Goal: Answer question/provide support: Share knowledge or assist other users

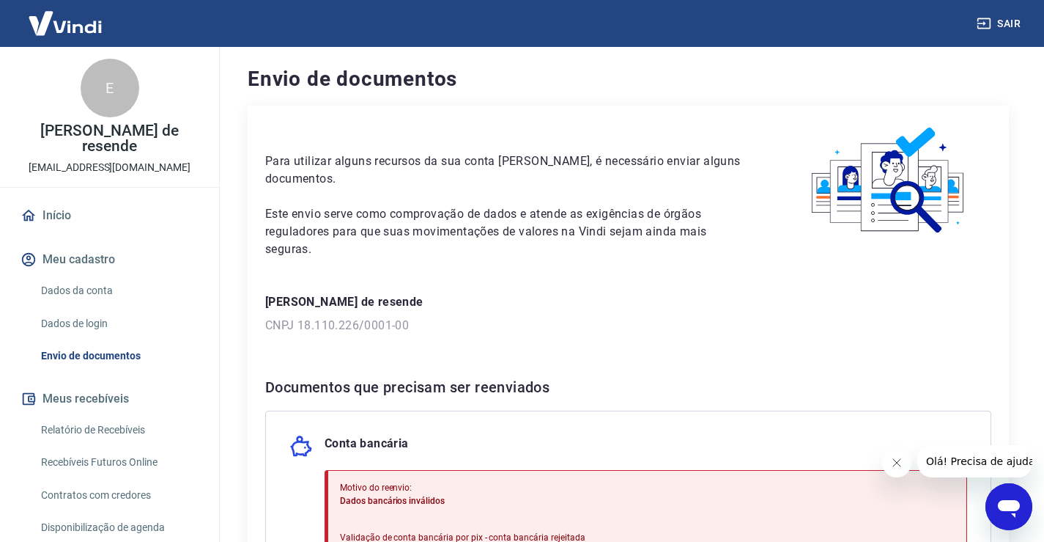
click at [1010, 498] on icon "Abrir janela de mensagens" at bounding box center [1009, 506] width 26 height 26
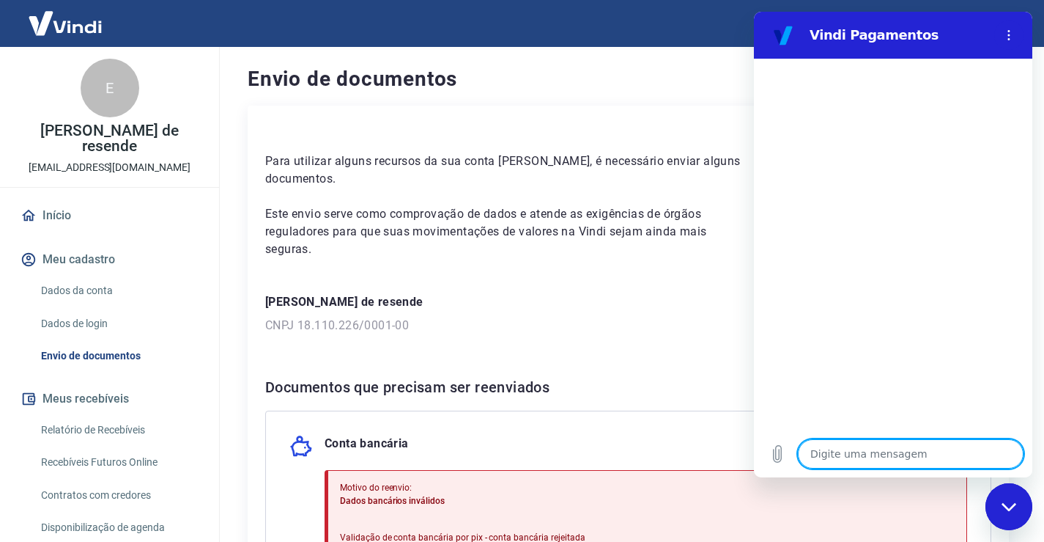
click at [883, 459] on textarea at bounding box center [911, 453] width 226 height 29
type textarea "o"
type textarea "x"
type textarea "ol"
type textarea "x"
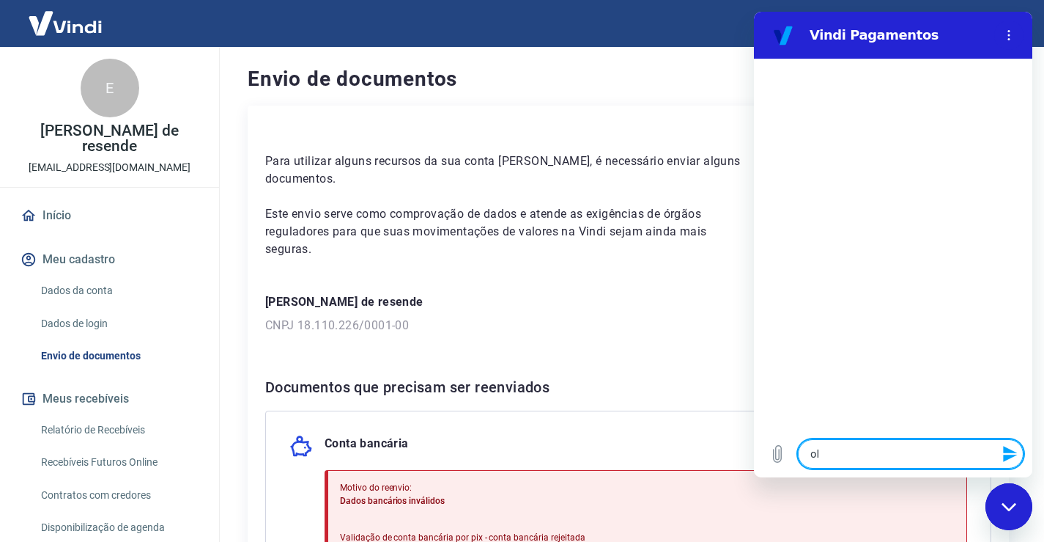
type textarea "ola"
type textarea "x"
type textarea "ola"
type textarea "x"
type textarea "ola b"
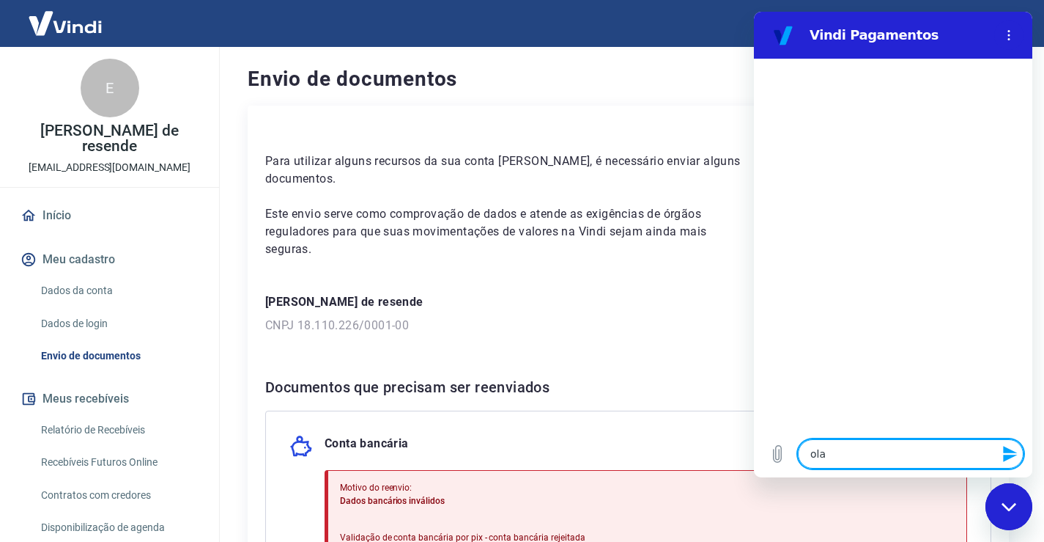
type textarea "x"
type textarea "ola bo"
type textarea "x"
type textarea "ola bom"
type textarea "x"
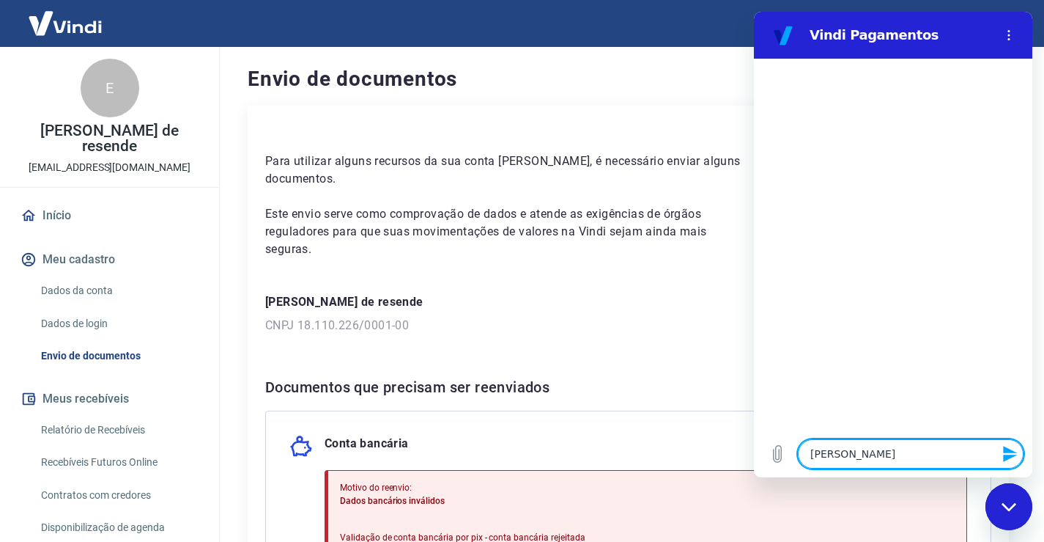
type textarea "ola bom"
type textarea "x"
type textarea "ola bom d"
type textarea "x"
type textarea "ola bom di"
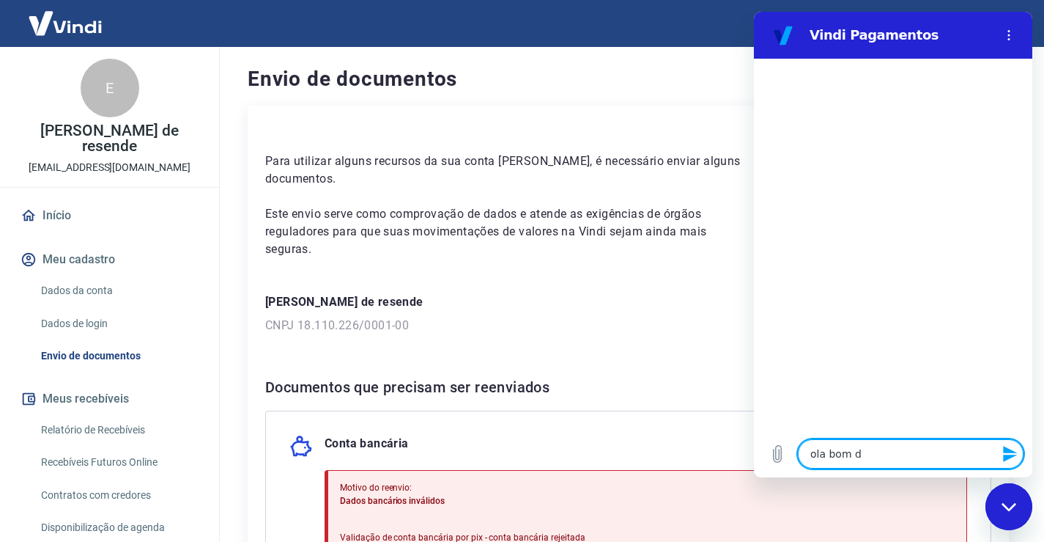
type textarea "x"
type textarea "ola bom dia"
type textarea "x"
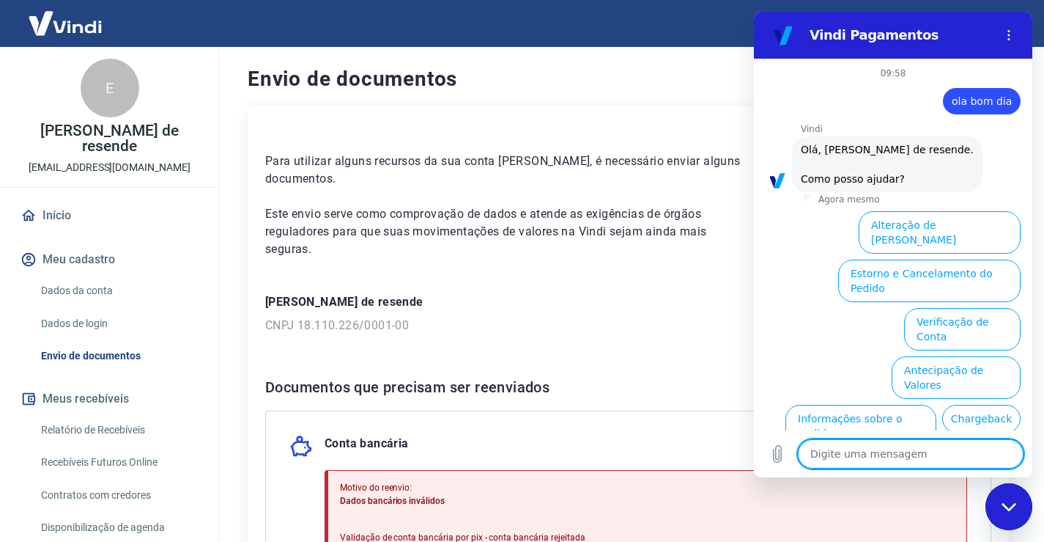
scroll to position [82, 0]
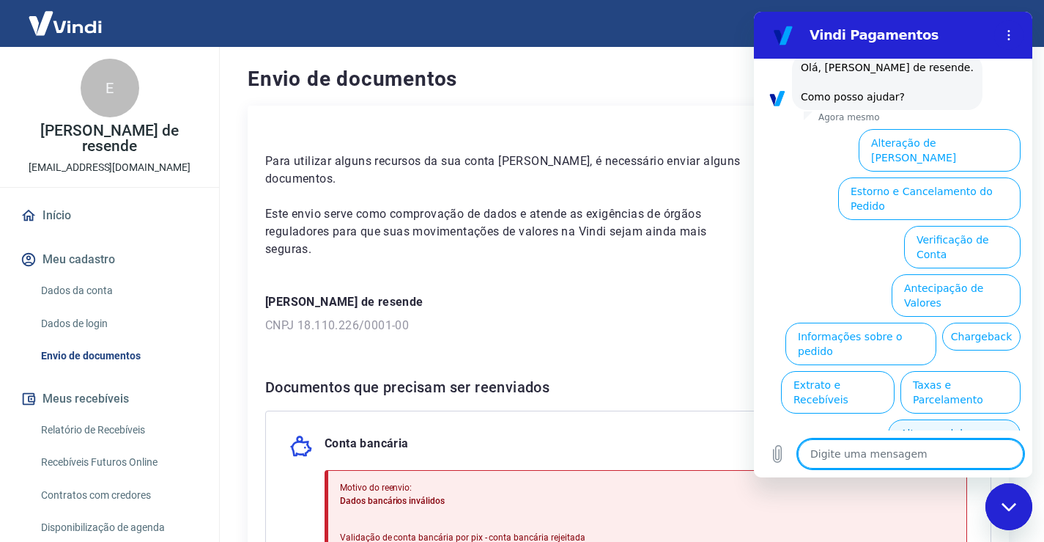
click at [936, 419] on button "Alterar celular verificado" at bounding box center [954, 440] width 133 height 43
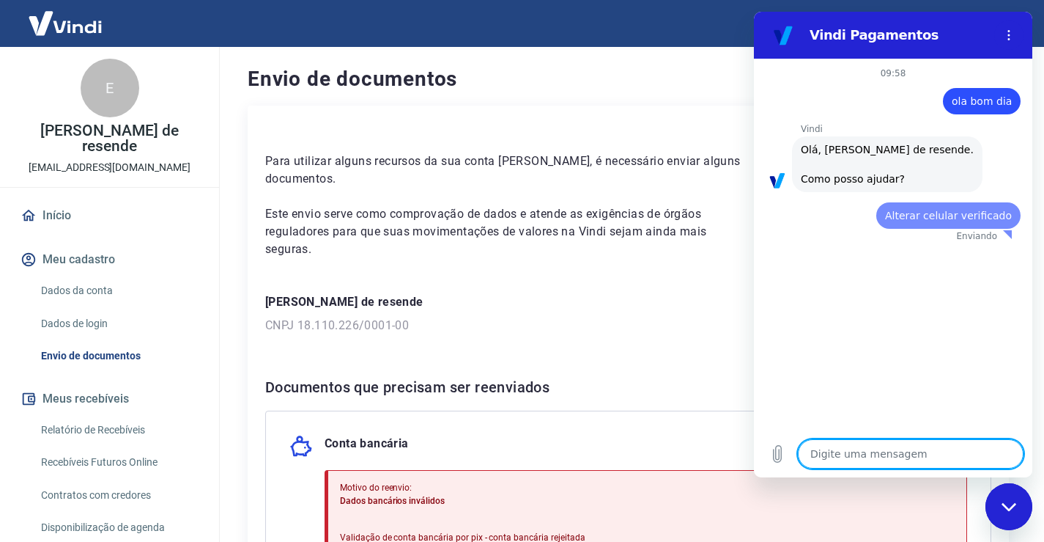
scroll to position [0, 0]
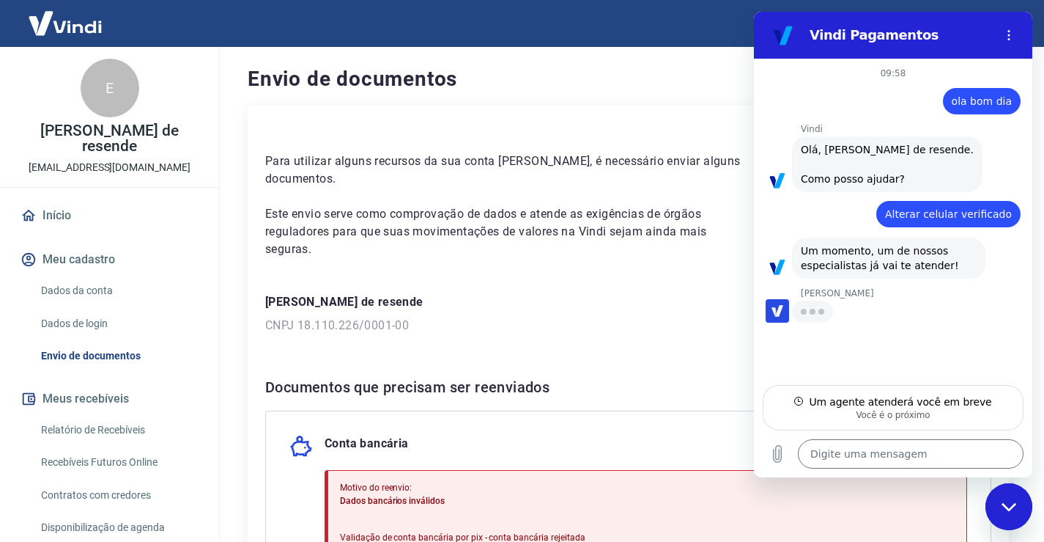
type textarea "x"
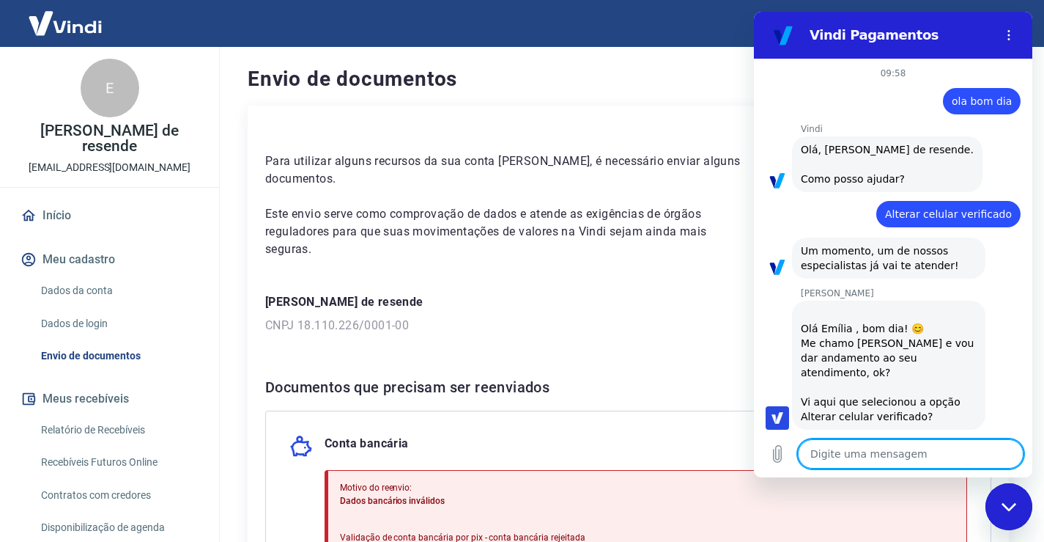
scroll to position [1, 0]
click at [913, 440] on textarea at bounding box center [911, 453] width 226 height 29
type textarea "o"
type textarea "x"
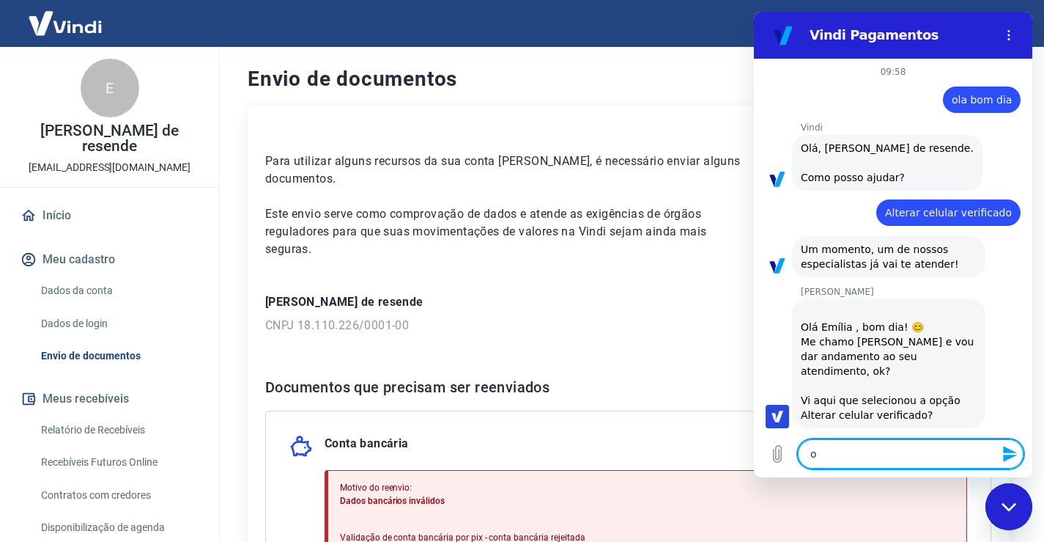
type textarea "ol"
type textarea "x"
type textarea "ola"
type textarea "x"
type textarea "ola"
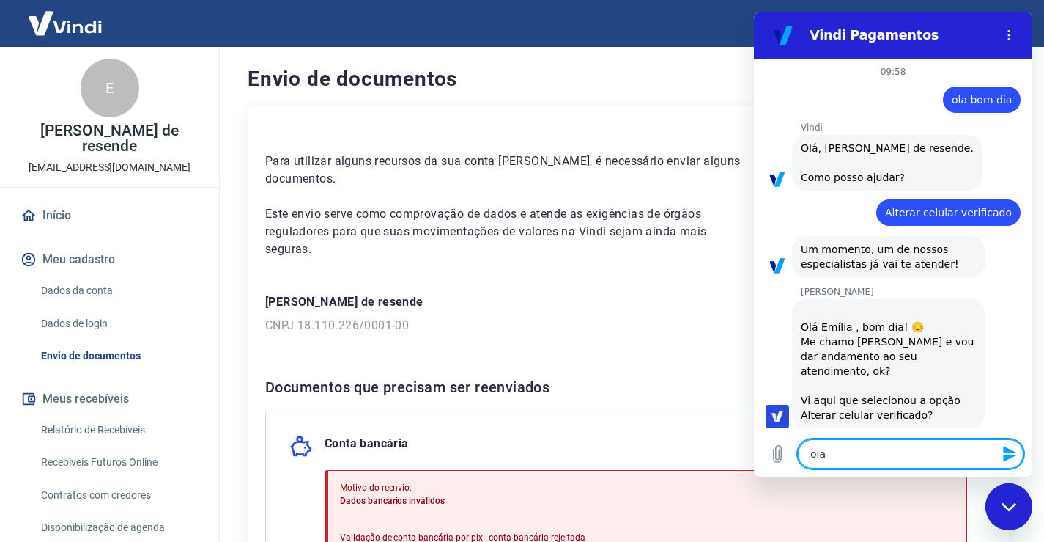
type textarea "x"
type textarea "ola b"
type textarea "x"
type textarea "ola bo"
type textarea "x"
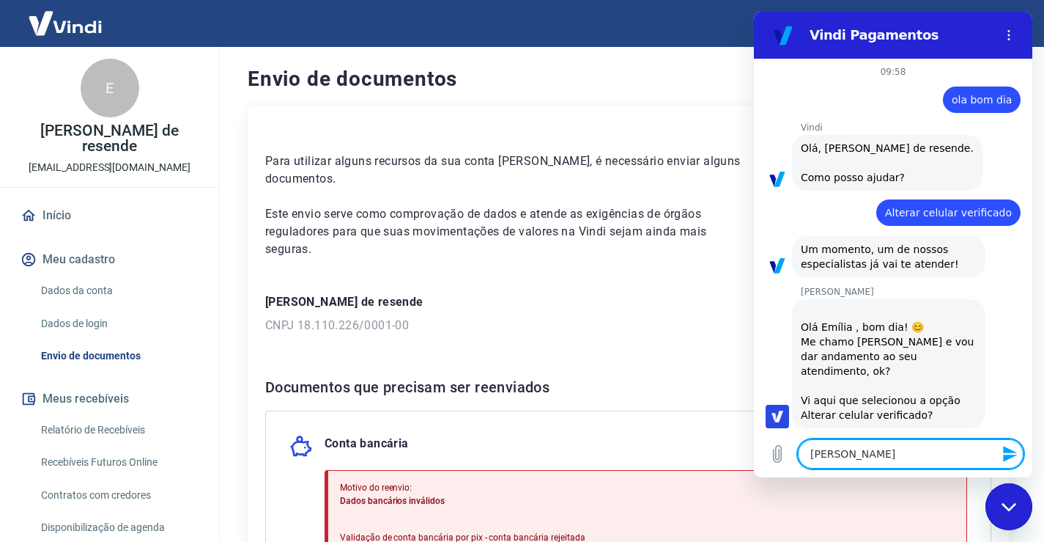
type textarea "ola bom"
type textarea "x"
type textarea "ola bom"
type textarea "x"
type textarea "ola bom d"
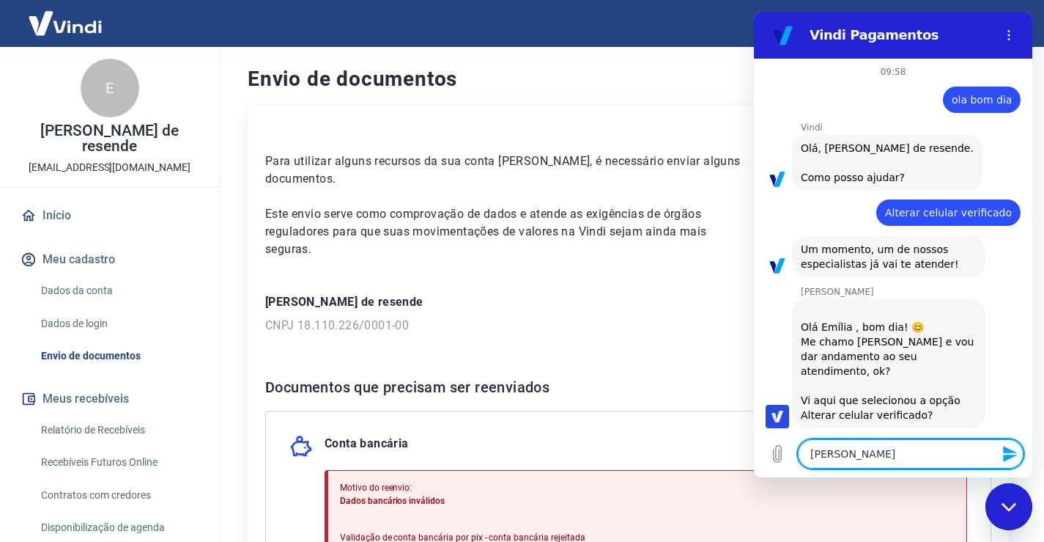
type textarea "x"
type textarea "ola bom di"
type textarea "x"
type textarea "ola bom dia"
type textarea "x"
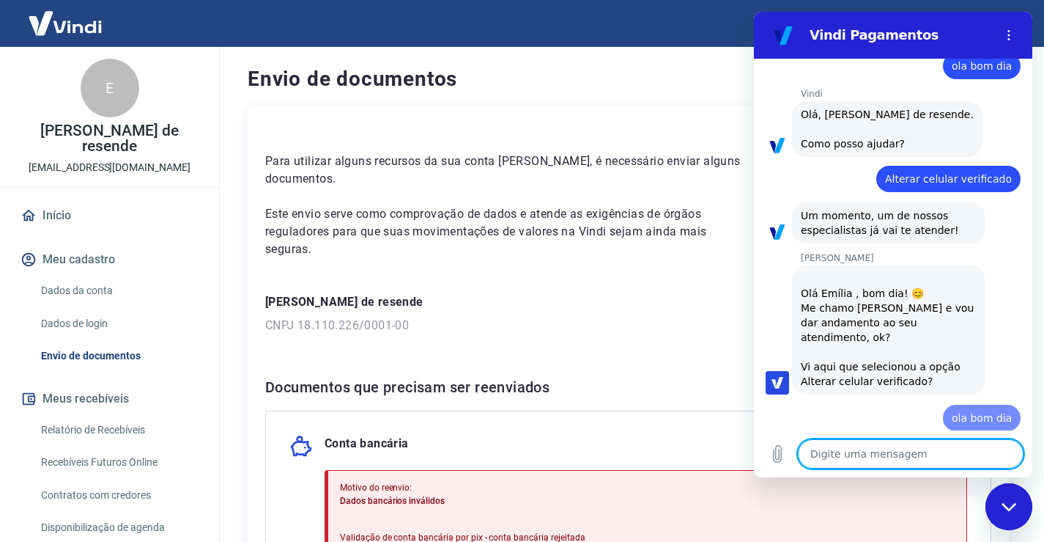
type textarea "x"
type textarea "e"
type textarea "x"
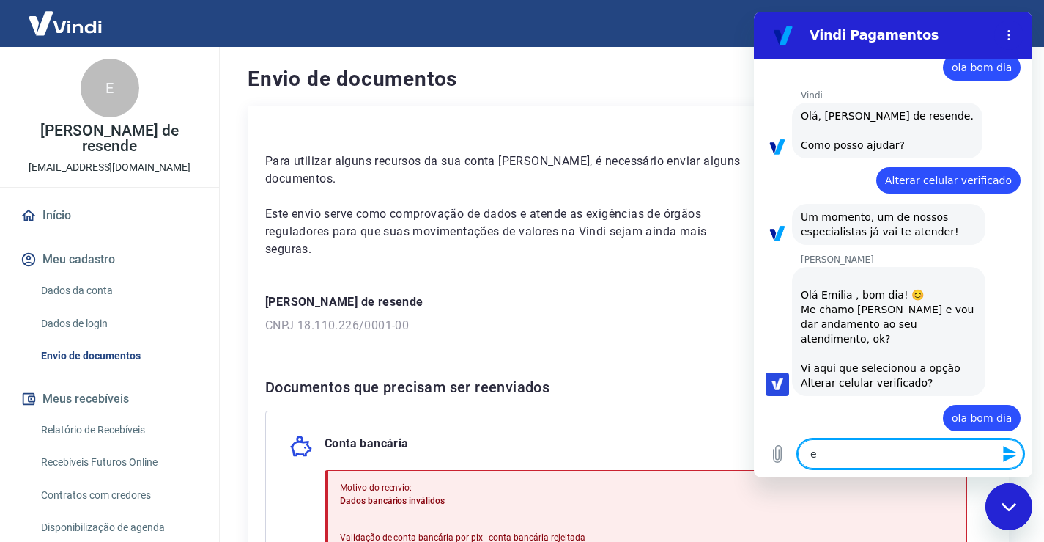
type textarea "es"
type textarea "x"
type textarea "esto"
type textarea "x"
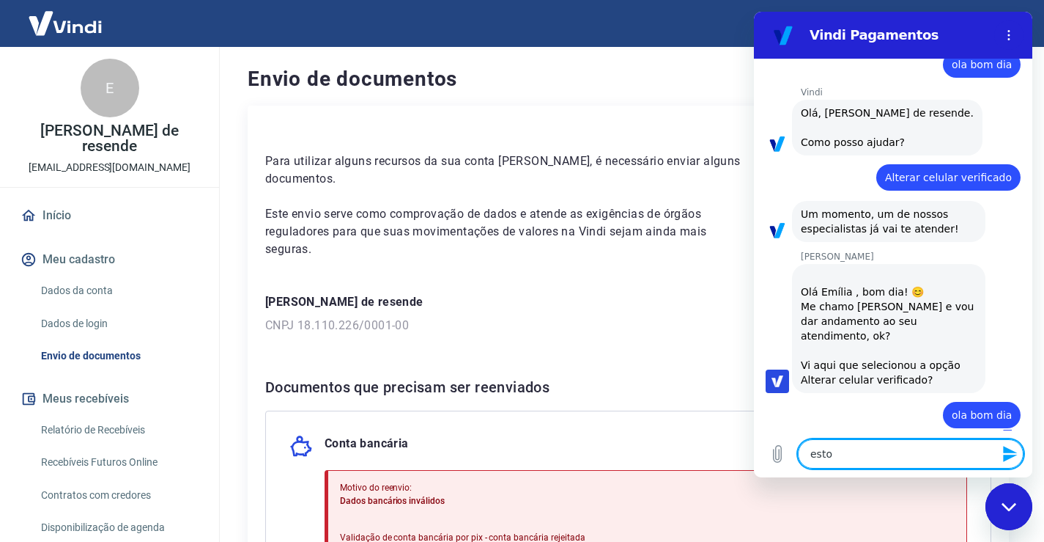
type textarea "estou"
type textarea "x"
type textarea "estou"
type textarea "x"
type textarea "estou c"
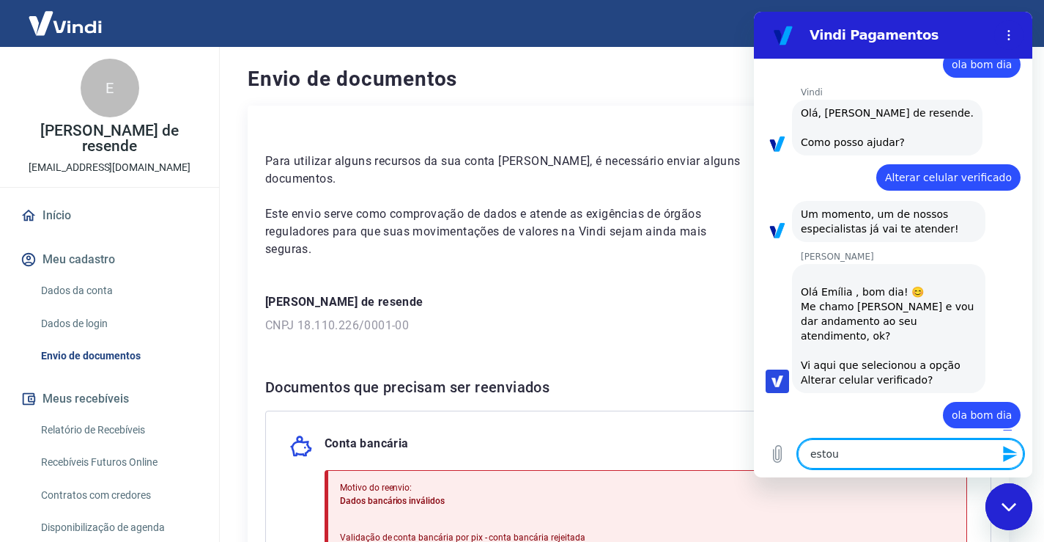
type textarea "x"
type textarea "estou co"
type textarea "x"
type textarea "estou com"
type textarea "x"
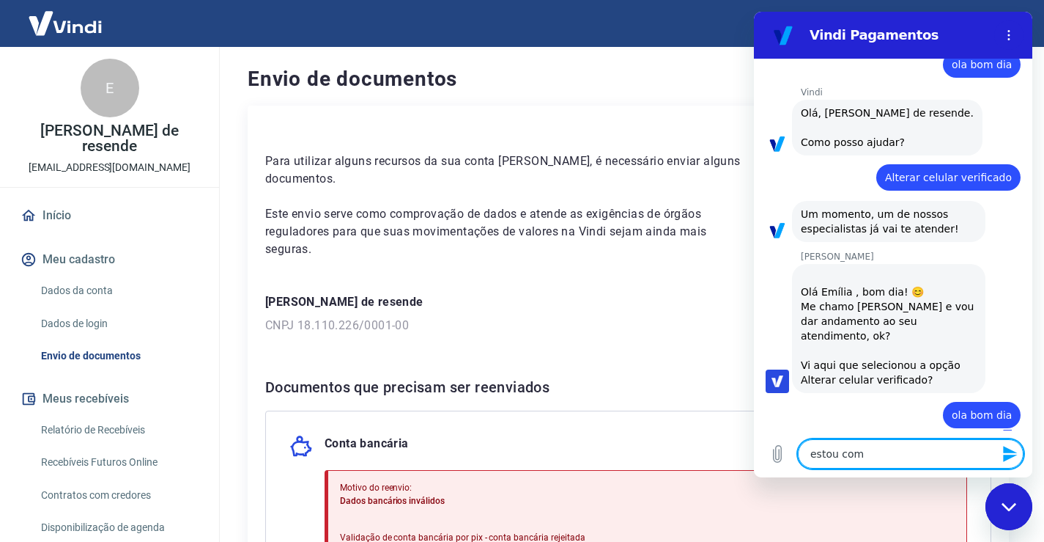
type textarea "estou com"
type textarea "x"
type textarea "estou com u"
type textarea "x"
type textarea "estou com um"
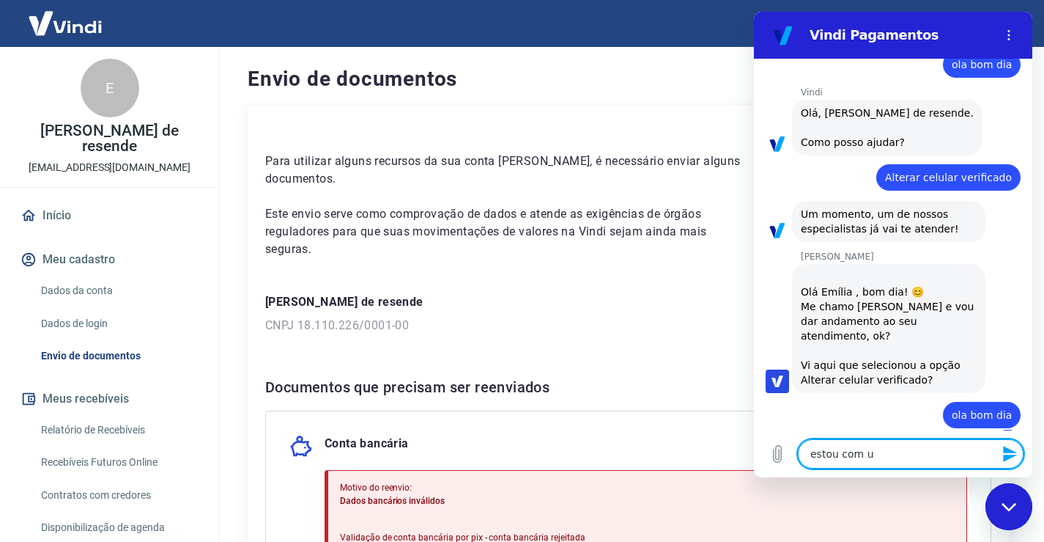
type textarea "x"
type textarea "estou com um"
type textarea "x"
type textarea "estou com um p"
type textarea "x"
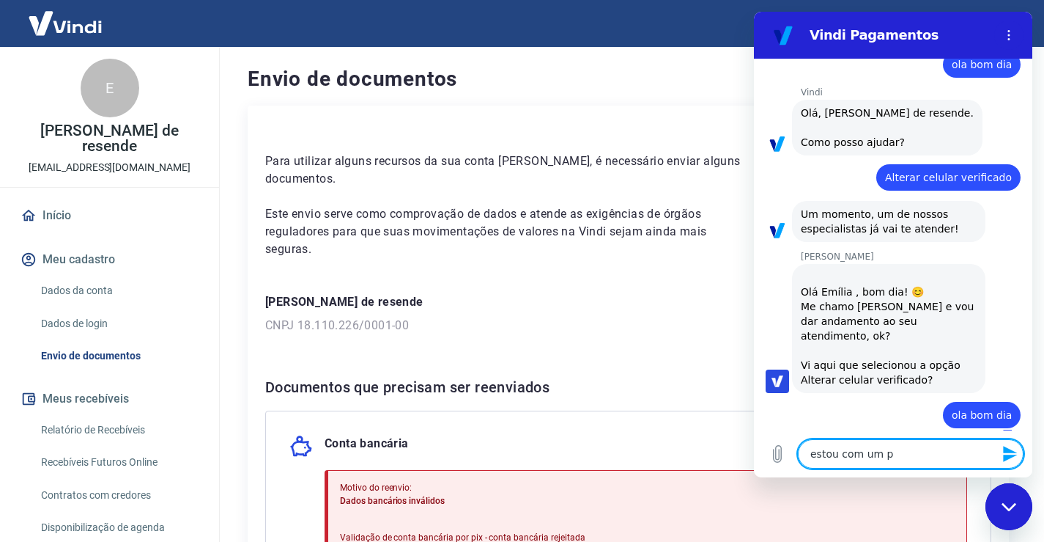
type textarea "estou com um pr"
type textarea "x"
type textarea "estou com um pro"
type textarea "x"
type textarea "estou com um prob"
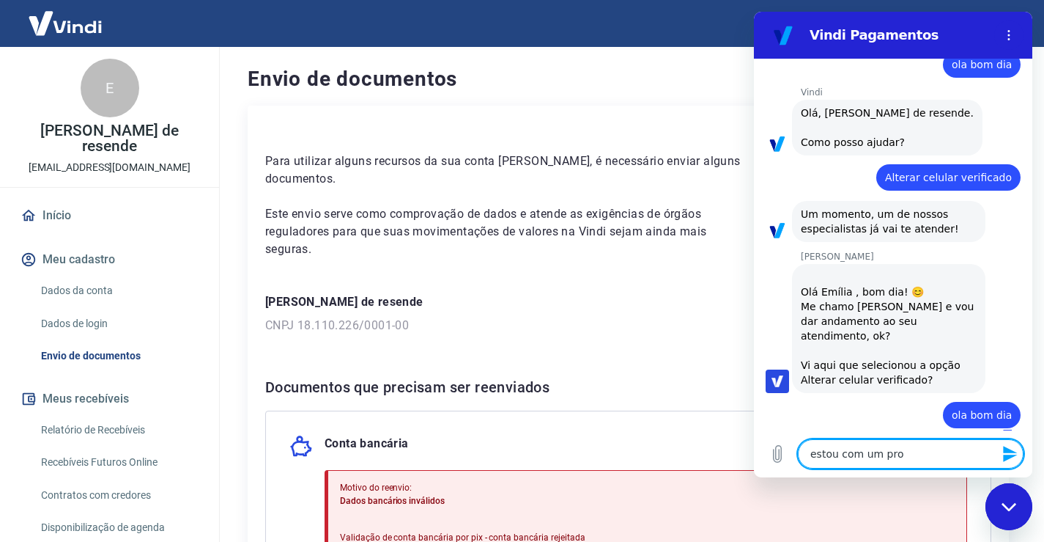
type textarea "x"
type textarea "estou com um probe"
type textarea "x"
type textarea "estou com um probel"
type textarea "x"
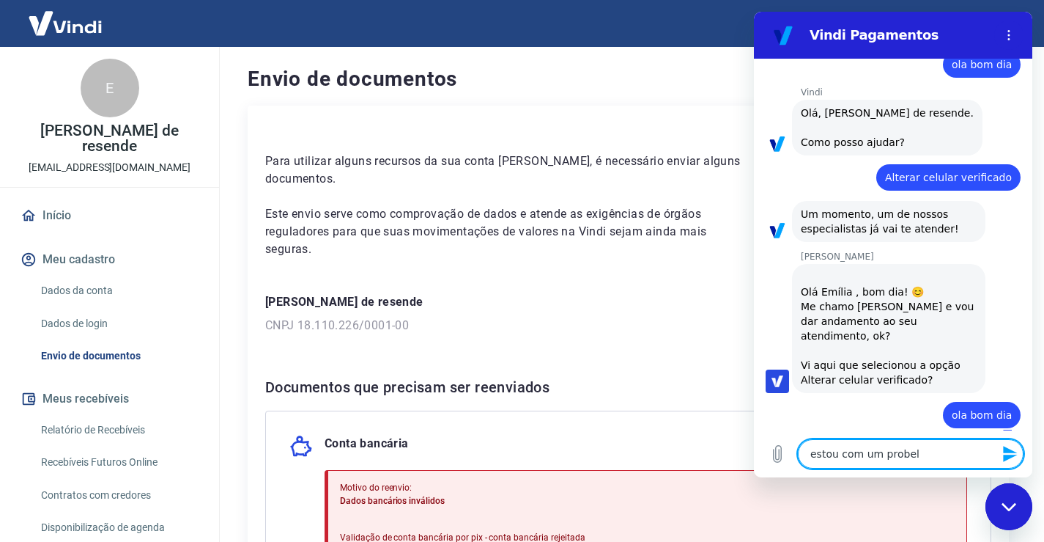
type textarea "estou com um probelm"
type textarea "x"
type textarea "estou com um probelma"
type textarea "x"
type textarea "estou com um probelma,"
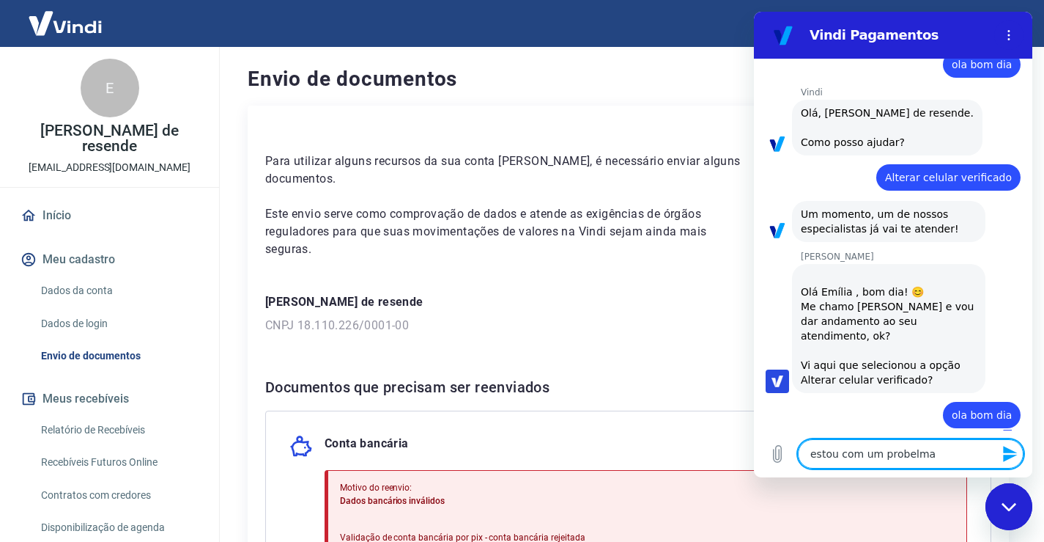
type textarea "x"
type textarea "estou com um probelma,"
type textarea "x"
type textarea "estou com um probelma, t"
type textarea "x"
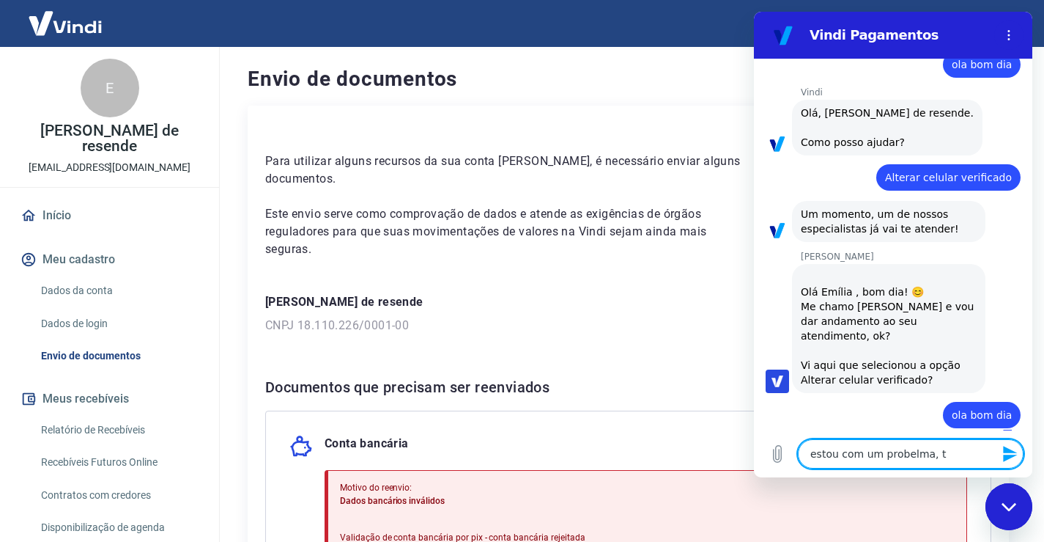
type textarea "estou com um probelma, te"
type textarea "x"
type textarea "estou com um probelma, ten"
type textarea "x"
type textarea "estou com um probelma, tenh"
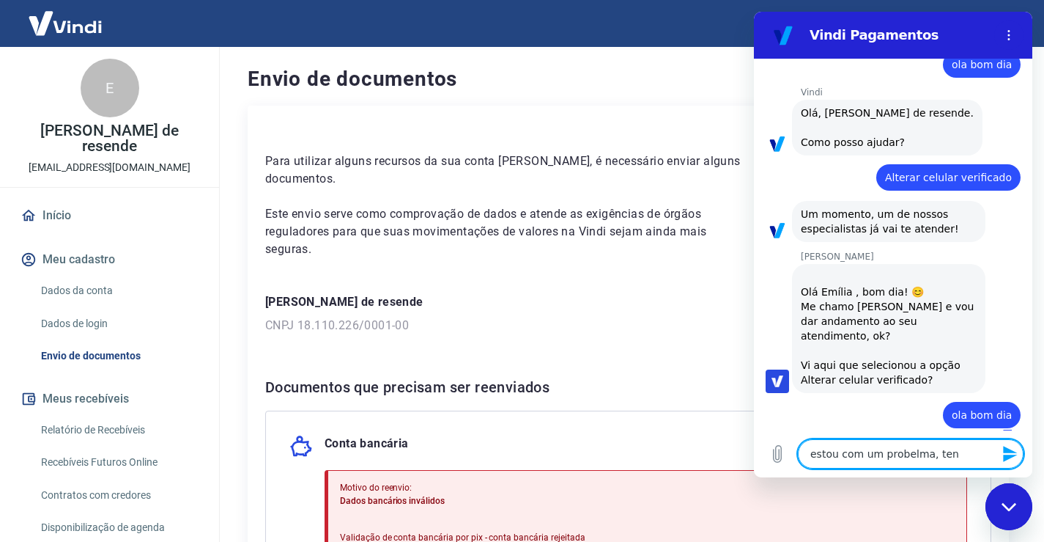
type textarea "x"
type textarea "estou com um probelma, tenho"
type textarea "x"
type textarea "estou com um probelma, tenho"
type textarea "x"
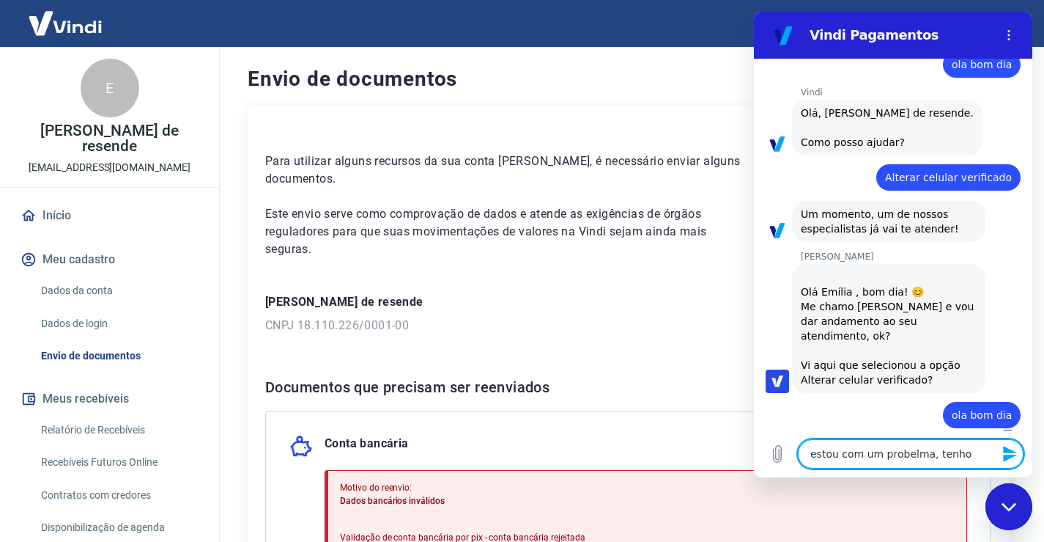
type textarea "estou com um probelma, tenho 2"
type textarea "x"
type textarea "estou com um probelma, tenho 2"
type textarea "x"
type textarea "estou com um probelma, tenho 2 c"
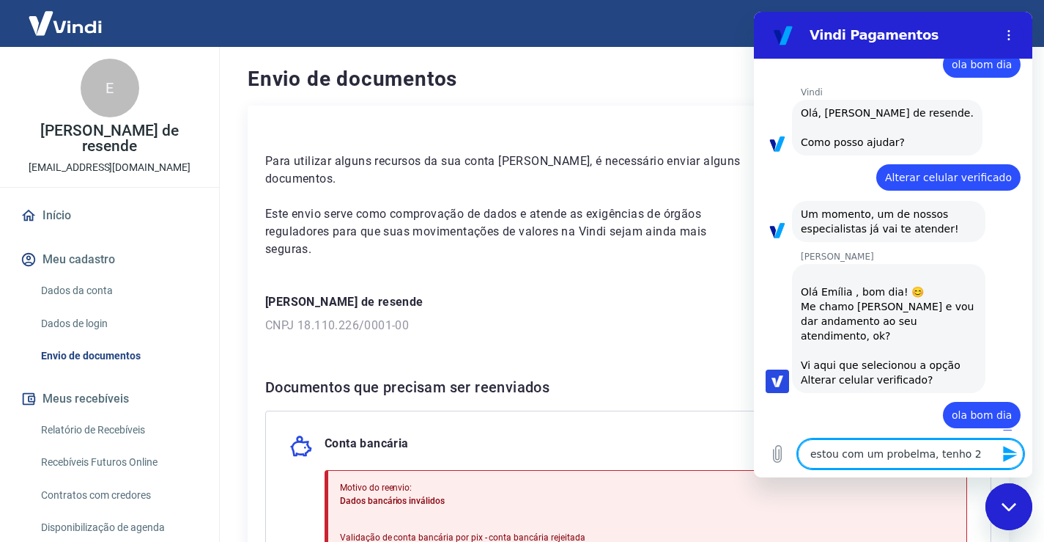
type textarea "x"
type textarea "estou com um probelma, tenho 2 co"
type textarea "x"
type textarea "estou com um probelma, tenho 2 con"
type textarea "x"
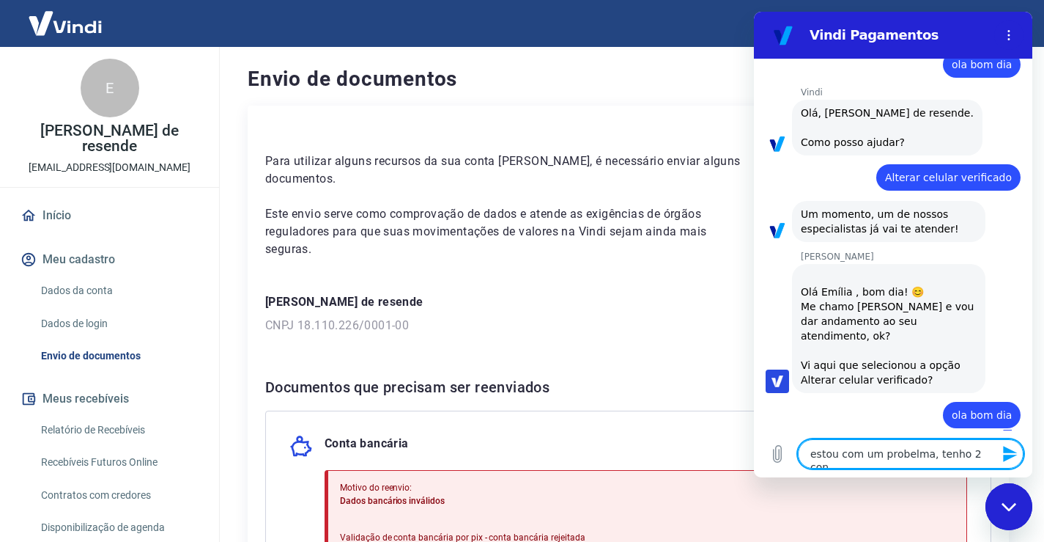
type textarea "estou com um probelma, tenho 2 cont"
type textarea "x"
type textarea "estou com um probelma, tenho 2 conta"
type textarea "x"
type textarea "estou com um probelma, tenho 2 contas"
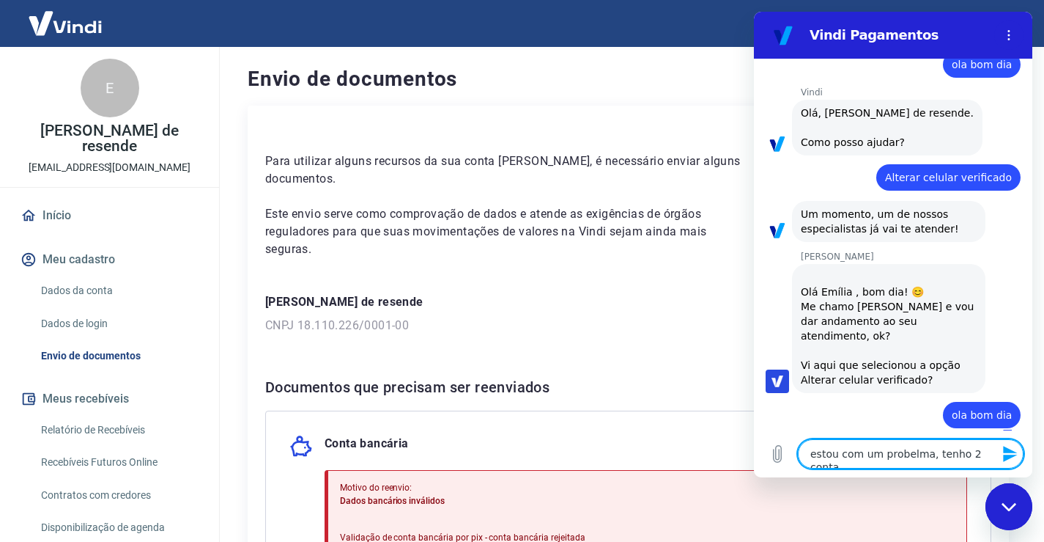
type textarea "x"
type textarea "estou com um probelma, tenho 2 contas"
type textarea "x"
type textarea "estou com um probelma, tenho 2 contas n"
type textarea "x"
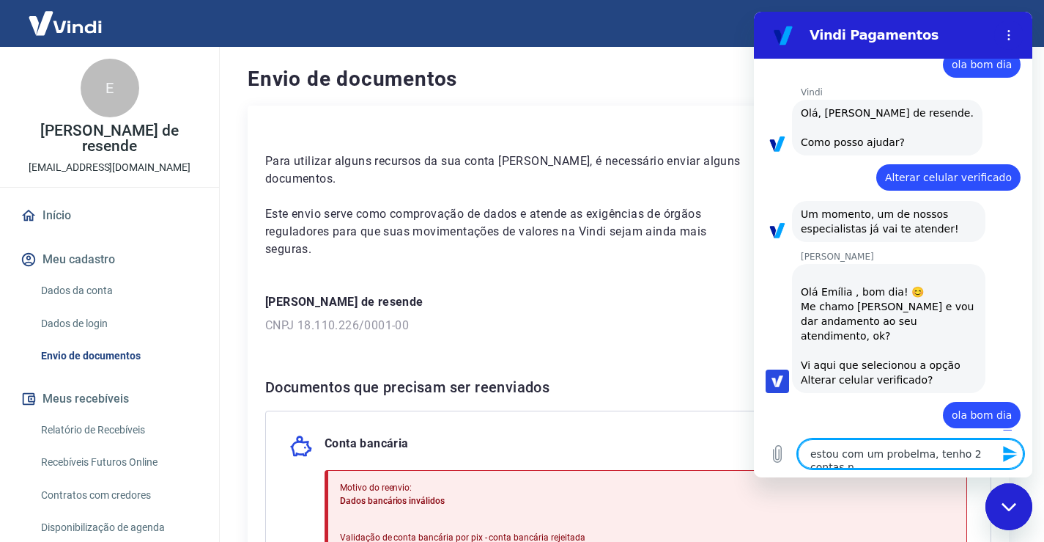
type textarea "estou com um probelma, tenho 2 contas na"
type textarea "x"
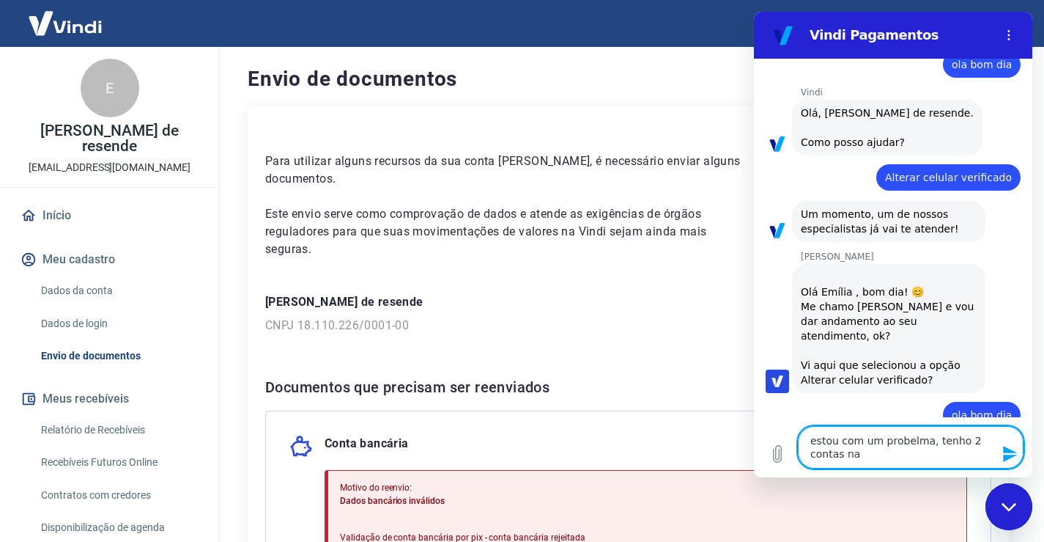
type textarea "estou com um probelma, tenho 2 contas na"
type textarea "x"
type textarea "estou com um probelma, tenho 2 contas na V"
type textarea "x"
type textarea "estou com um probelma, tenho 2 contas na Vi"
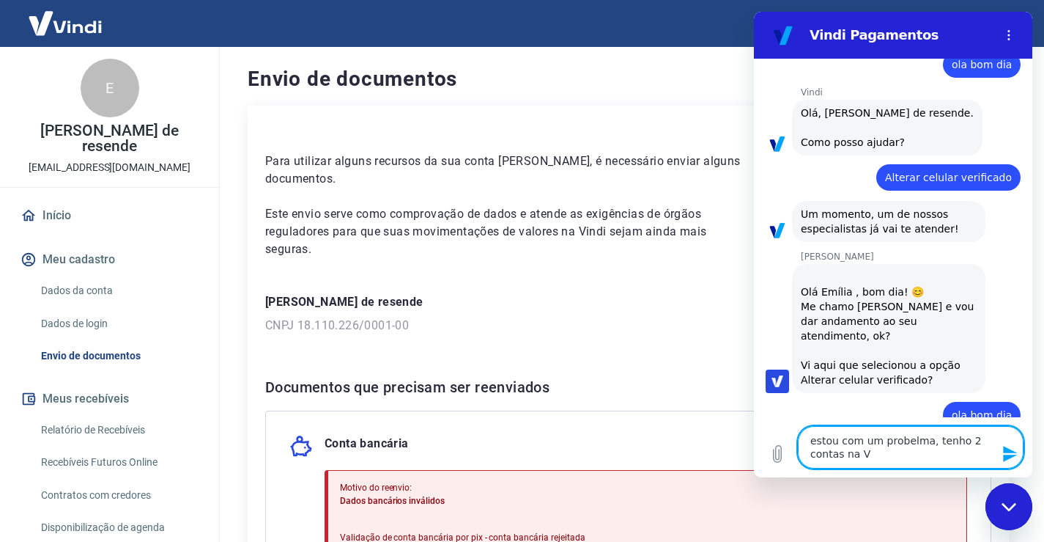
type textarea "x"
type textarea "estou com um probelma, tenho 2 contas na Vin"
type textarea "x"
type textarea "estou com um probelma, tenho 2 contas na Vind"
type textarea "x"
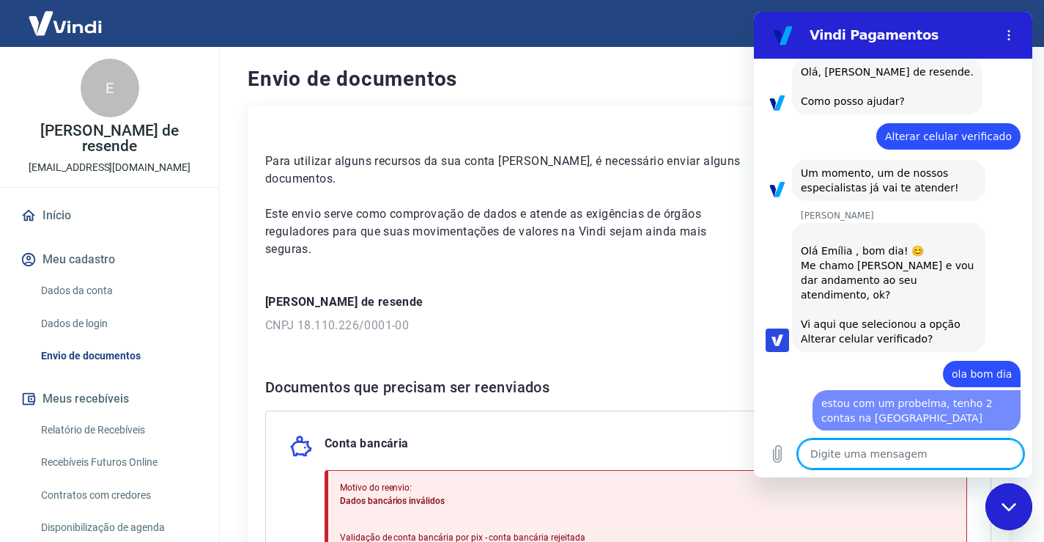
type textarea "x"
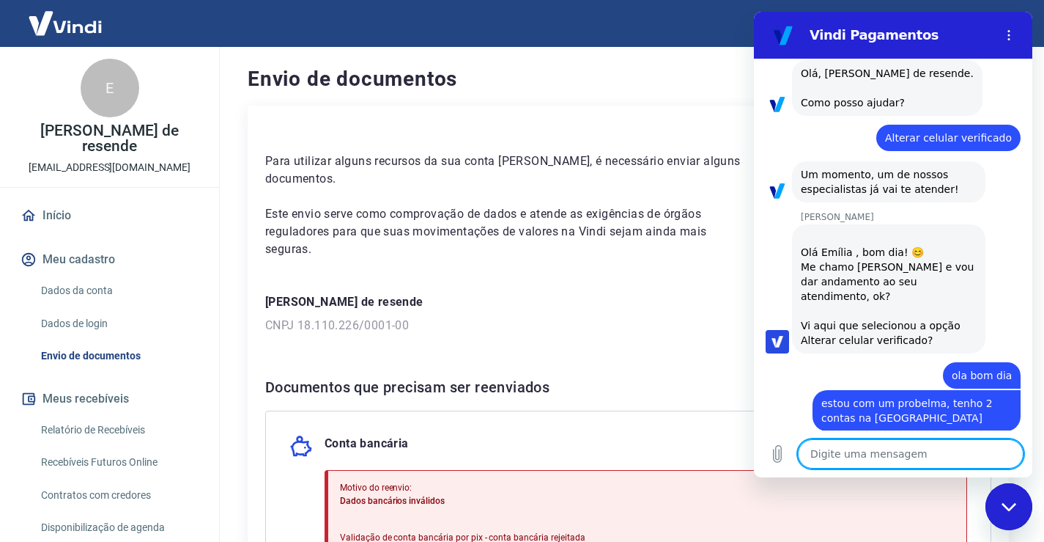
scroll to position [79, 0]
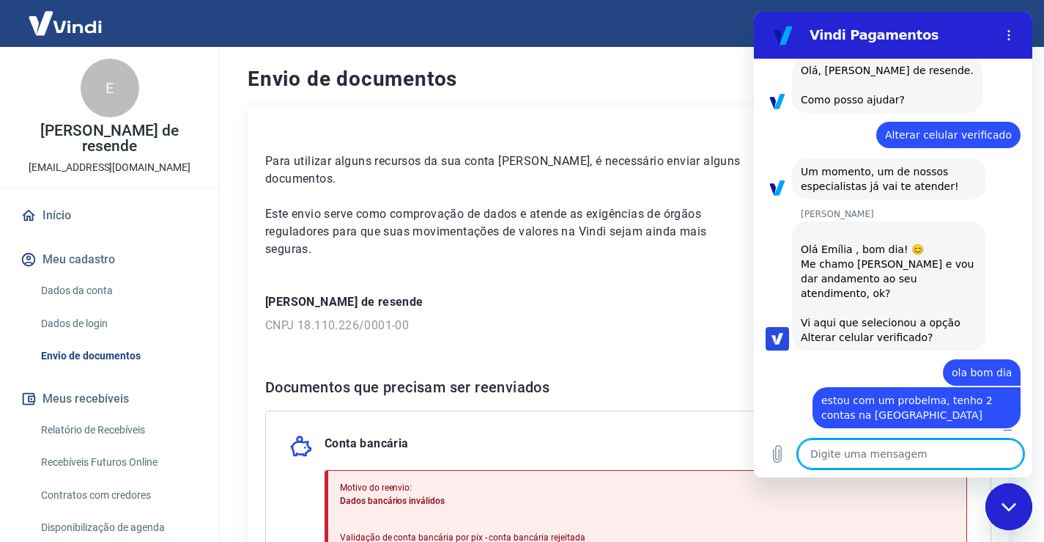
type textarea "e"
type textarea "x"
type textarea "es"
type textarea "x"
type textarea "ess"
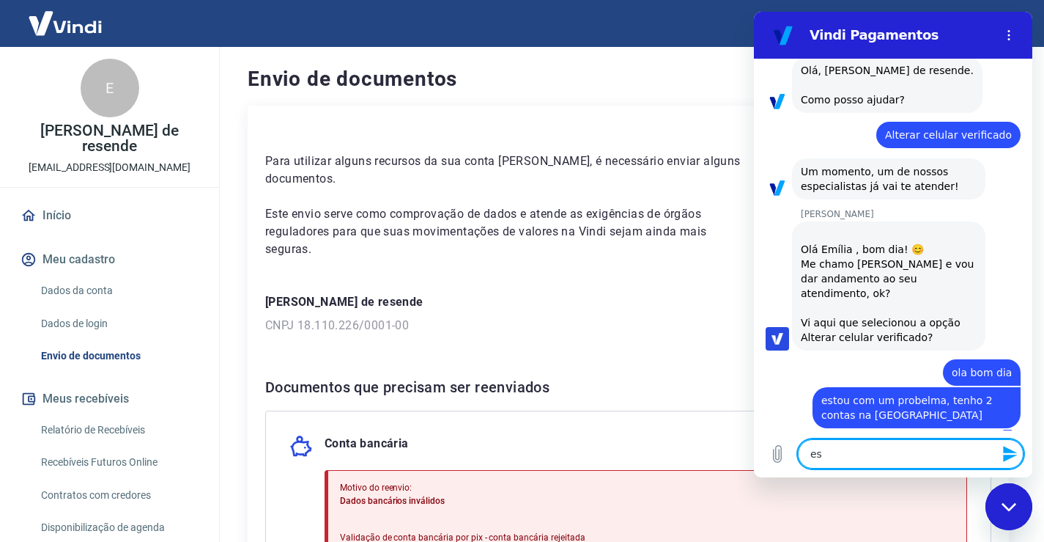
type textarea "x"
type textarea "essa"
type textarea "x"
type textarea "essa"
type textarea "x"
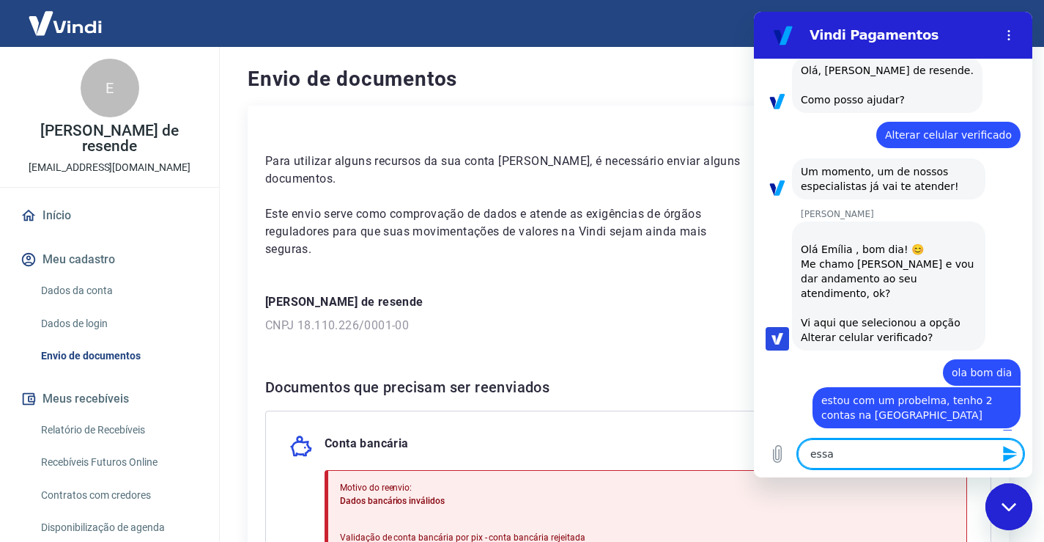
type textarea "essa e"
type textarea "x"
type textarea "essa es"
type textarea "x"
type textarea "essa est"
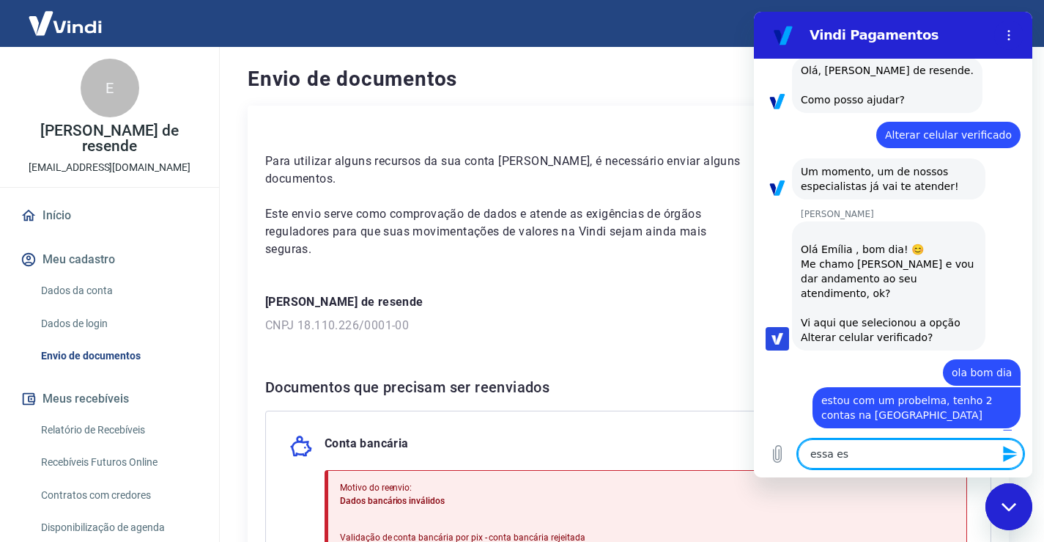
type textarea "x"
type textarea "essa esta"
type textarea "x"
type textarea "essa esta"
type textarea "x"
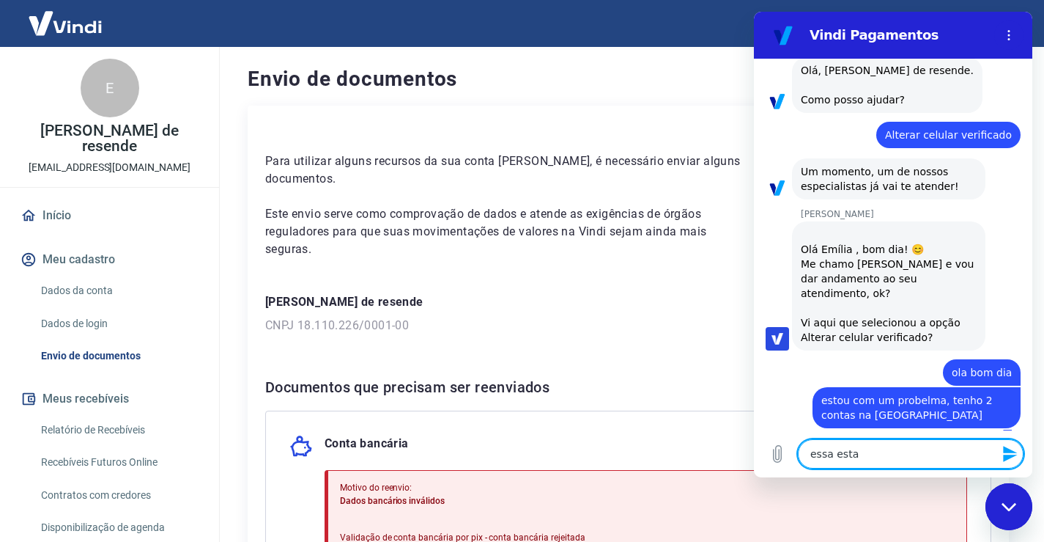
type textarea "essa esta e"
type textarea "x"
type textarea "essa esta"
type textarea "x"
type textarea "essa esta m"
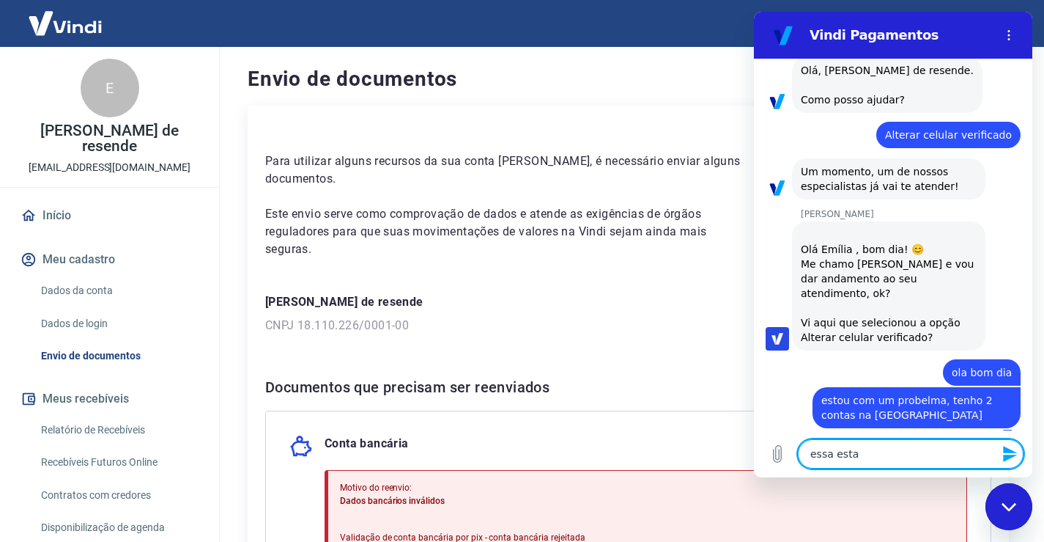
type textarea "x"
type textarea "essa esta me"
type textarea "x"
type textarea "essa esta meu"
type textarea "x"
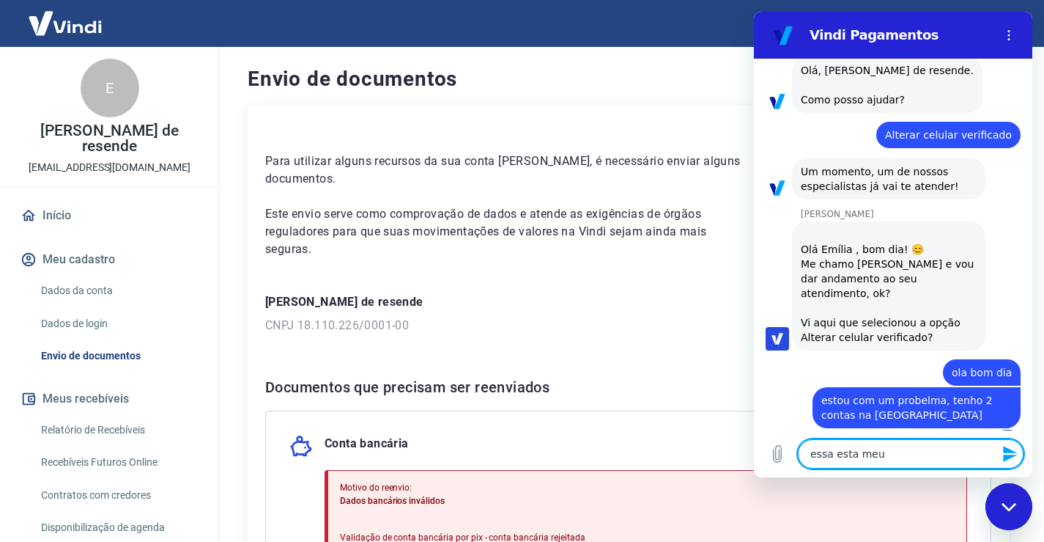
type textarea "essa esta meu"
type textarea "x"
type textarea "essa esta meu e"
type textarea "x"
type textarea "essa esta meu em"
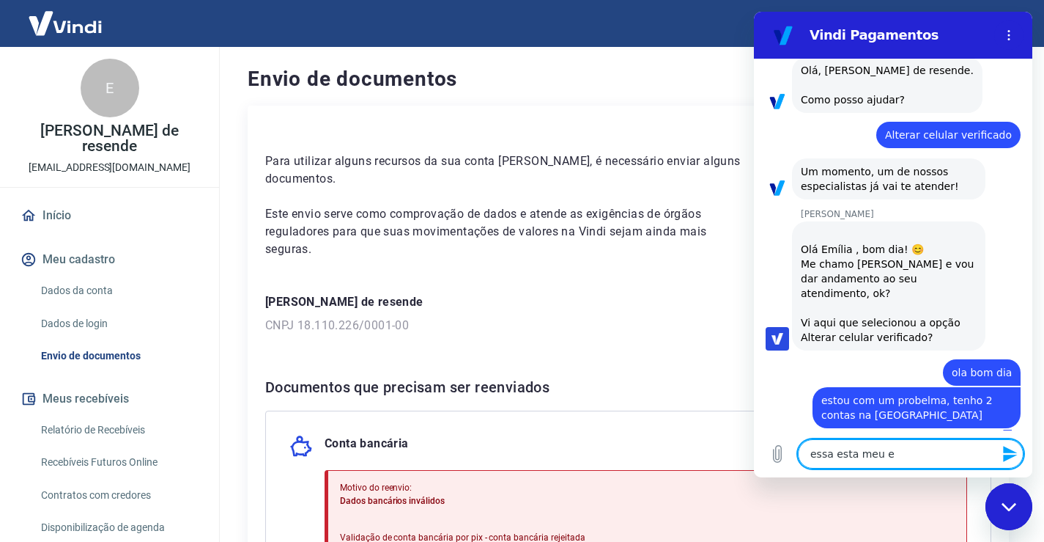
type textarea "x"
type textarea "essa esta meu ema"
type textarea "x"
type textarea "essa esta meu emai"
type textarea "x"
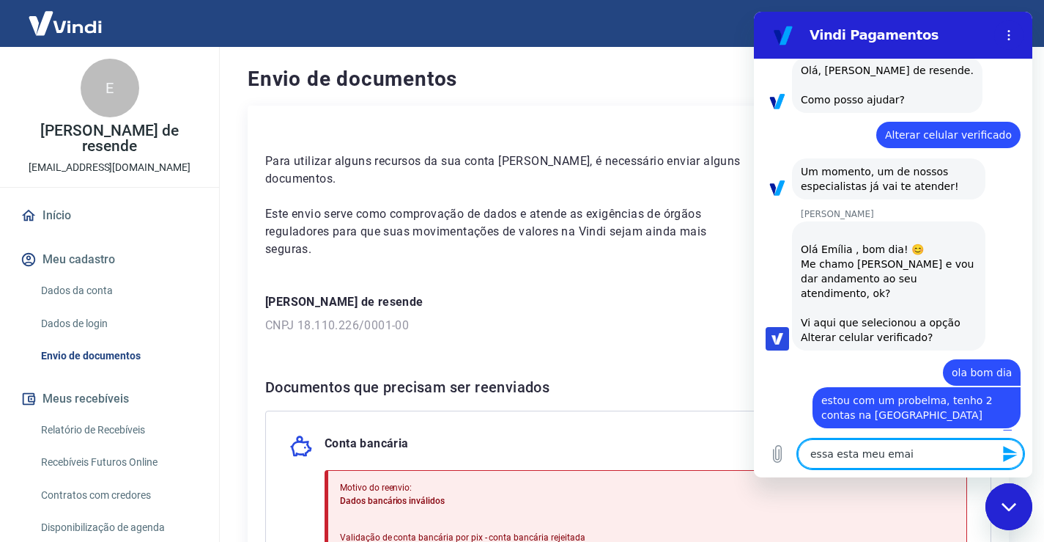
type textarea "essa esta meu email"
type textarea "x"
type textarea "essa esta meu email"
type textarea "x"
type textarea "essa esta meu email e"
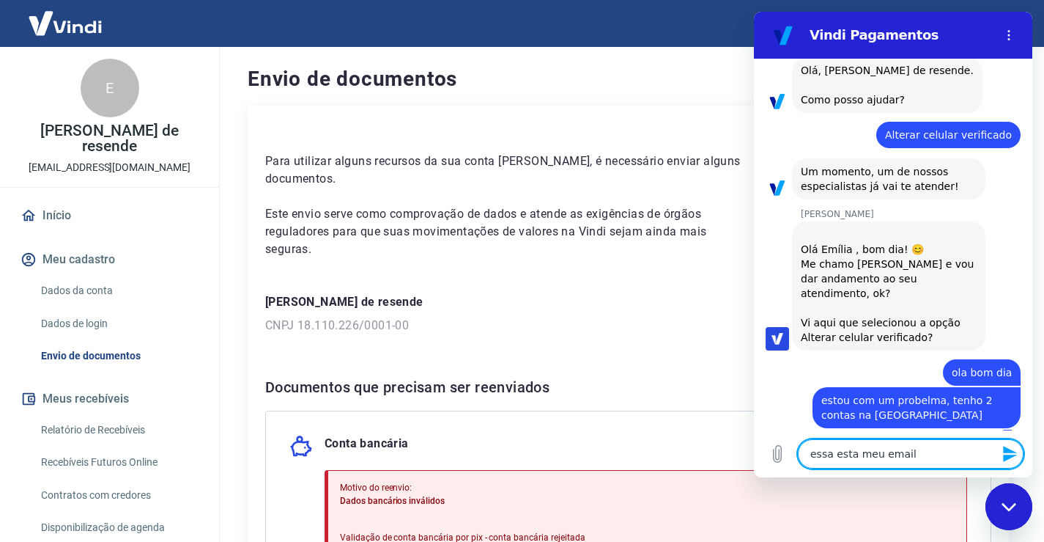
type textarea "x"
type textarea "essa esta meu email es"
type textarea "x"
type textarea "essa esta meu email est"
type textarea "x"
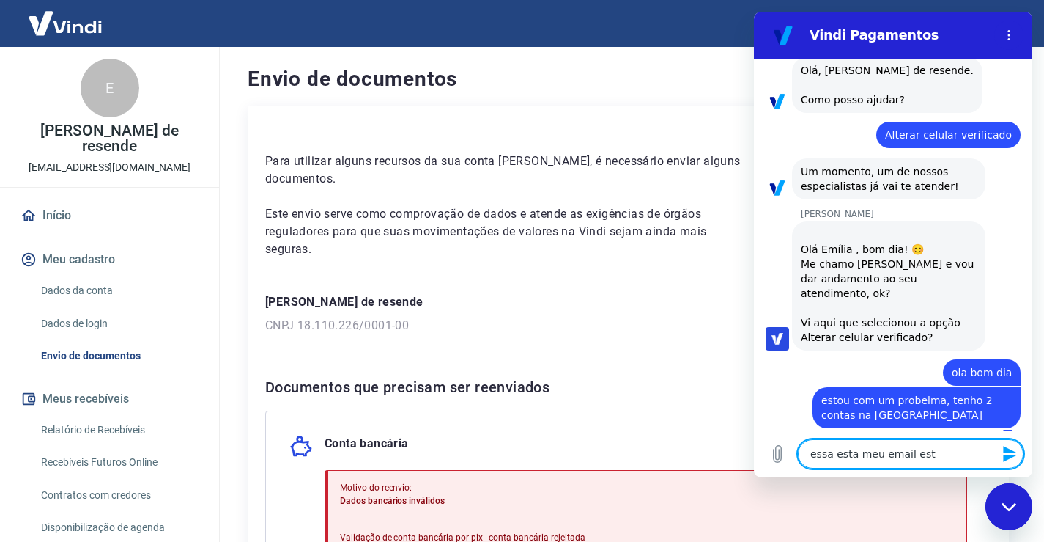
type textarea "essa esta meu email esta"
type textarea "x"
type textarea "essa esta meu email esta"
type textarea "x"
type textarea "essa esta meu email esta d"
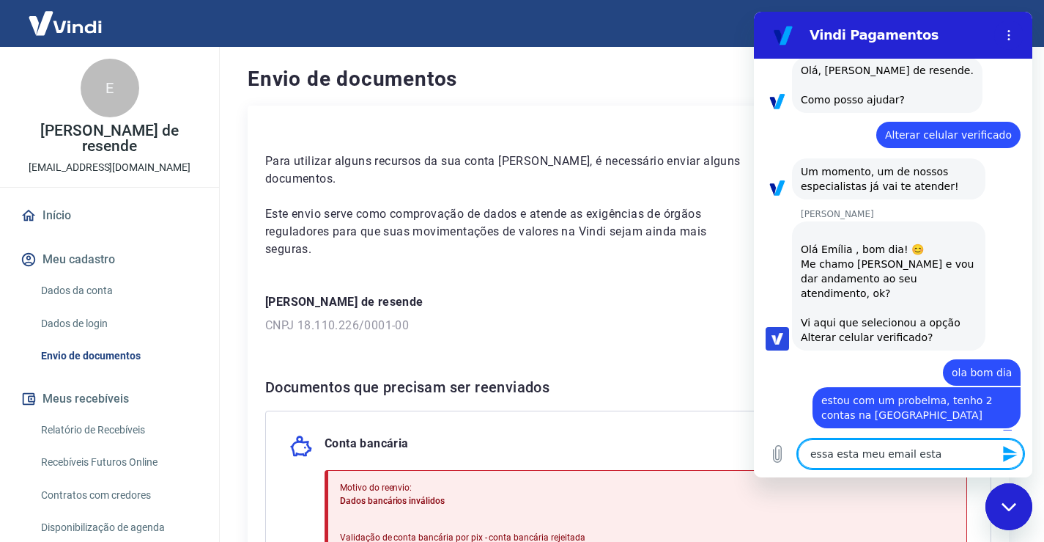
type textarea "x"
type textarea "essa esta meu email esta ds"
type textarea "x"
type textarea "essa esta meu email esta d"
type textarea "x"
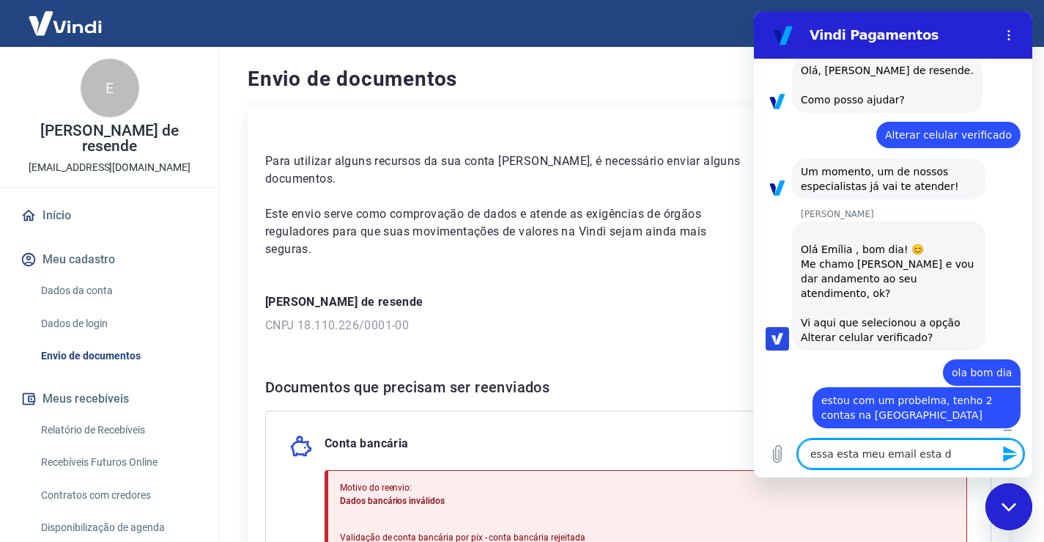
type textarea "essa esta meu email esta de"
type textarea "x"
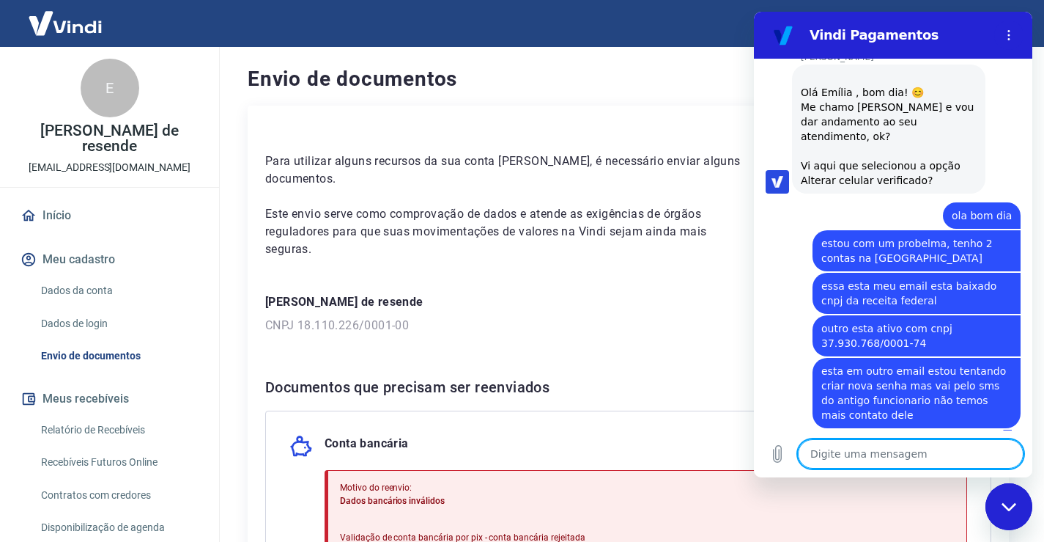
scroll to position [236, 0]
paste textarea "Verificação de dois fatores Informe o código de seis dígitos enviado para o cel…"
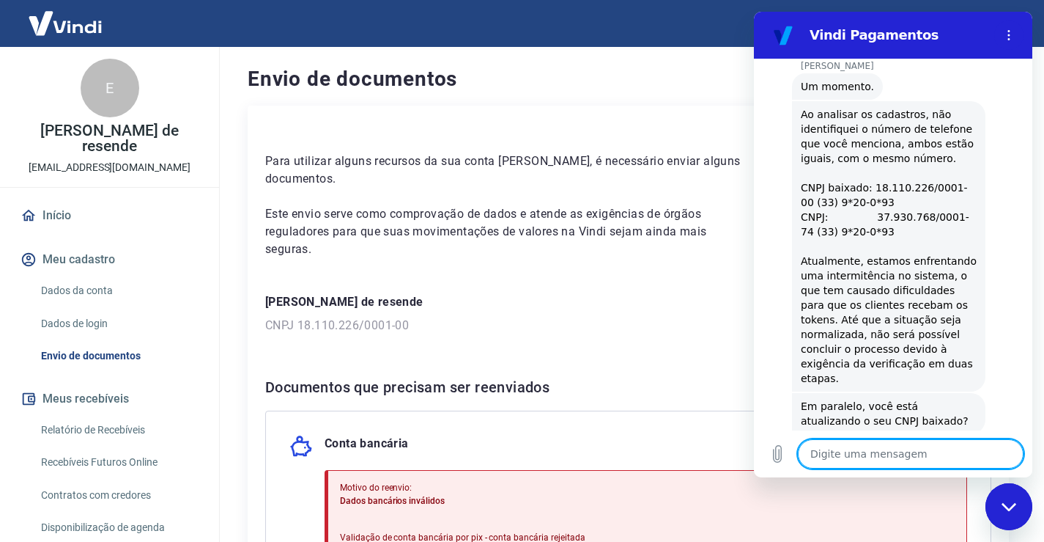
scroll to position [726, 0]
click at [876, 454] on textarea at bounding box center [911, 453] width 226 height 29
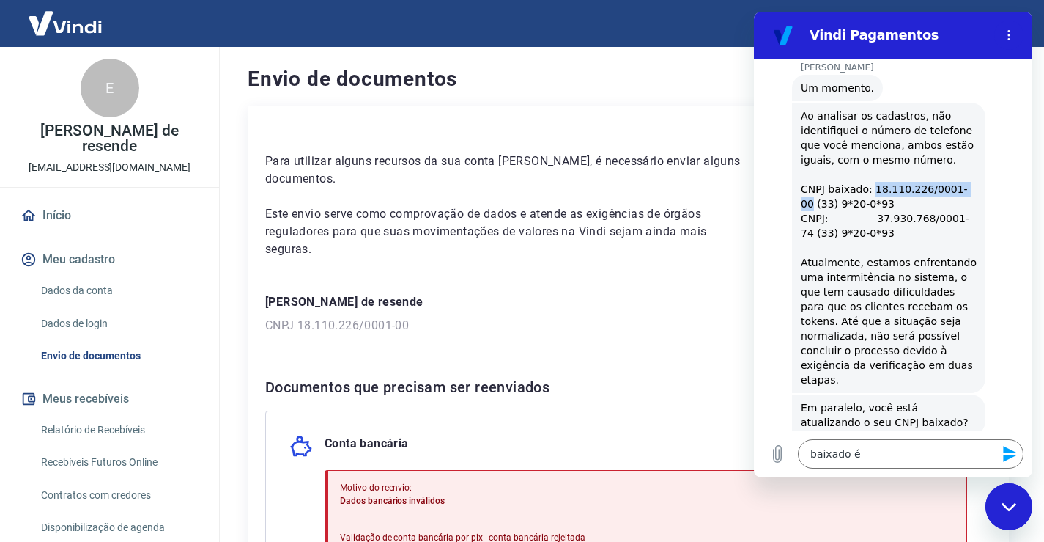
drag, startPoint x: 869, startPoint y: 176, endPoint x: 963, endPoint y: 175, distance: 94.6
click at [963, 175] on div "Ao analisar os cadastros, não identifiquei o número de telefone que você mencio…" at bounding box center [889, 247] width 176 height 279
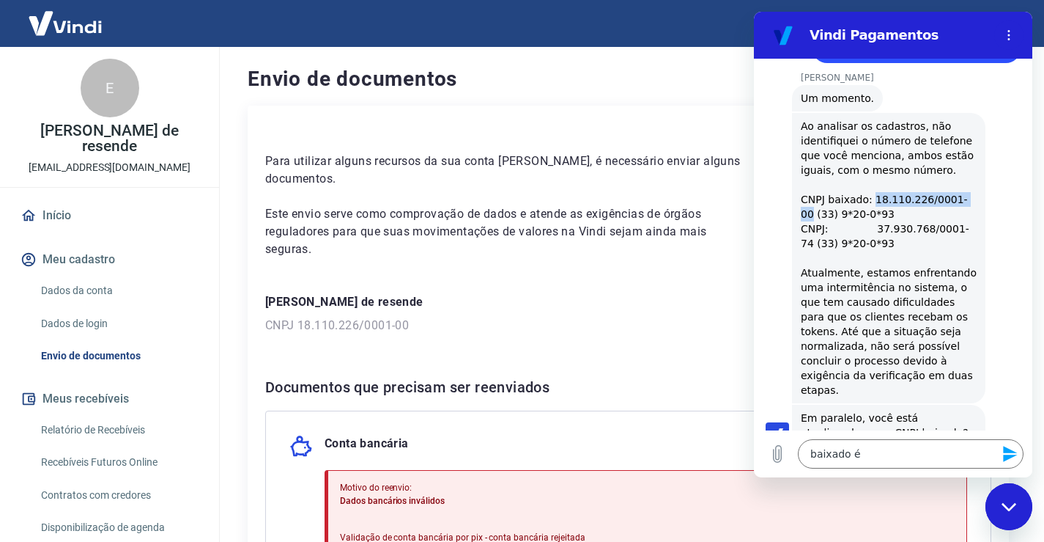
scroll to position [718, 0]
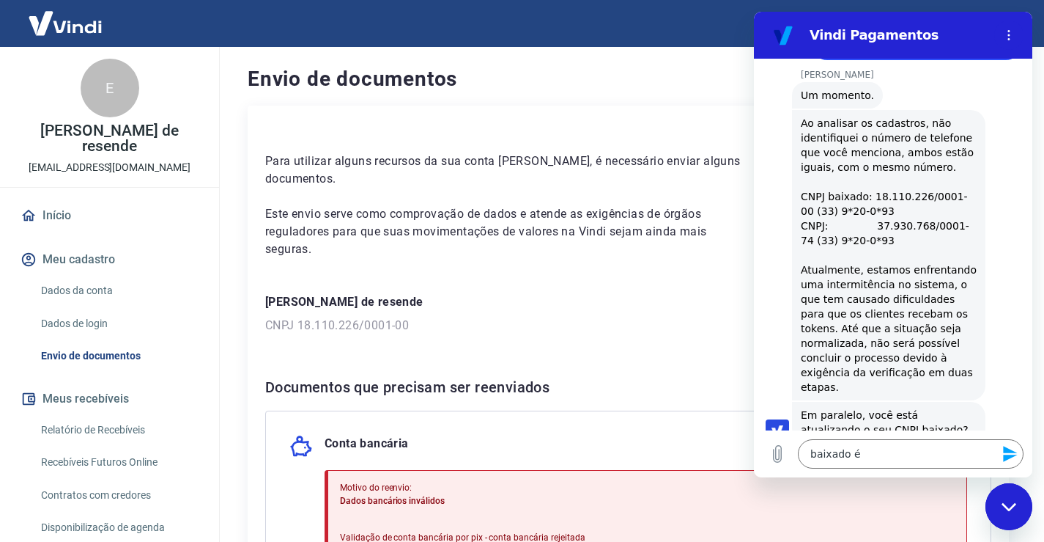
drag, startPoint x: 951, startPoint y: 176, endPoint x: 780, endPoint y: 144, distance: 174.4
click at [778, 144] on div "Marcia Rosa de Almeida diz: Ao analisar os cadastros, não identifiquei o número…" at bounding box center [899, 254] width 267 height 292
click at [885, 452] on textarea "baixado é" at bounding box center [911, 453] width 226 height 29
drag, startPoint x: 880, startPoint y: 451, endPoint x: 806, endPoint y: 458, distance: 74.4
click at [808, 455] on textarea "baixado é" at bounding box center [911, 453] width 226 height 29
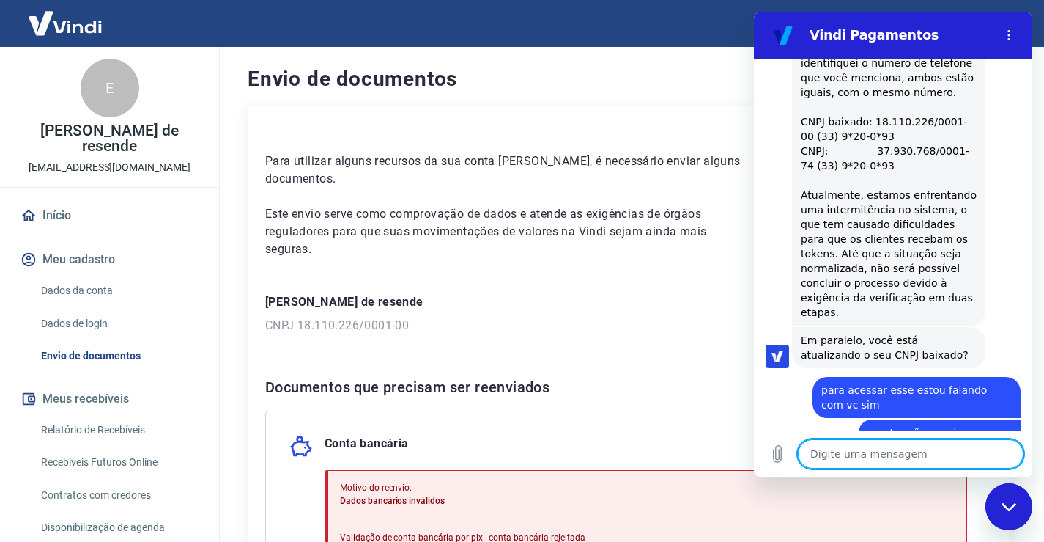
scroll to position [796, 0]
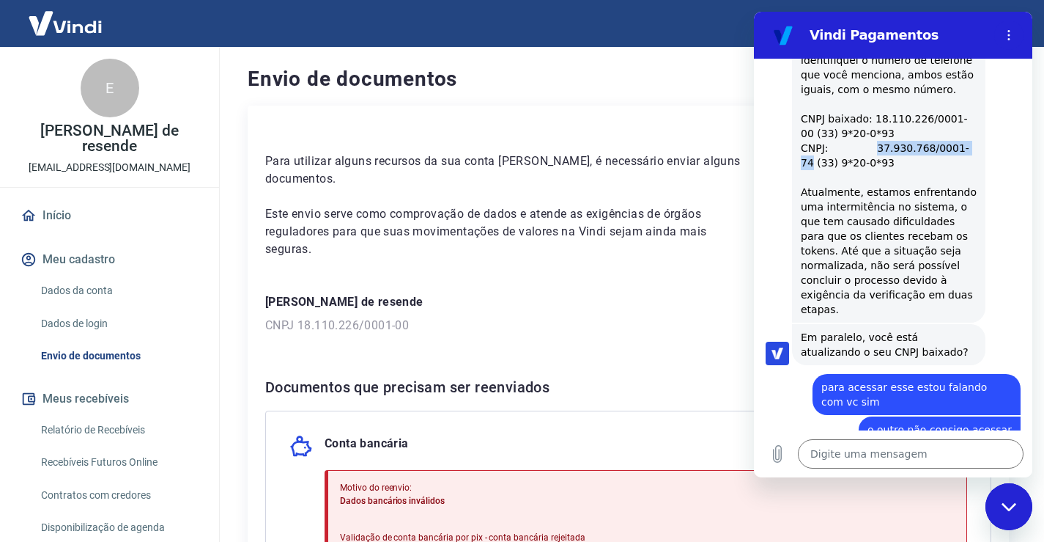
drag, startPoint x: 872, startPoint y: 133, endPoint x: 968, endPoint y: 141, distance: 95.7
click at [969, 140] on div "Marcia Rosa de Almeida diz: Ao analisar os cadastros, não identifiquei o número…" at bounding box center [889, 177] width 194 height 290
copy div "37.930.768/0001-74"
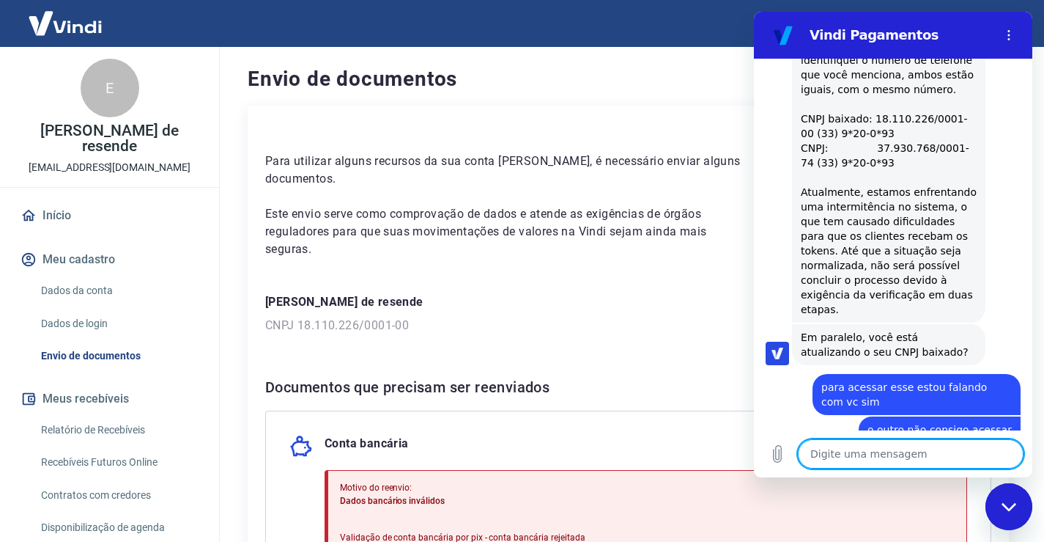
paste textarea "37.930.768/0001-74"
click at [1009, 443] on button "Enviar mensagem" at bounding box center [1009, 453] width 29 height 29
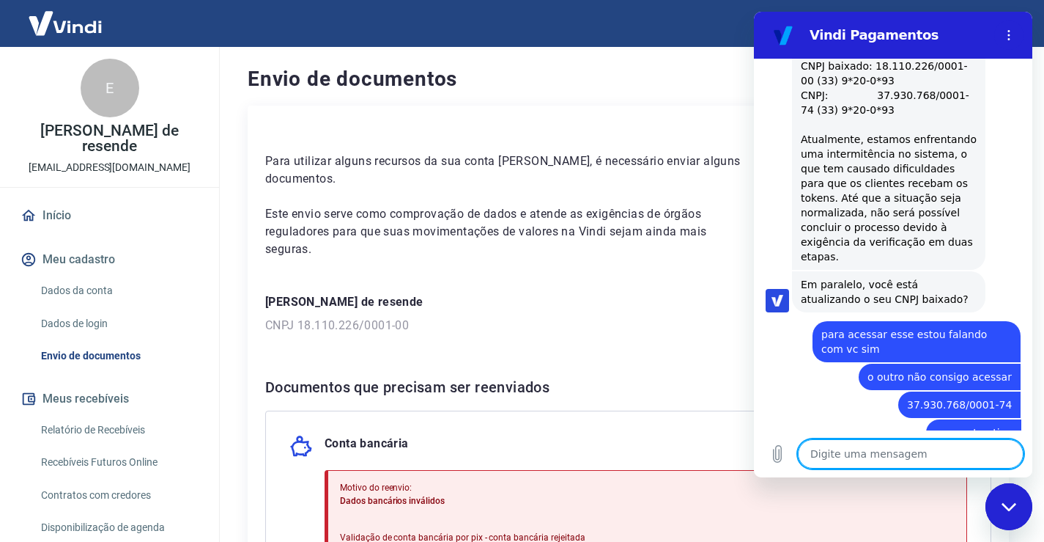
scroll to position [852, 0]
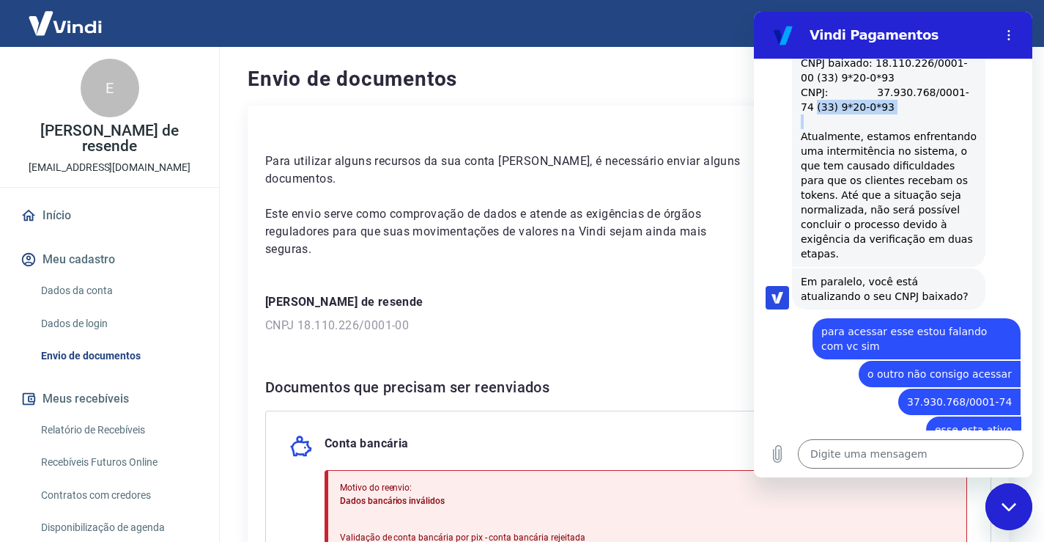
drag, startPoint x: 803, startPoint y: 93, endPoint x: 872, endPoint y: 102, distance: 70.2
click at [872, 102] on div "Ao analisar os cadastros, não identifiquei o número de telefone que você mencio…" at bounding box center [889, 121] width 176 height 279
copy div "(33) 9*20-0*93"
paste textarea "(33) 9*20-0*93"
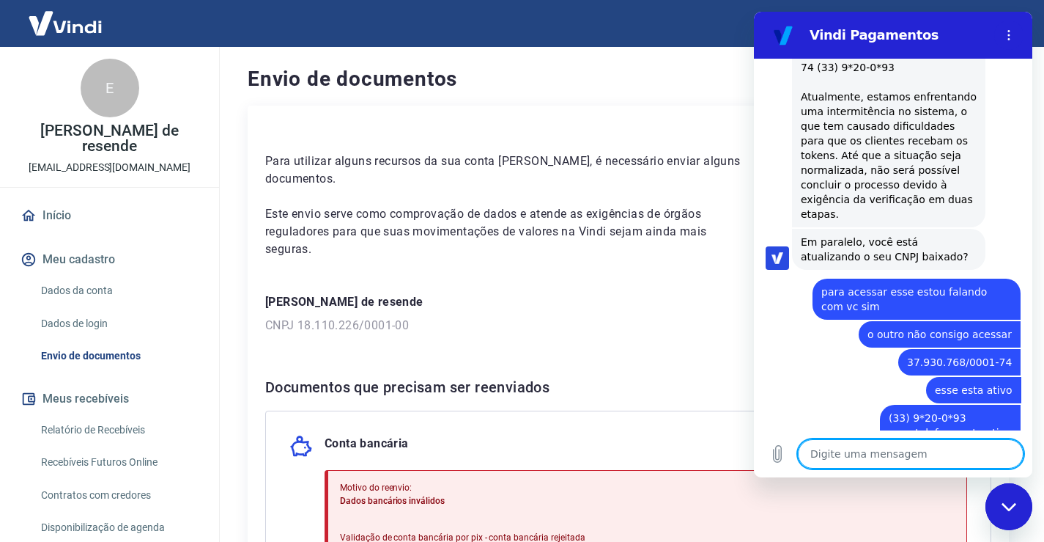
scroll to position [894, 0]
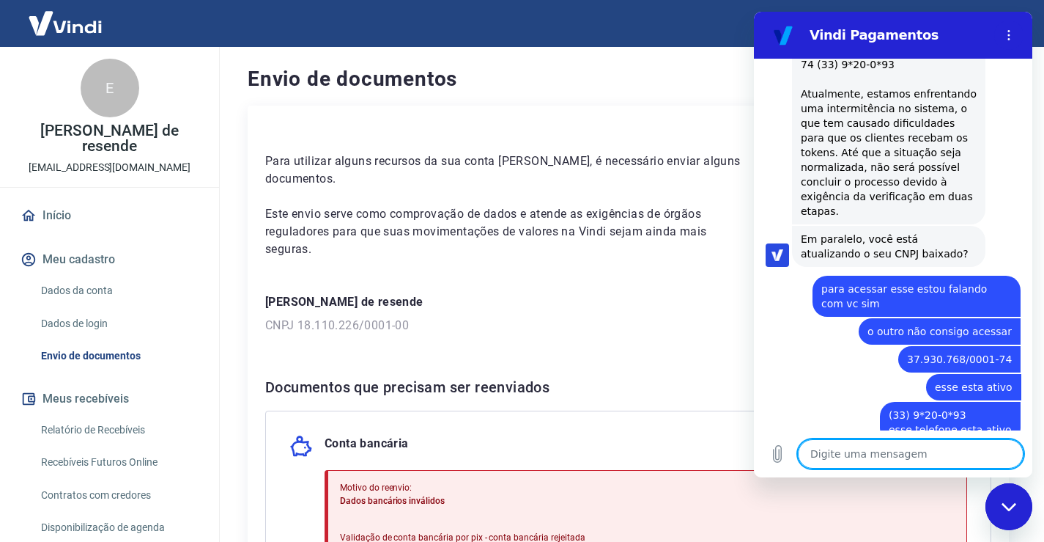
paste textarea "Informe o código de seis dígitos enviado para o celular 33****0990"
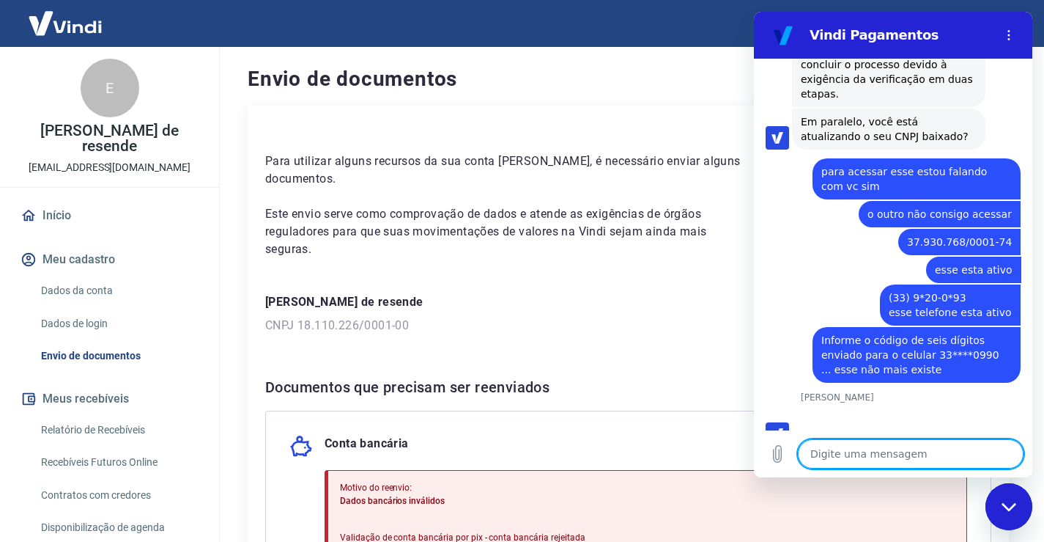
scroll to position [1014, 0]
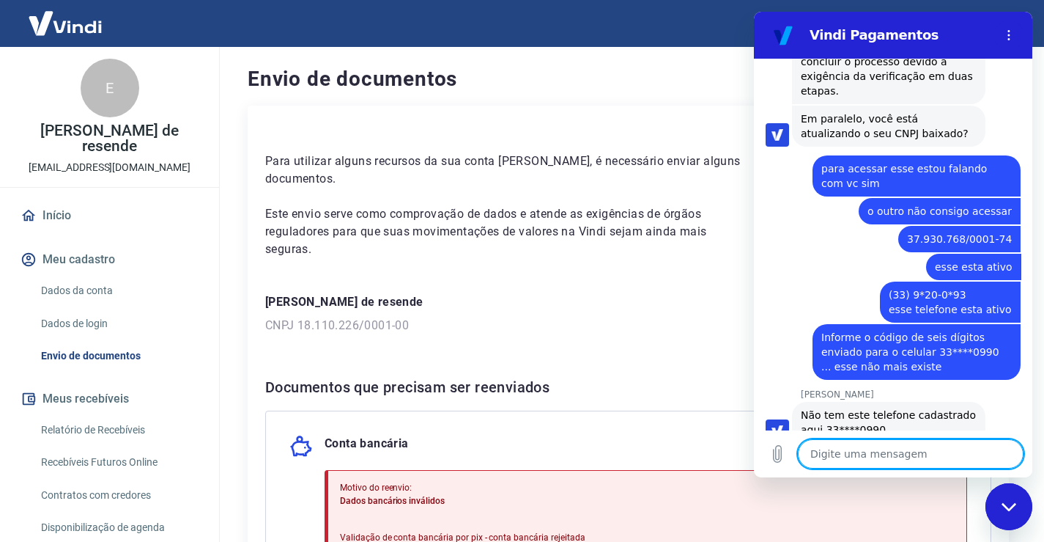
click at [904, 450] on textarea at bounding box center [911, 453] width 226 height 29
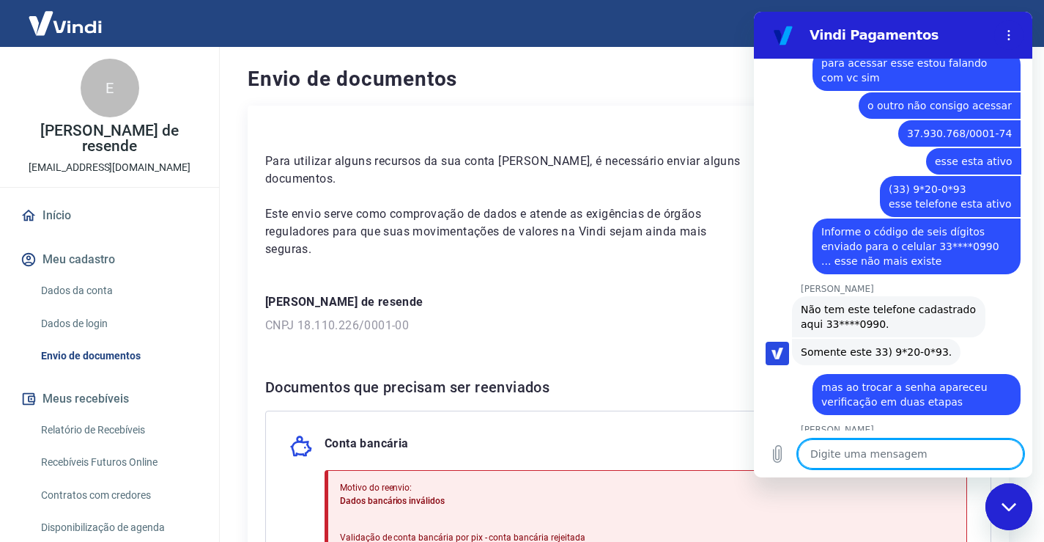
scroll to position [1120, 0]
click at [776, 456] on icon "Carregar arquivo" at bounding box center [778, 454] width 8 height 17
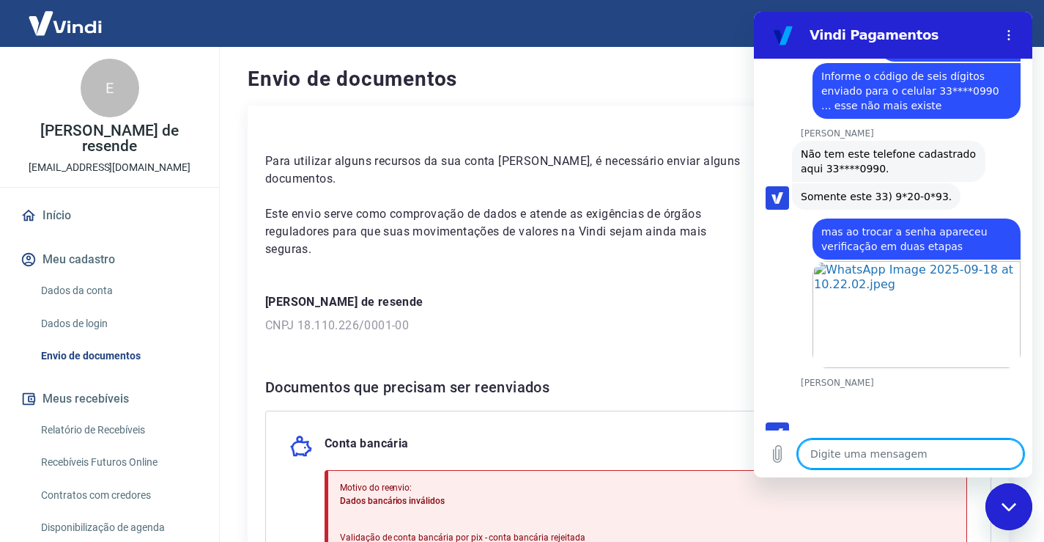
scroll to position [1278, 0]
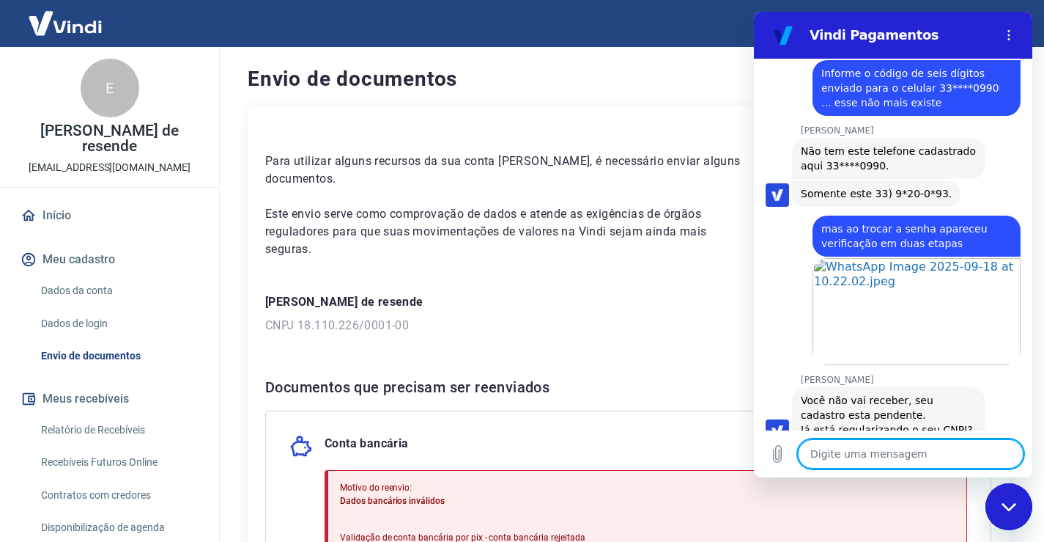
click at [846, 451] on textarea at bounding box center [911, 453] width 226 height 29
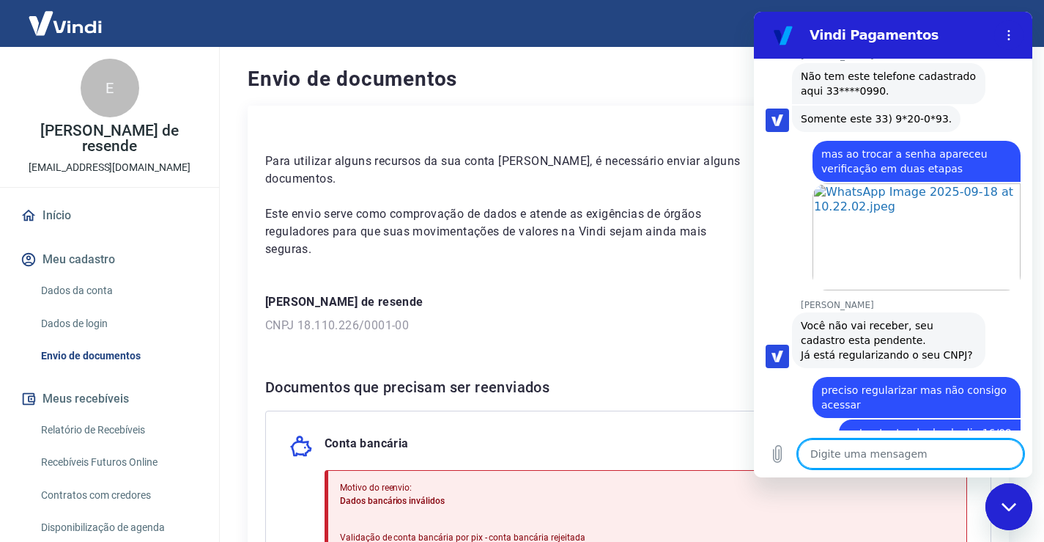
scroll to position [1356, 0]
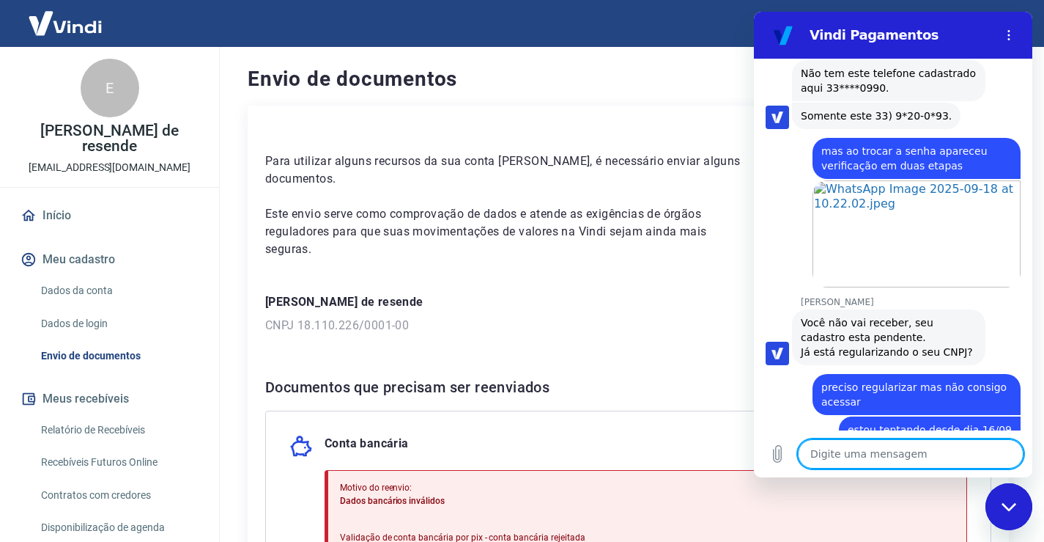
click at [862, 452] on textarea at bounding box center [911, 453] width 226 height 29
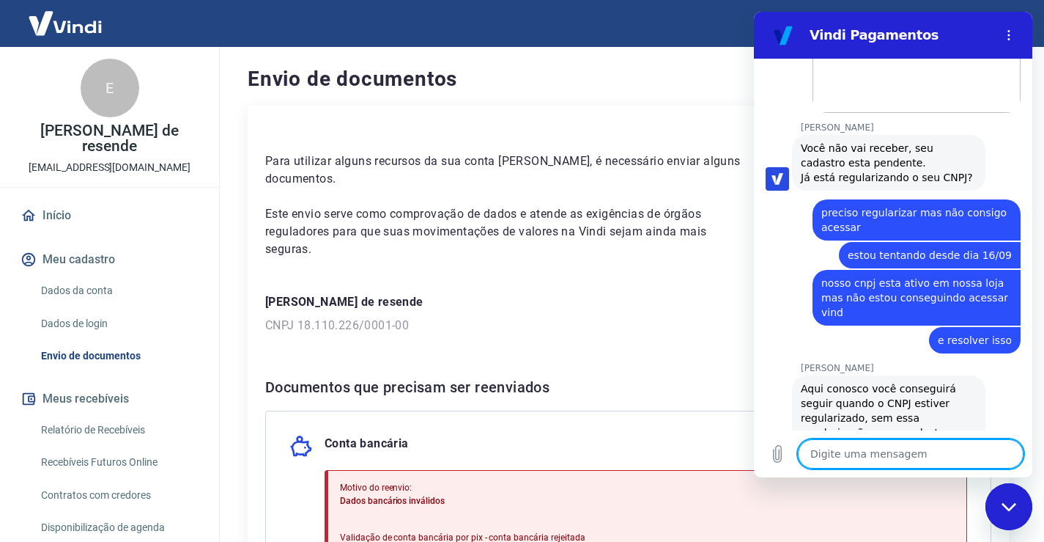
scroll to position [1533, 0]
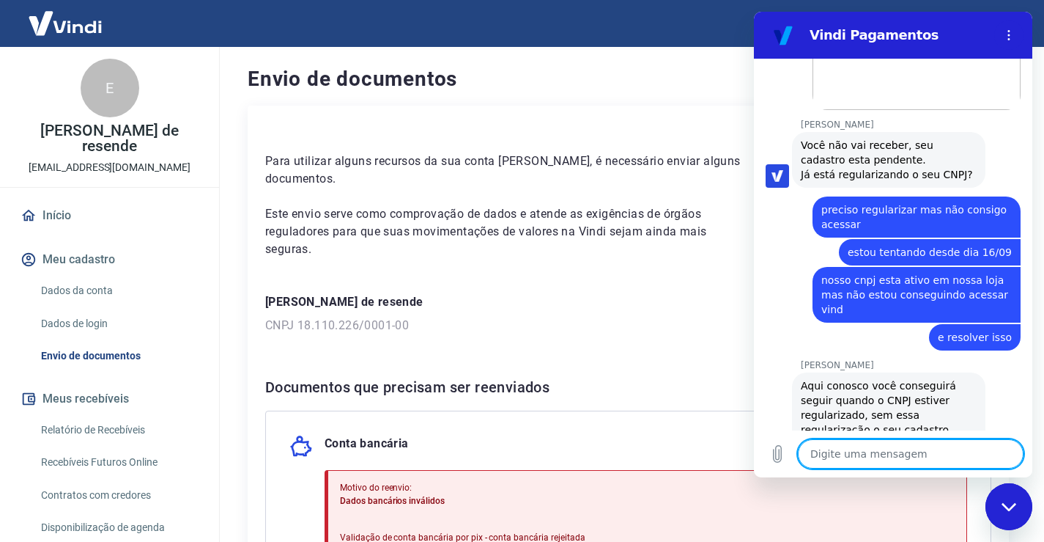
click at [891, 447] on textarea at bounding box center [911, 453] width 226 height 29
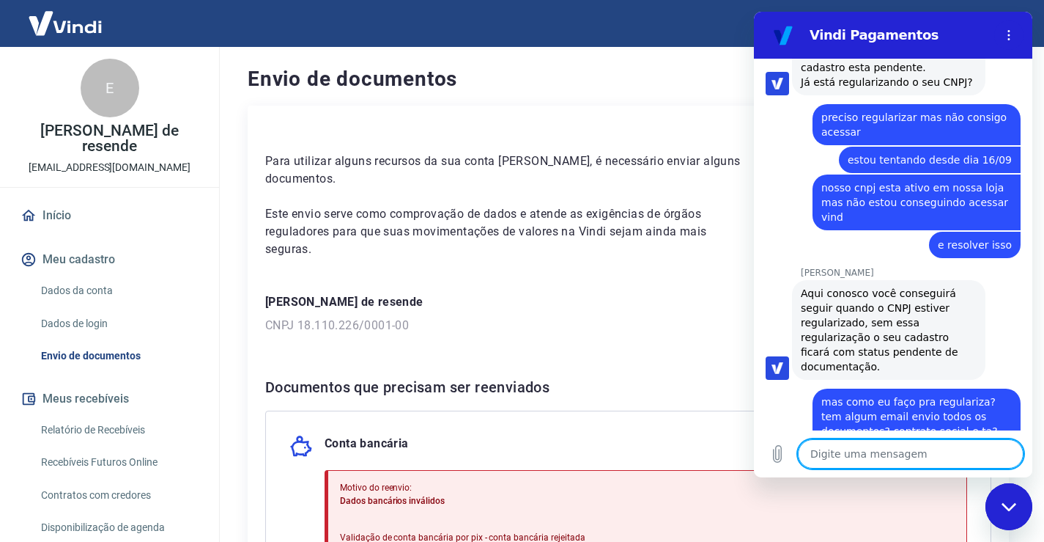
scroll to position [1720, 0]
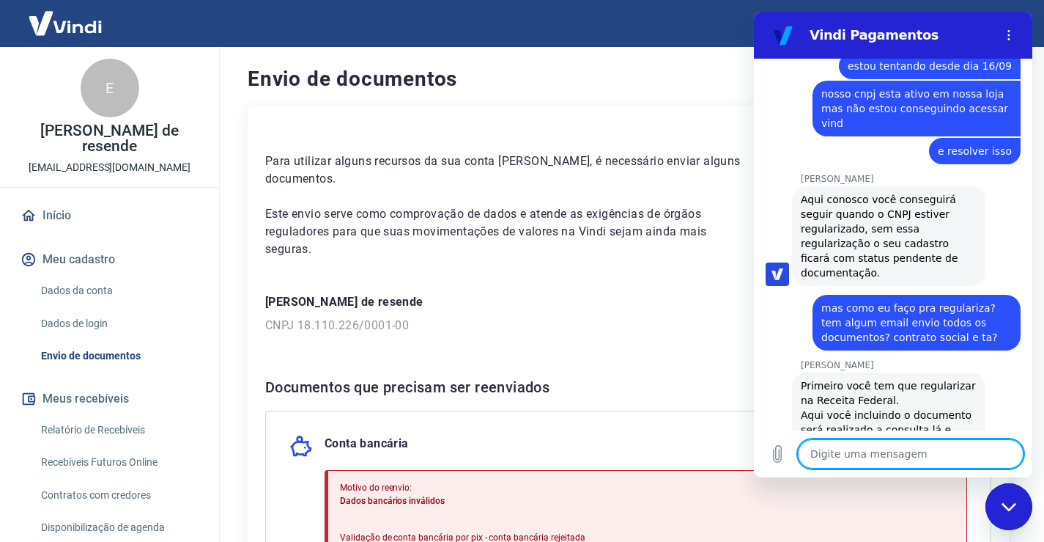
click at [883, 449] on textarea at bounding box center [911, 453] width 226 height 29
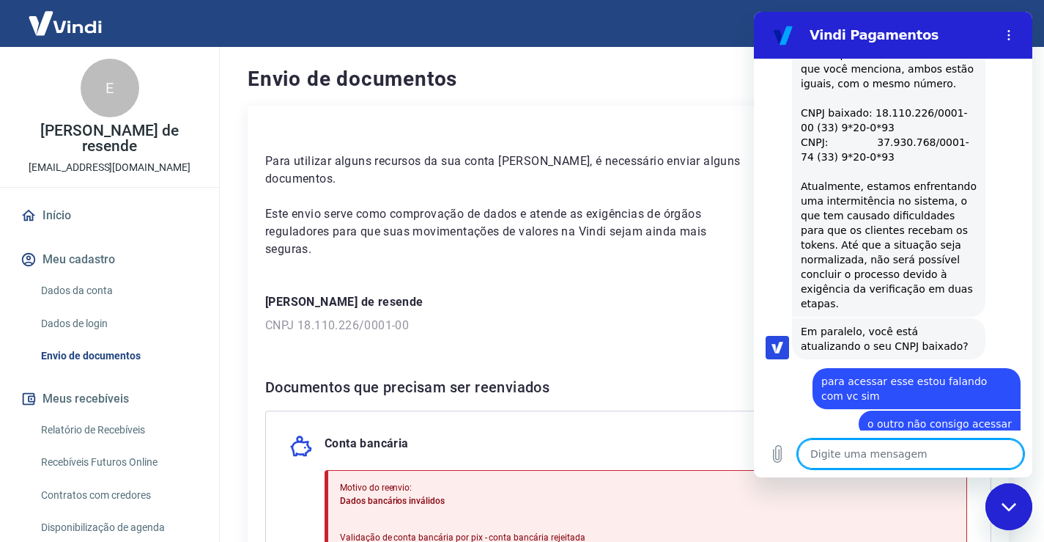
scroll to position [729, 0]
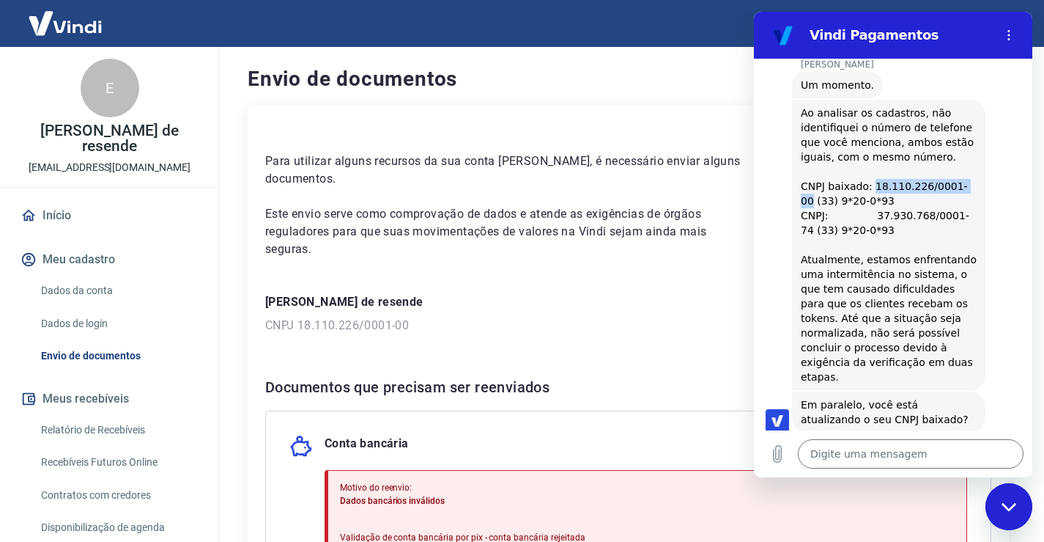
drag, startPoint x: 868, startPoint y: 169, endPoint x: 959, endPoint y: 172, distance: 90.9
click at [959, 172] on div "Ao analisar os cadastros, não identifiquei o número de telefone que você mencio…" at bounding box center [889, 245] width 176 height 279
copy div "18.110.226/0001-00"
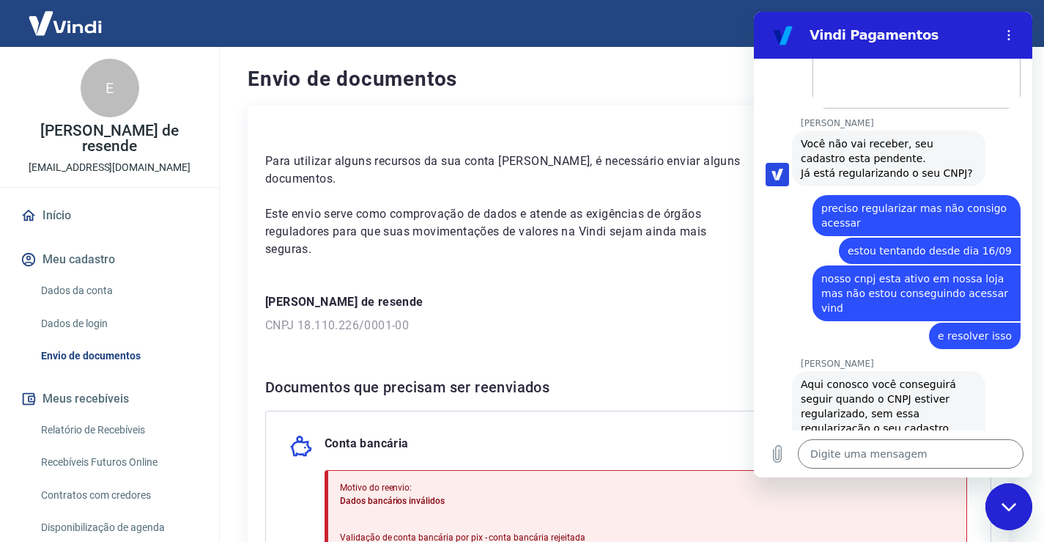
scroll to position [1755, 0]
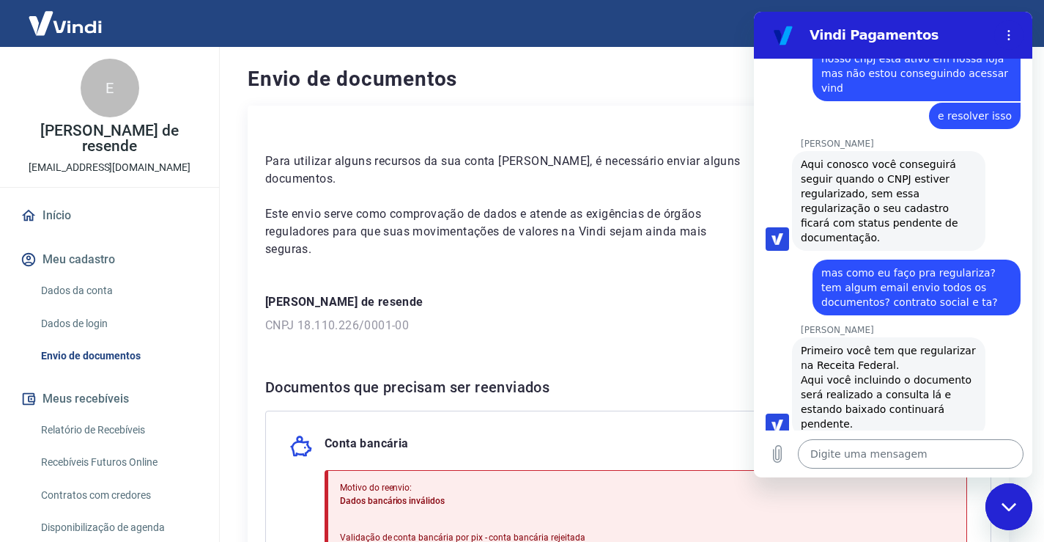
click at [830, 453] on textarea at bounding box center [911, 453] width 226 height 29
paste textarea "18.110.226/0001-00"
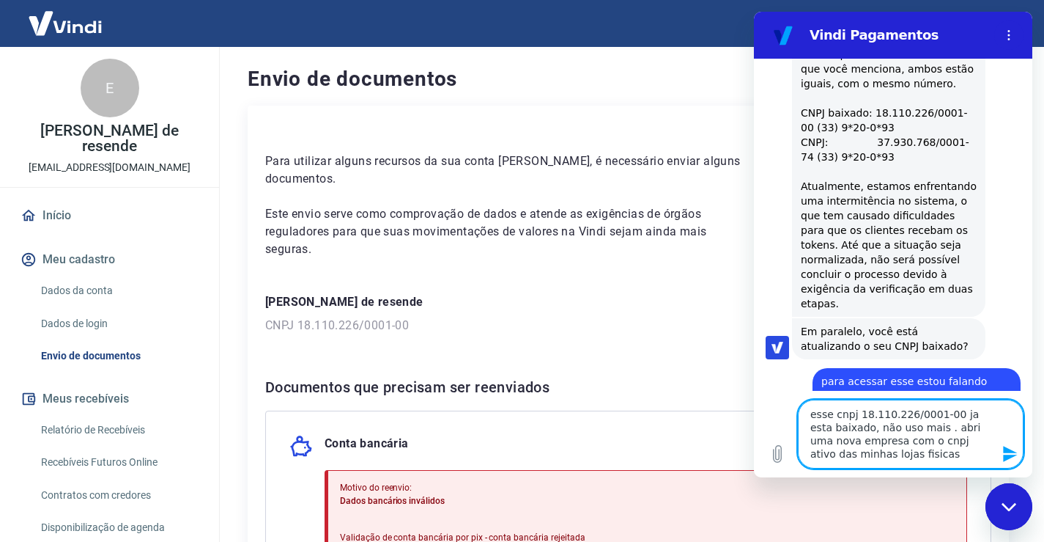
scroll to position [729, 0]
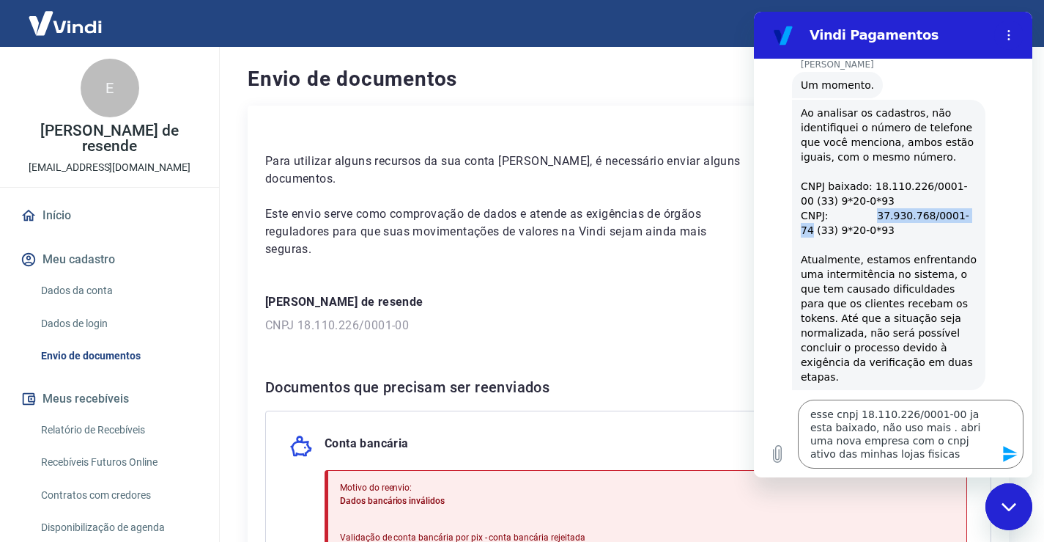
drag, startPoint x: 872, startPoint y: 195, endPoint x: 960, endPoint y: 199, distance: 88.1
click at [965, 199] on div "Ao analisar os cadastros, não identifiquei o número de telefone que você mencio…" at bounding box center [889, 245] width 176 height 279
copy div "37.930.768/0001-74"
click at [932, 206] on div "Ao analisar os cadastros, não identifiquei o número de telefone que você mencio…" at bounding box center [889, 245] width 176 height 279
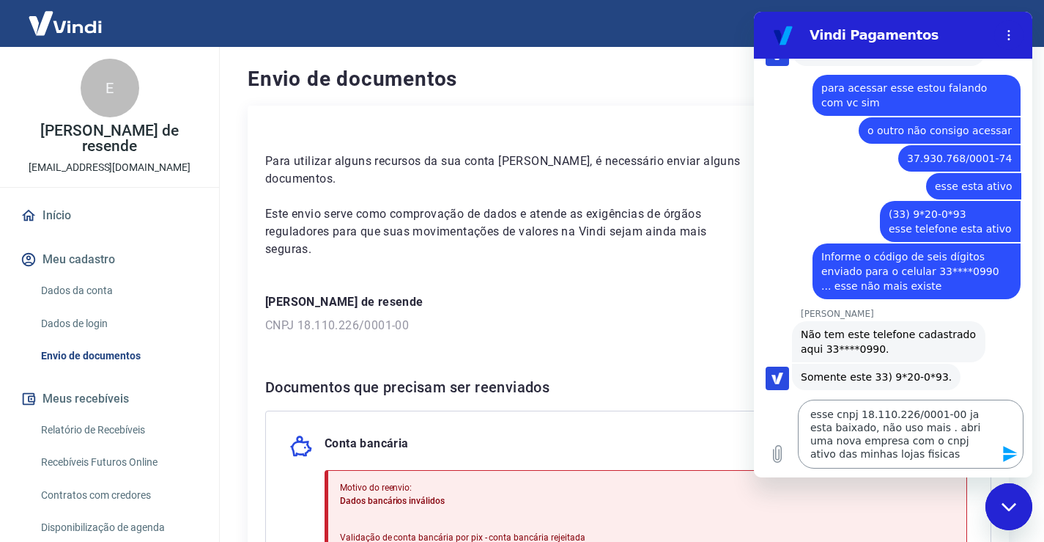
click at [863, 456] on textarea "esse cnpj 18.110.226/0001-00 ja esta baixado, não uso mais . abri uma nova empr…" at bounding box center [911, 433] width 226 height 69
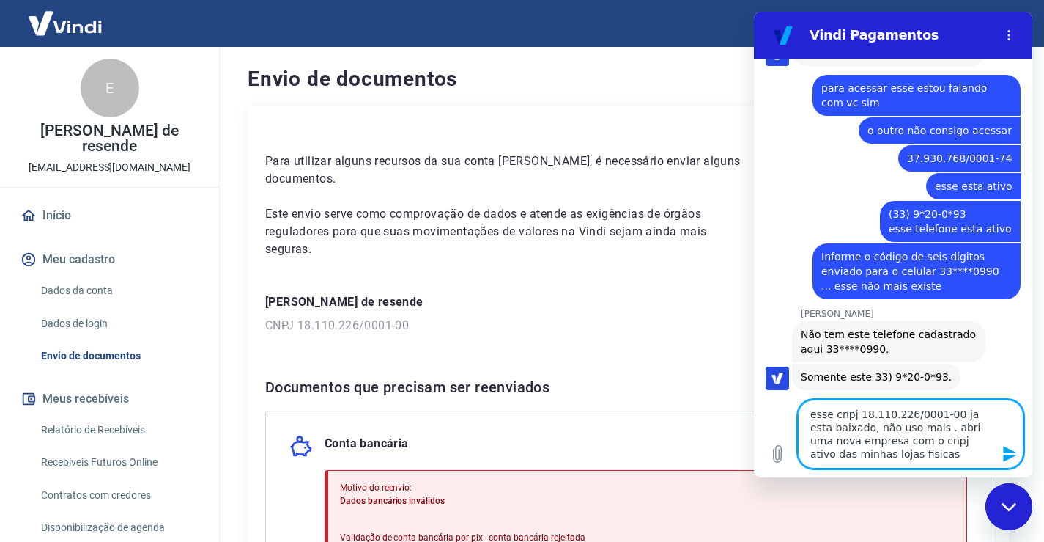
scroll to position [1462, 0]
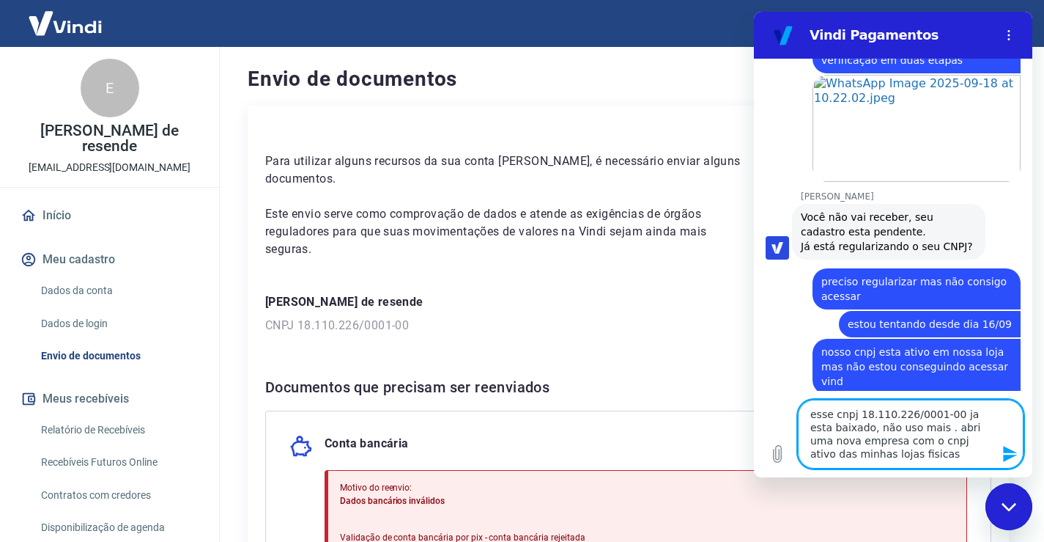
click at [876, 455] on textarea "esse cnpj 18.110.226/0001-00 ja esta baixado, não uso mais . abri uma nova empr…" at bounding box center [911, 433] width 226 height 69
paste textarea "37.930.768/0001-74"
click at [1006, 455] on icon "Enviar mensagem" at bounding box center [1010, 454] width 14 height 16
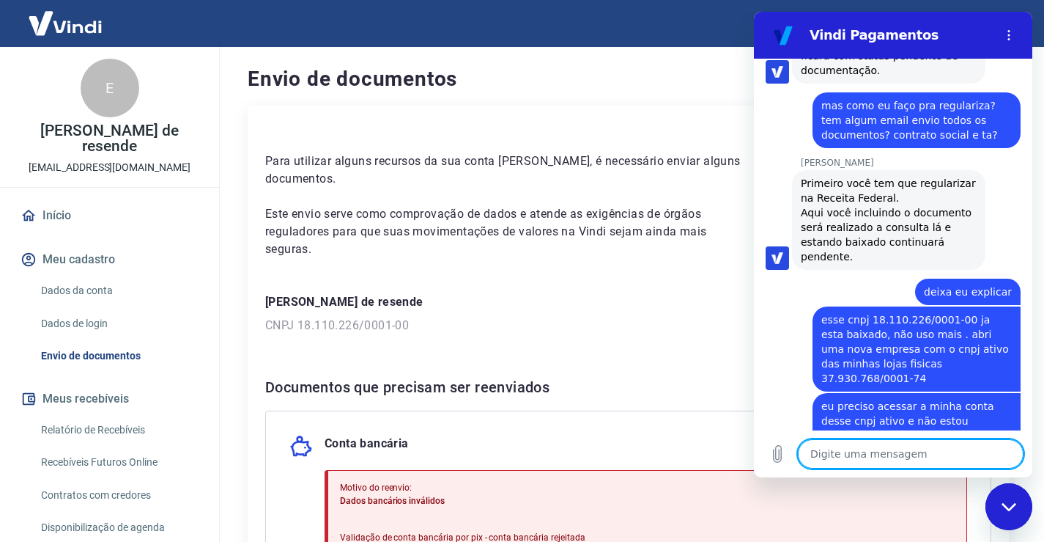
scroll to position [1925, 0]
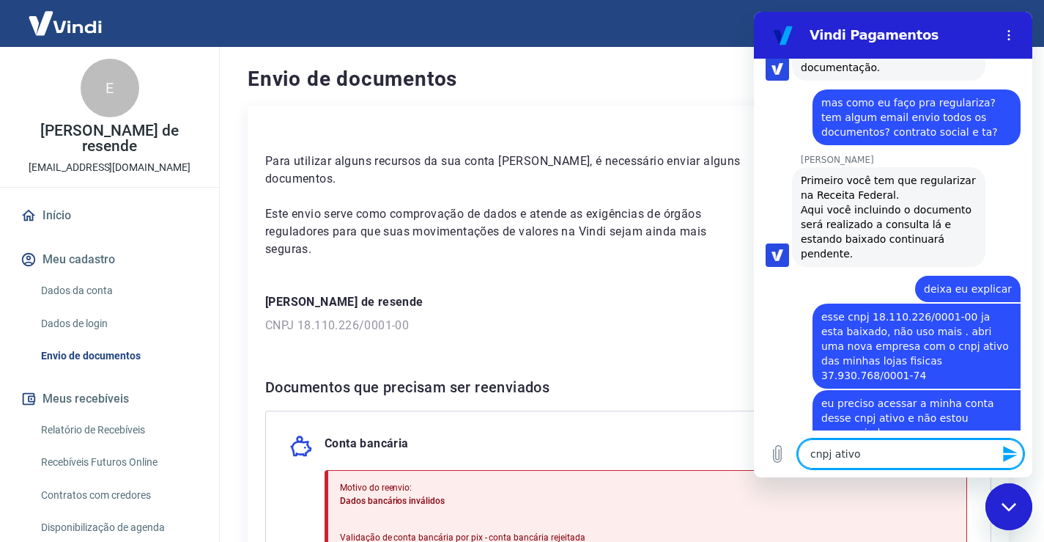
paste textarea "37.930.768/0001-74"
click at [1012, 460] on icon "Enviar mensagem" at bounding box center [1011, 454] width 18 height 18
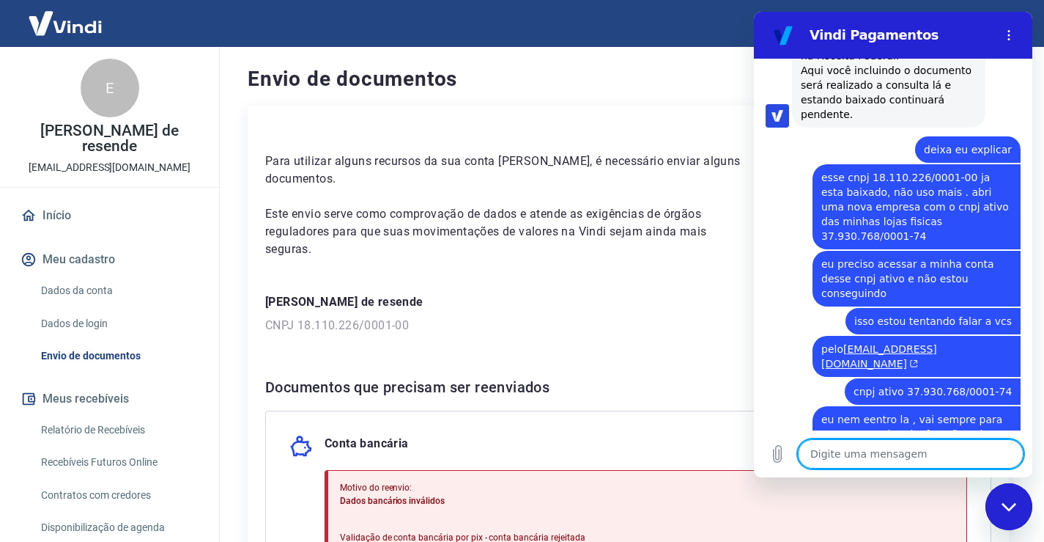
scroll to position [2067, 0]
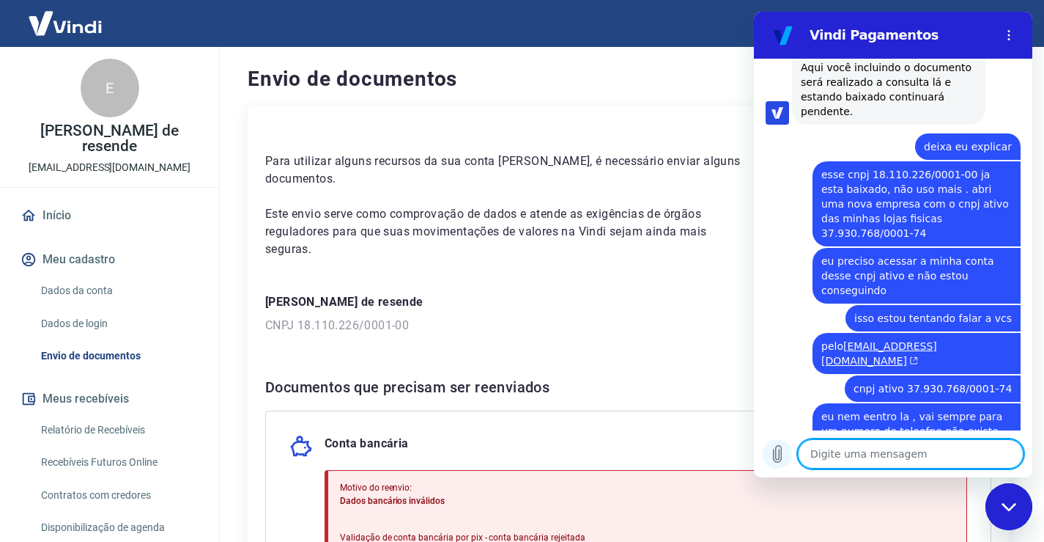
click at [782, 463] on button "Carregar arquivo" at bounding box center [777, 453] width 29 height 29
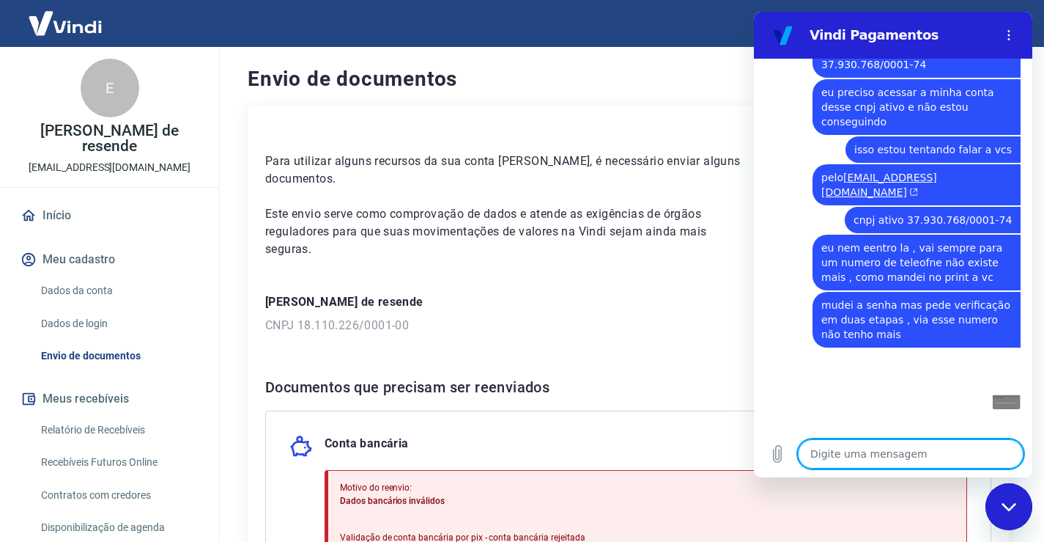
scroll to position [2238, 0]
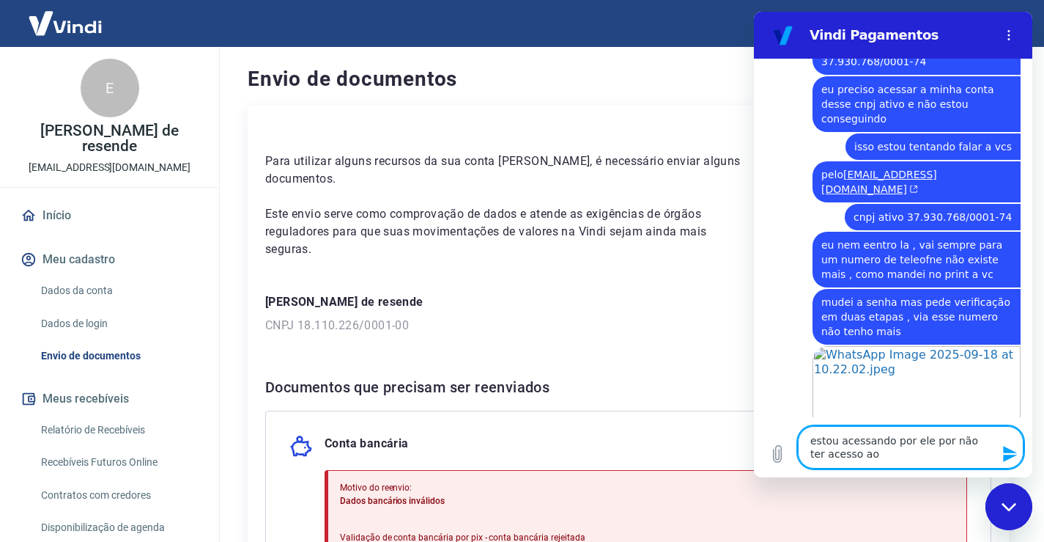
paste textarea "37.930.768/0001-74"
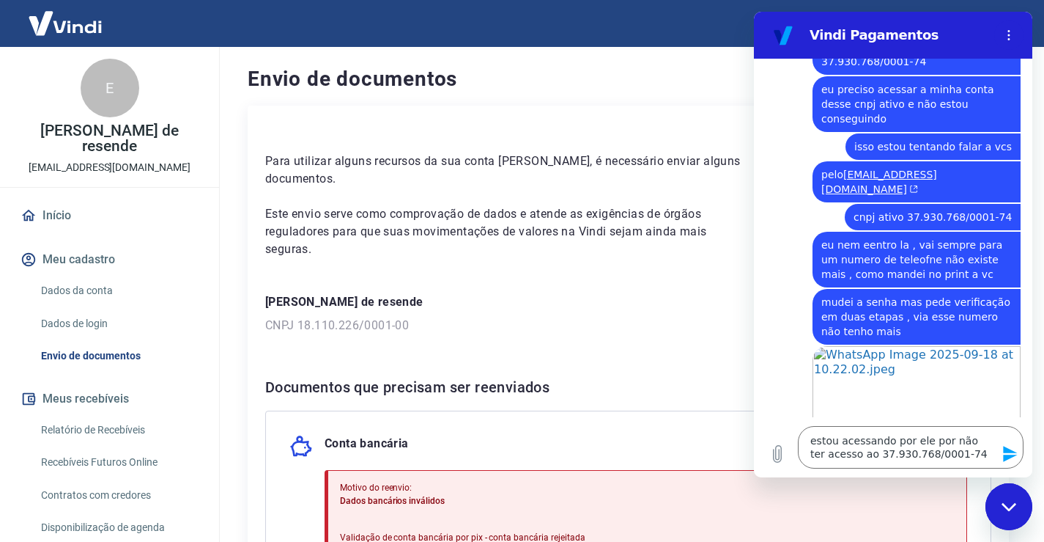
click at [1006, 454] on icon "Enviar mensagem" at bounding box center [1011, 454] width 18 height 18
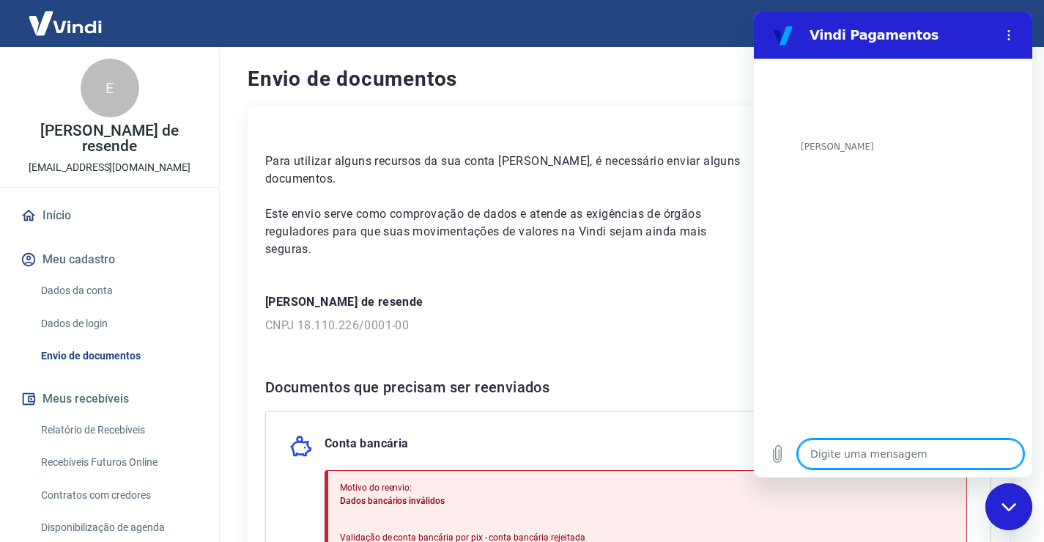
scroll to position [2816, 0]
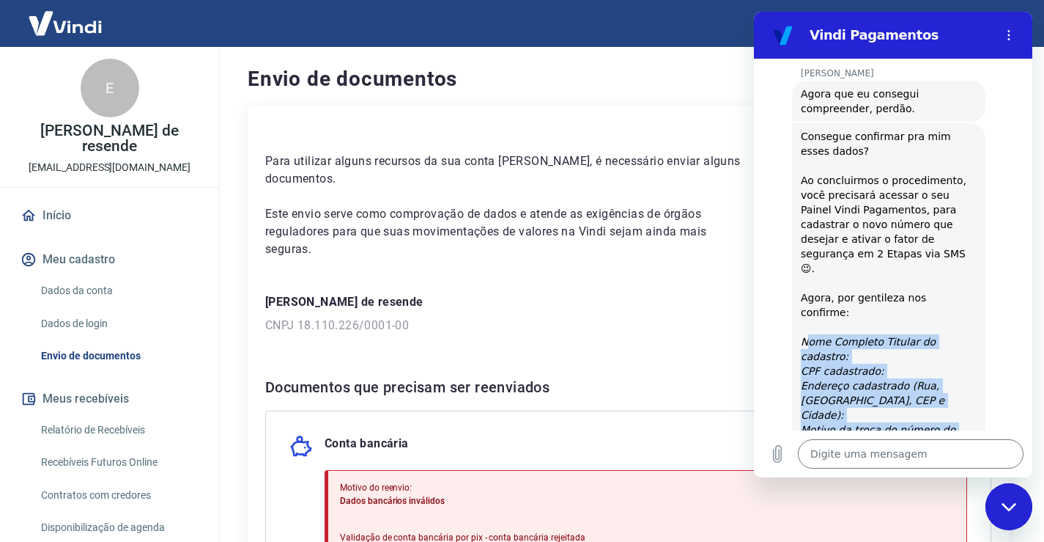
drag, startPoint x: 806, startPoint y: 210, endPoint x: 841, endPoint y: 247, distance: 50.8
click at [849, 311] on div "Consegue confirmar pra mim esses dados? Ao concluirmos o procedimento, você pre…" at bounding box center [889, 341] width 176 height 425
click at [841, 336] on icon "Nome Completo Titular do cadastro:" at bounding box center [868, 349] width 135 height 26
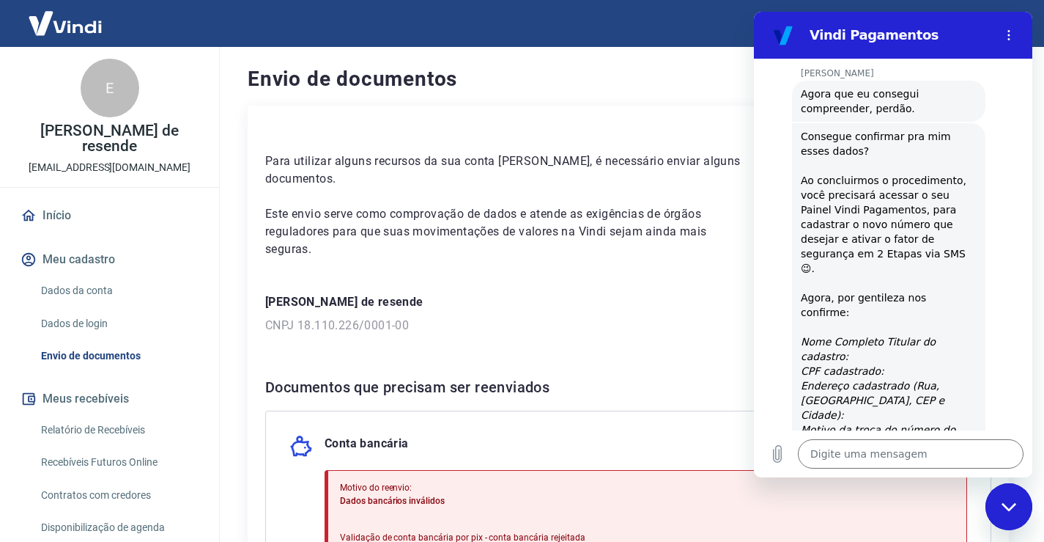
click at [803, 336] on icon "Nome Completo Titular do cadastro:" at bounding box center [868, 349] width 135 height 26
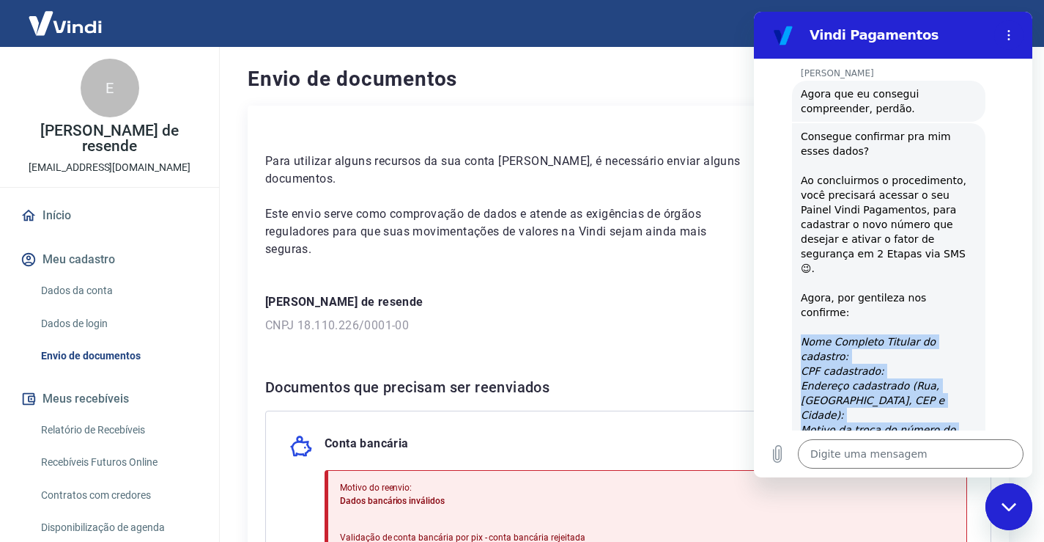
drag, startPoint x: 803, startPoint y: 209, endPoint x: 877, endPoint y: 341, distance: 151.3
click at [877, 341] on div "Consegue confirmar pra mim esses dados? Ao concluirmos o procedimento, você pre…" at bounding box center [889, 341] width 176 height 425
copy div "Nome Completo Titular do cadastro: CPF cadastrado: Endereço cadastrado (Rua, Ba…"
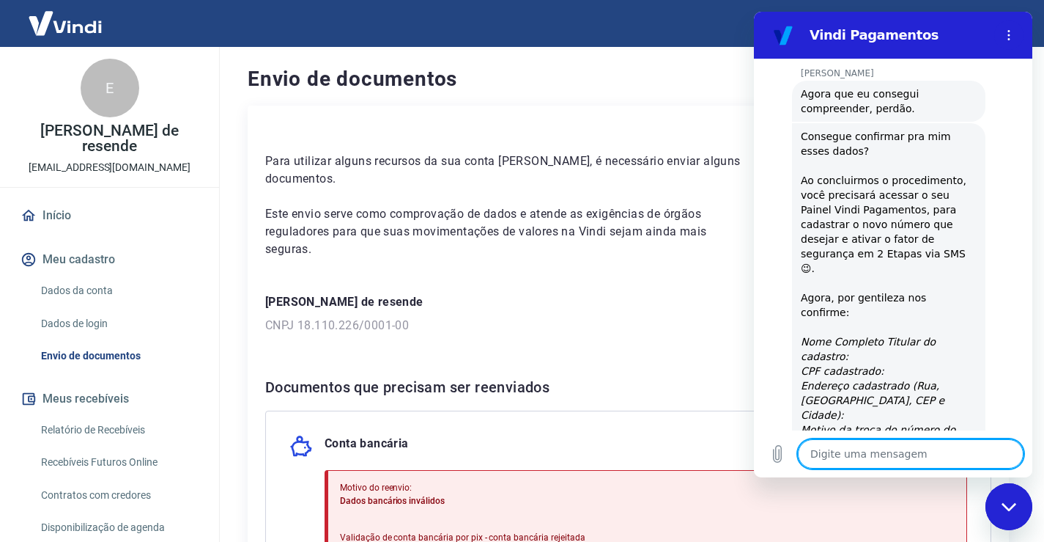
paste textarea "Nome Completo Titular do cadastro: CPF cadastrado: Endereço cadastrado (Rua, Ba…"
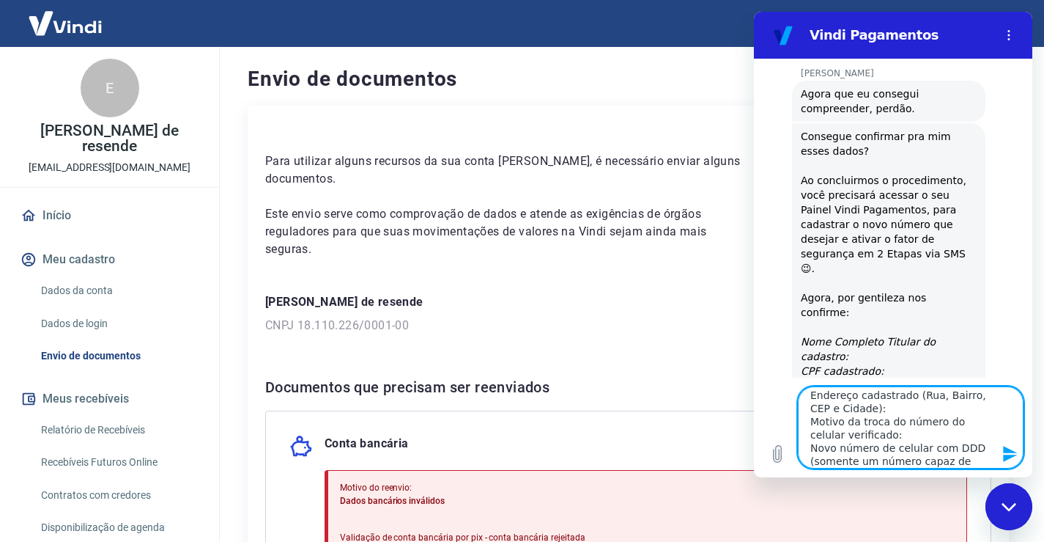
scroll to position [0, 0]
click at [982, 402] on textarea "Nome Completo Titular do cadastro: CPF cadastrado: Endereço cadastrado (Rua, Ba…" at bounding box center [911, 427] width 226 height 82
click at [913, 430] on textarea "Nome Completo Titular do cadastro: EMILIA FREITAS DE RESENDE CPF cadastrado: En…" at bounding box center [911, 427] width 226 height 82
click at [874, 457] on textarea "Nome Completo Titular do cadastro: EMILIA FREITAS DE RESENDE CPF cadastrado: 04…" at bounding box center [911, 427] width 226 height 82
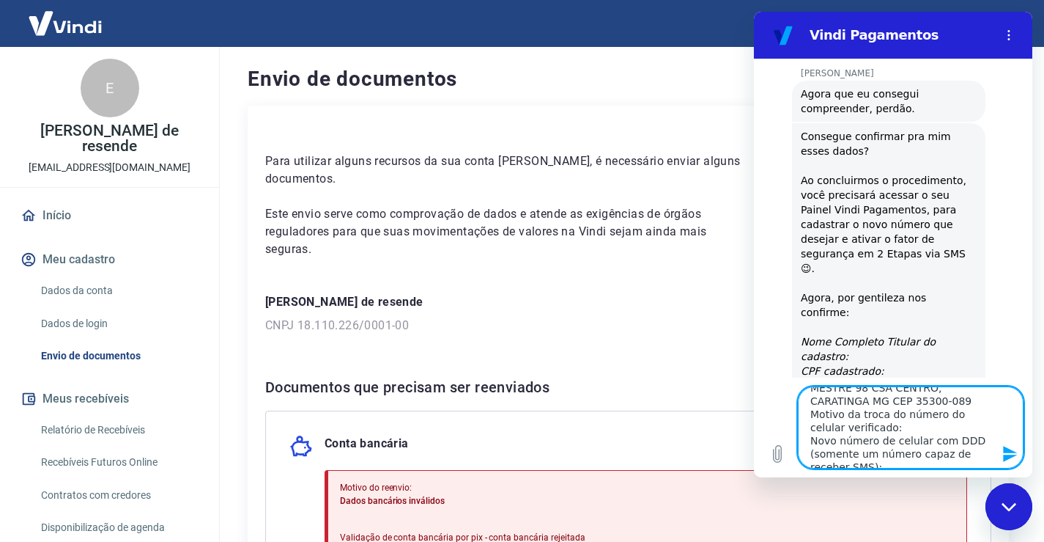
click at [899, 456] on textarea "Nome Completo Titular do cadastro: EMILIA FREITAS DE RESENDE CPF cadastrado: 04…" at bounding box center [911, 427] width 226 height 82
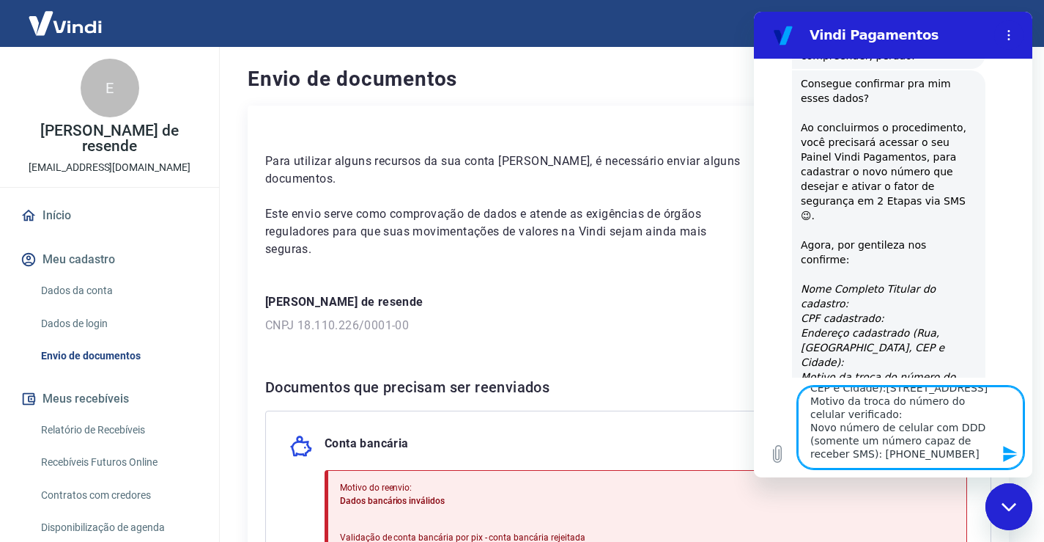
click at [854, 454] on textarea "Nome Completo Titular do cadastro: EMILIA FREITAS DE RESENDE CPF cadastrado: 04…" at bounding box center [911, 427] width 226 height 82
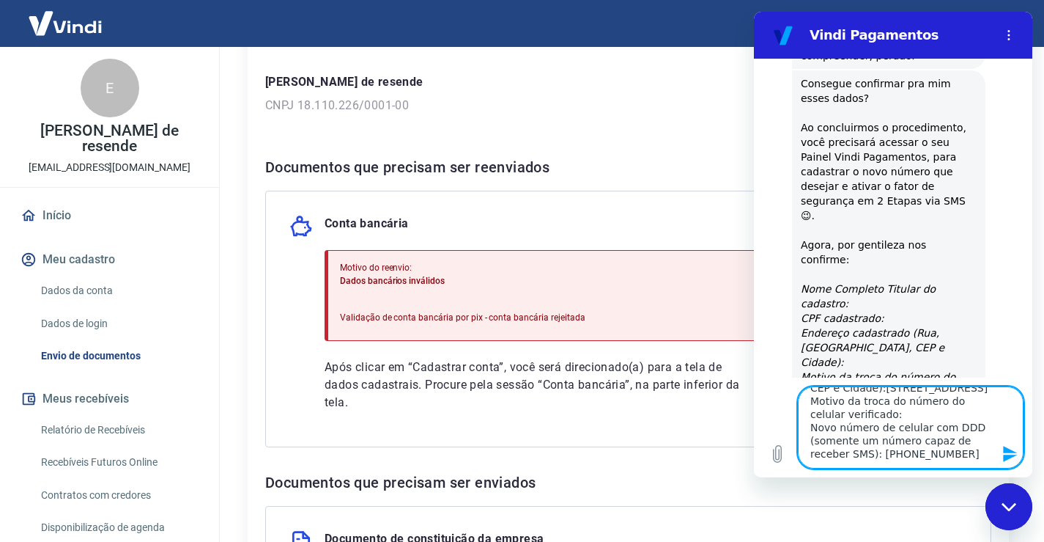
click at [918, 451] on textarea "Nome Completo Titular do cadastro: EMILIA FREITAS DE RESENDE CPF cadastrado: 04…" at bounding box center [911, 427] width 226 height 82
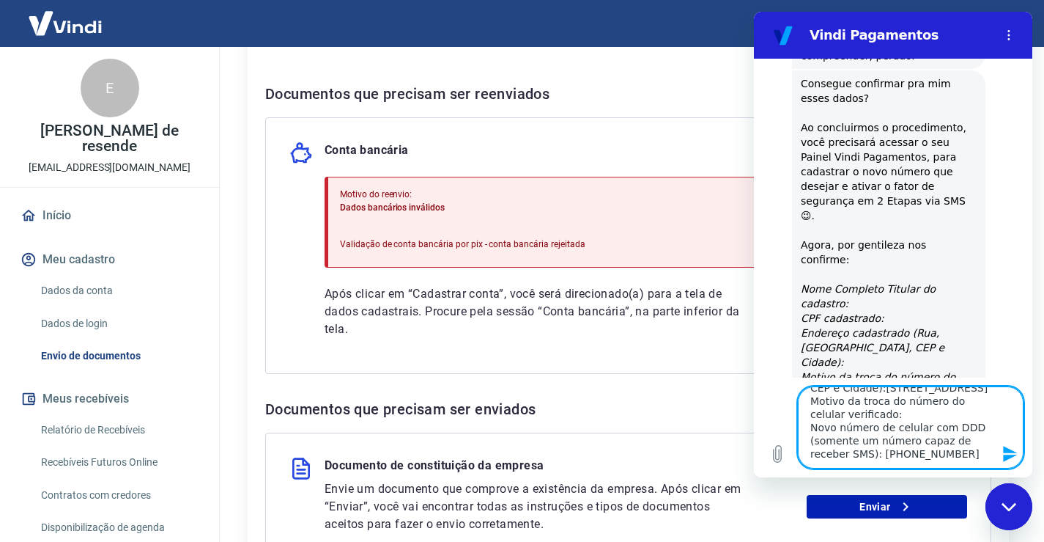
click at [931, 456] on textarea "Nome Completo Titular do cadastro: EMILIA FREITAS DE RESENDE CPF cadastrado: 04…" at bounding box center [911, 427] width 226 height 82
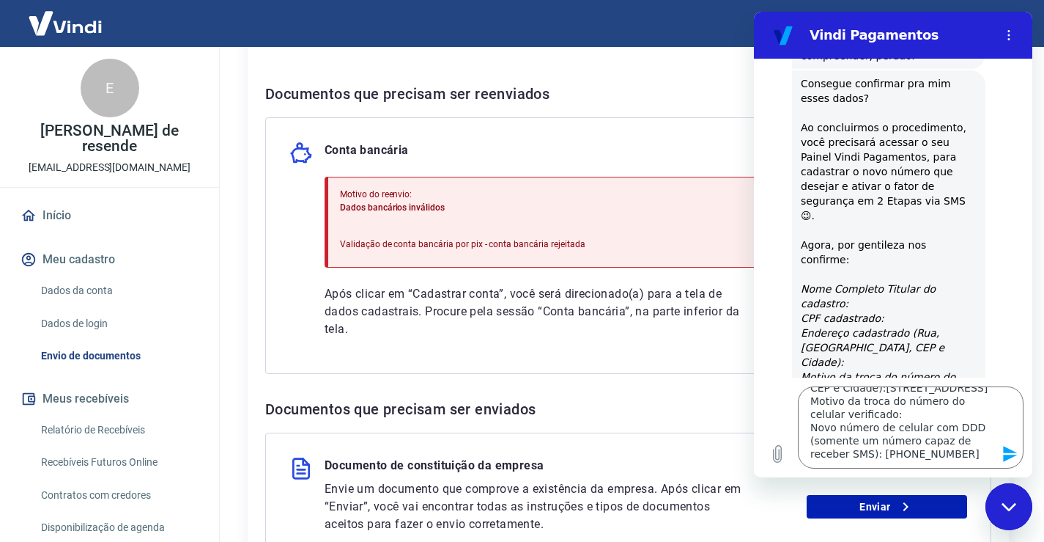
click at [1010, 451] on icon "Enviar mensagem" at bounding box center [1010, 454] width 14 height 16
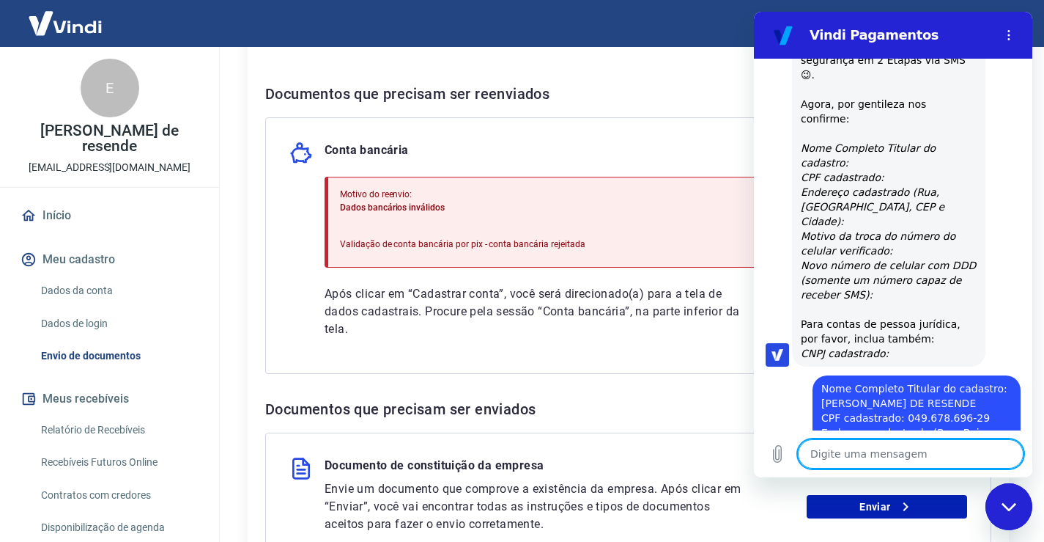
scroll to position [3012, 0]
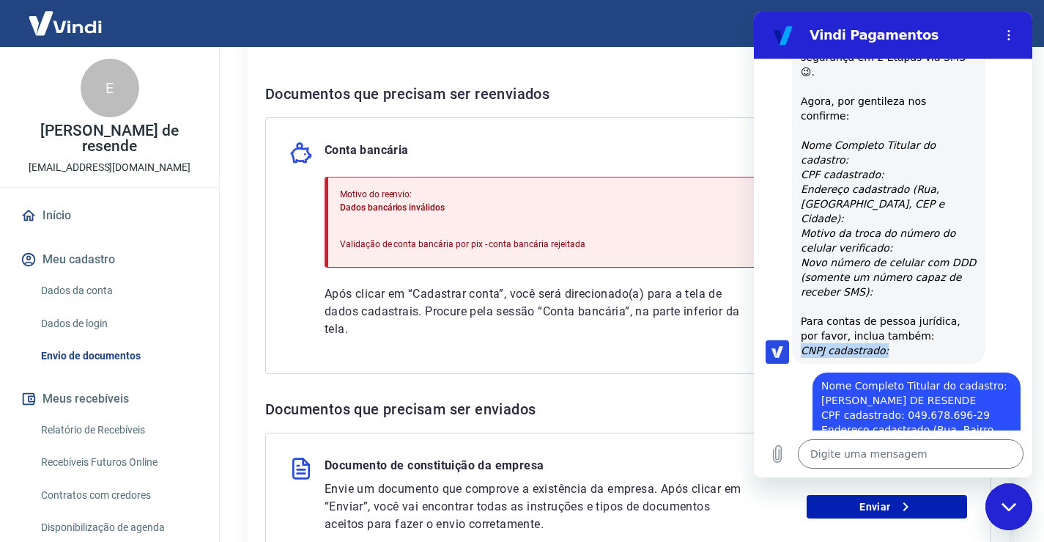
drag, startPoint x: 803, startPoint y: 203, endPoint x: 891, endPoint y: 209, distance: 87.4
click at [891, 209] on div "Consegue confirmar pra mim esses dados? Ao concluirmos o procedimento, você pre…" at bounding box center [889, 145] width 176 height 425
drag, startPoint x: 851, startPoint y: 201, endPoint x: 853, endPoint y: 178, distance: 22.8
click at [853, 178] on div "Consegue confirmar pra mim esses dados? Ao concluirmos o procedimento, você pre…" at bounding box center [889, 145] width 176 height 425
drag, startPoint x: 803, startPoint y: 202, endPoint x: 883, endPoint y: 204, distance: 80.6
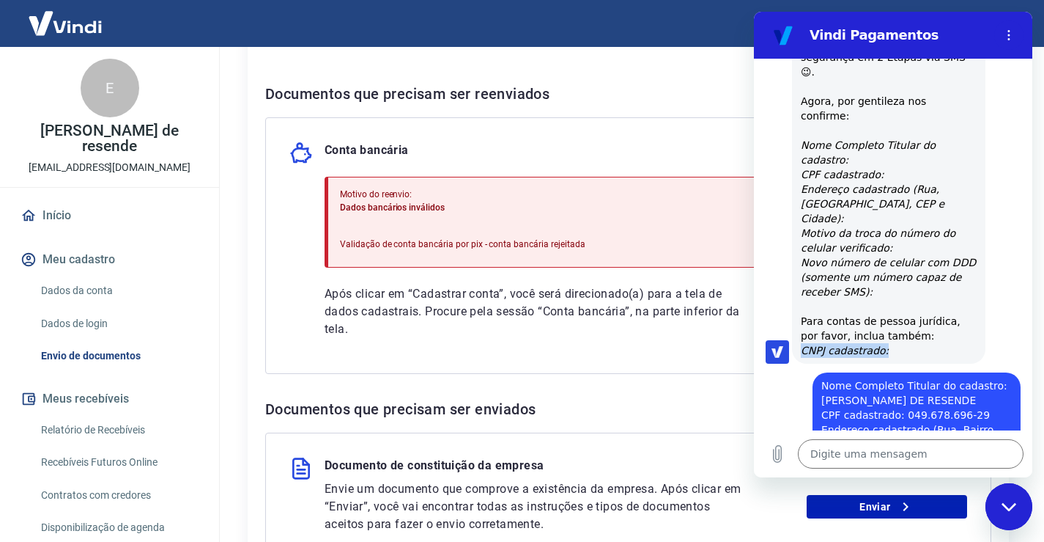
click at [885, 203] on div "Consegue confirmar pra mim esses dados? Ao concluirmos o procedimento, você pre…" at bounding box center [889, 145] width 176 height 425
copy icon "CNPJ cadastrado:"
paste textarea "CNPJ cadastrado:"
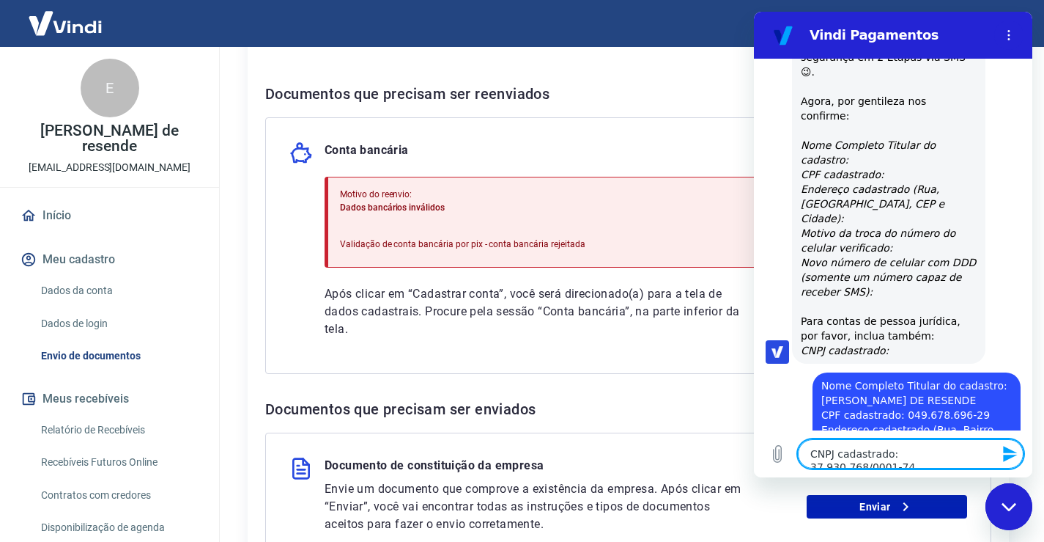
click at [1005, 453] on icon "Enviar mensagem" at bounding box center [1011, 454] width 18 height 18
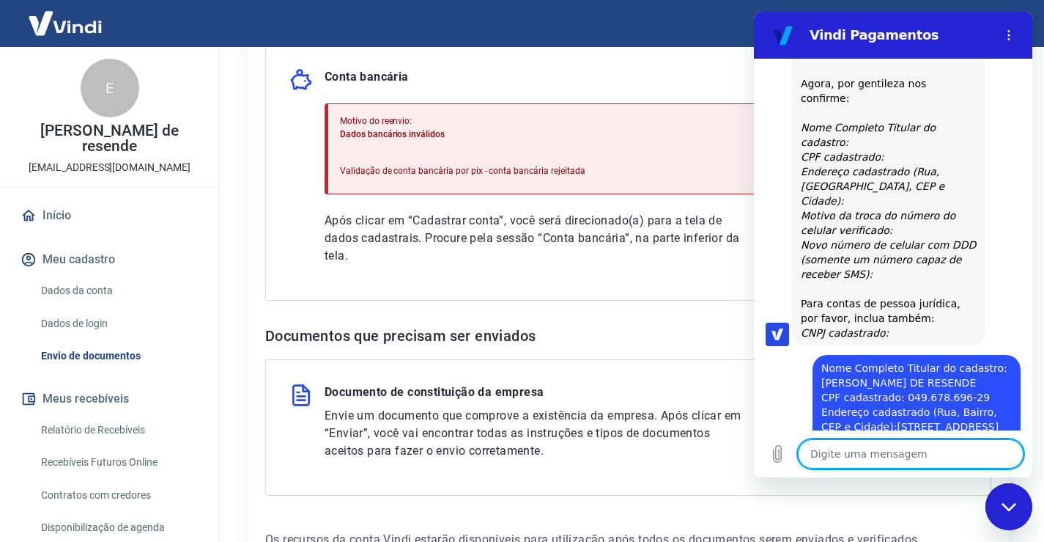
scroll to position [3103, 0]
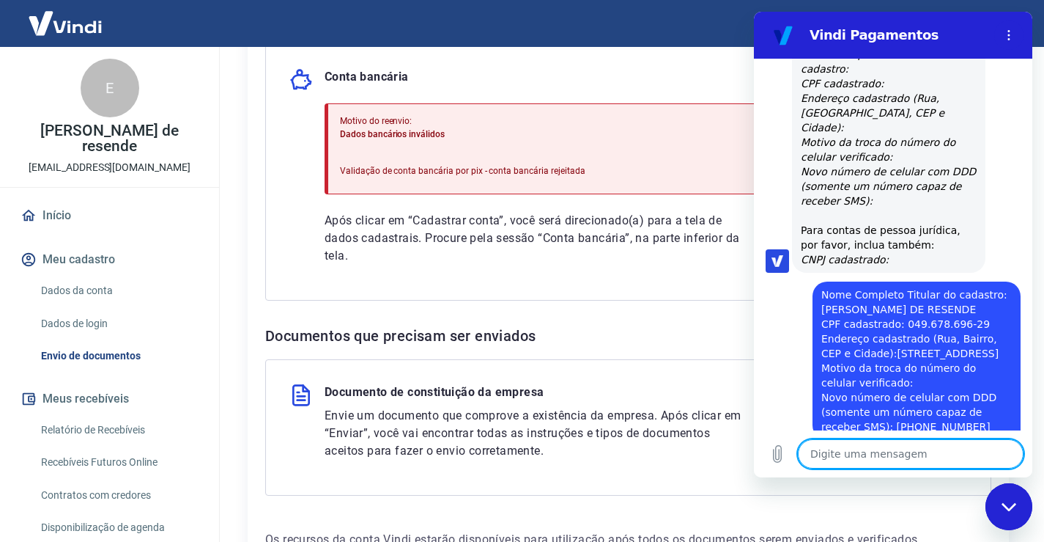
click at [863, 448] on textarea at bounding box center [911, 453] width 226 height 29
drag, startPoint x: 855, startPoint y: 450, endPoint x: 847, endPoint y: 454, distance: 8.9
click at [838, 454] on textarea "sim, o" at bounding box center [911, 453] width 226 height 29
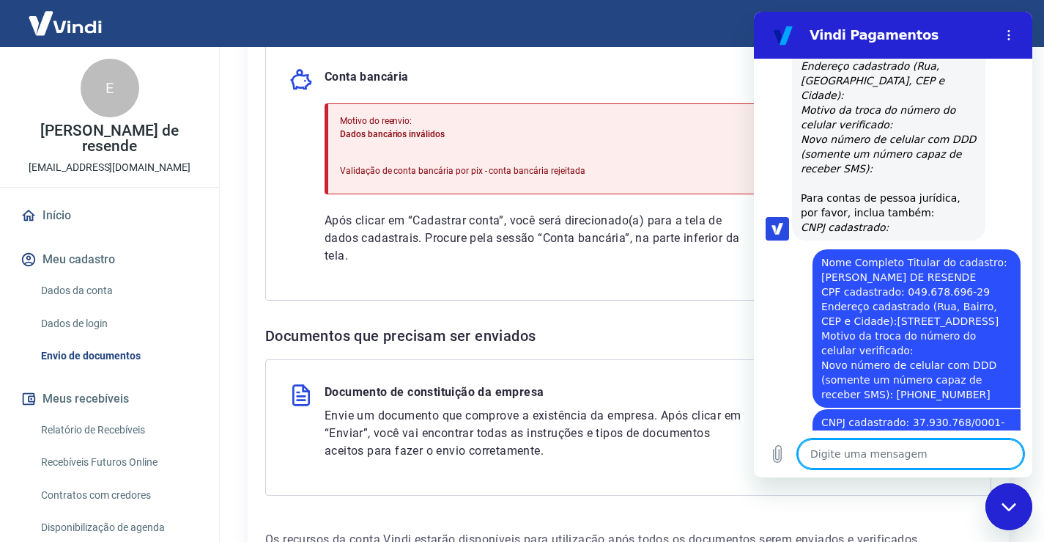
scroll to position [3139, 0]
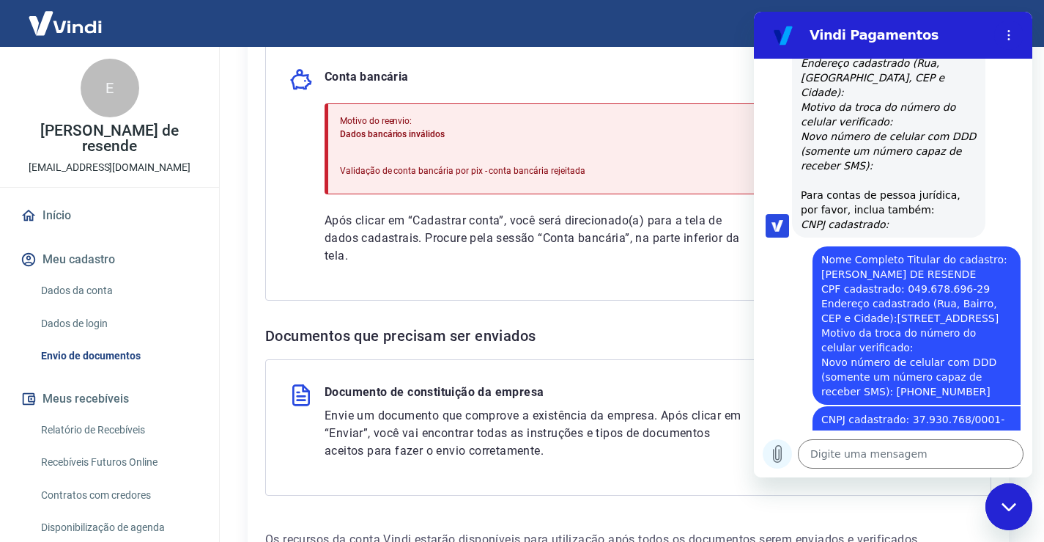
click at [779, 449] on icon "Carregar arquivo" at bounding box center [778, 454] width 18 height 18
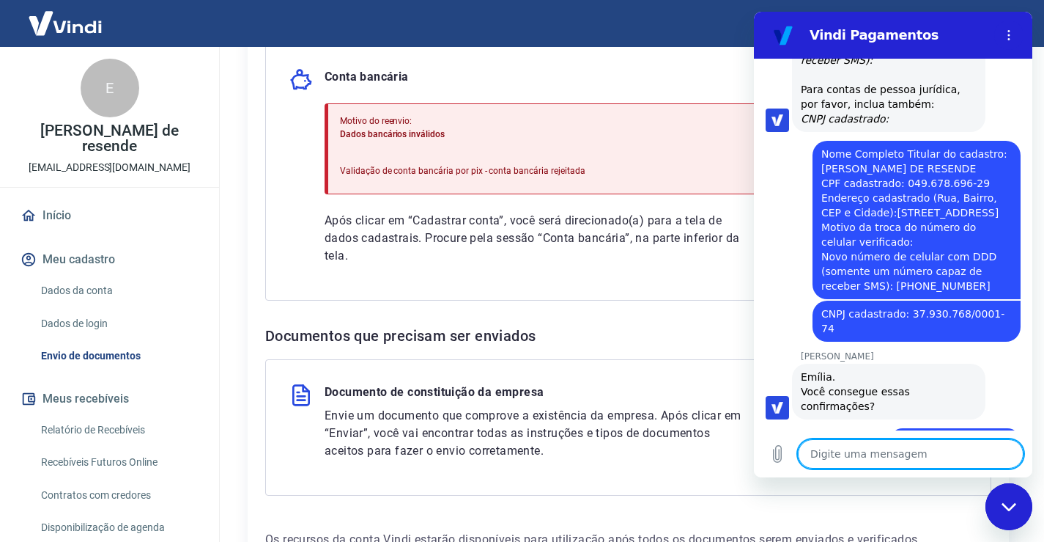
scroll to position [3247, 0]
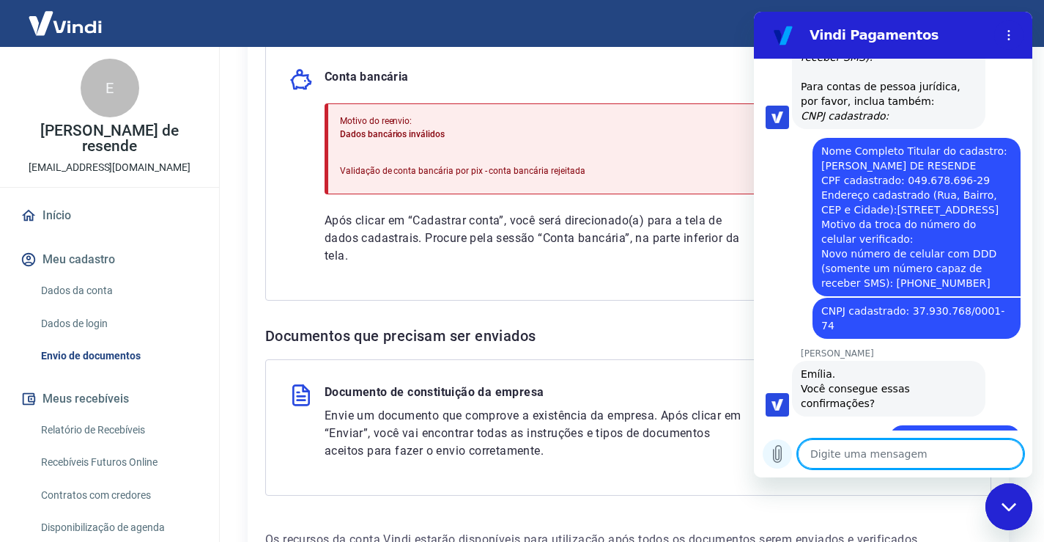
click at [781, 446] on icon "Carregar arquivo" at bounding box center [778, 454] width 18 height 18
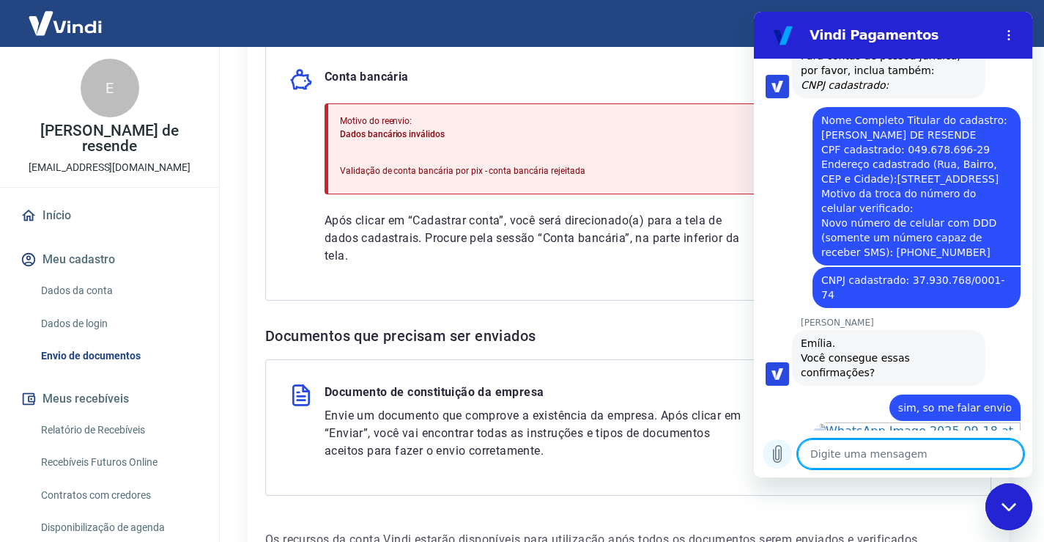
scroll to position [3281, 0]
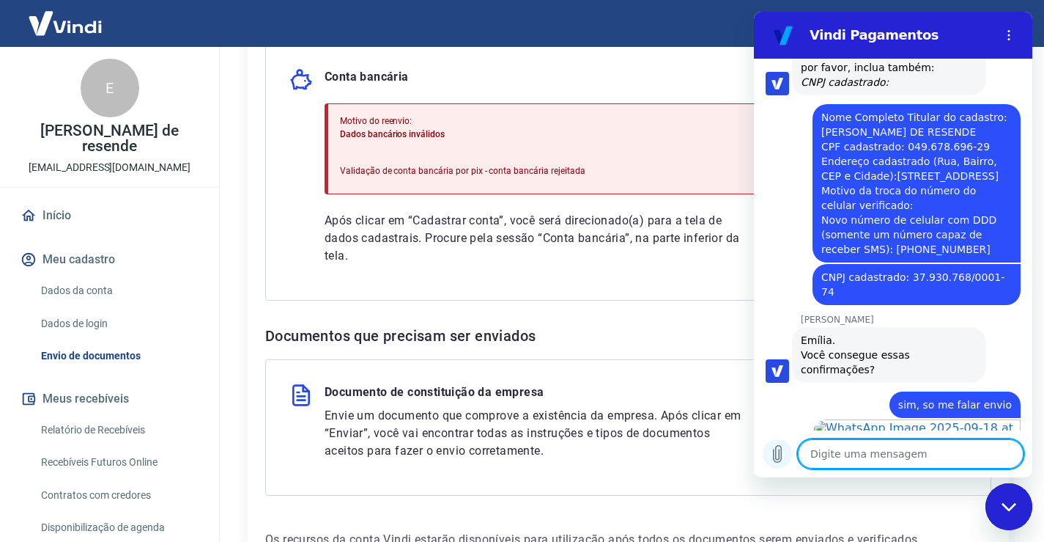
click at [778, 454] on icon "Carregar arquivo" at bounding box center [778, 454] width 18 height 18
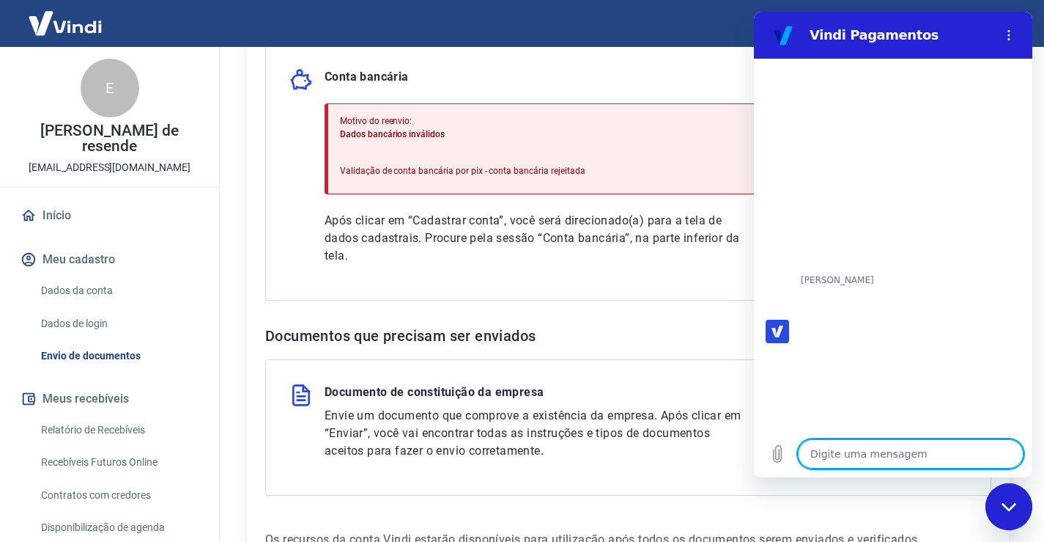
scroll to position [3317, 0]
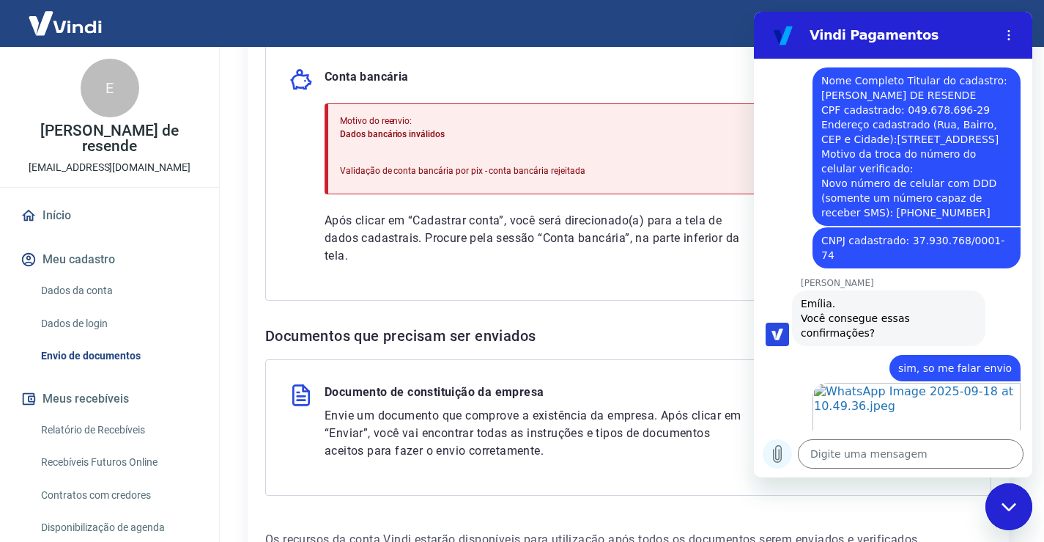
click at [779, 457] on icon "Carregar arquivo" at bounding box center [778, 454] width 8 height 17
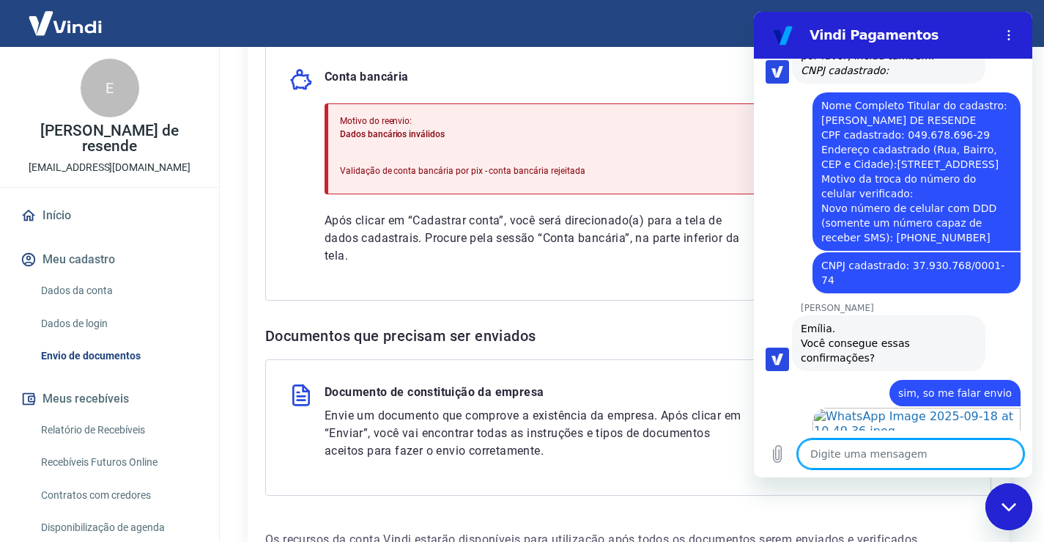
scroll to position [3439, 0]
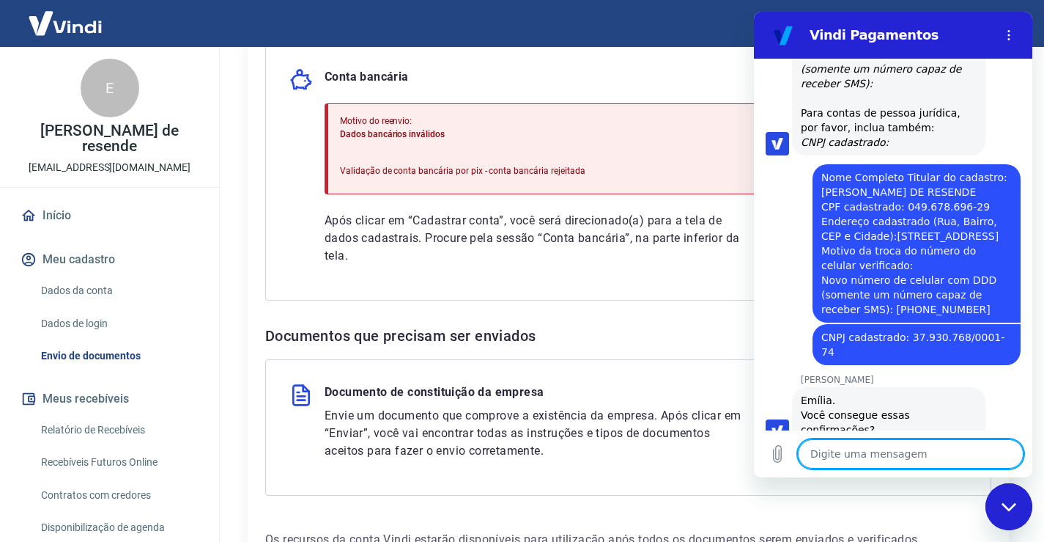
scroll to position [3441, 0]
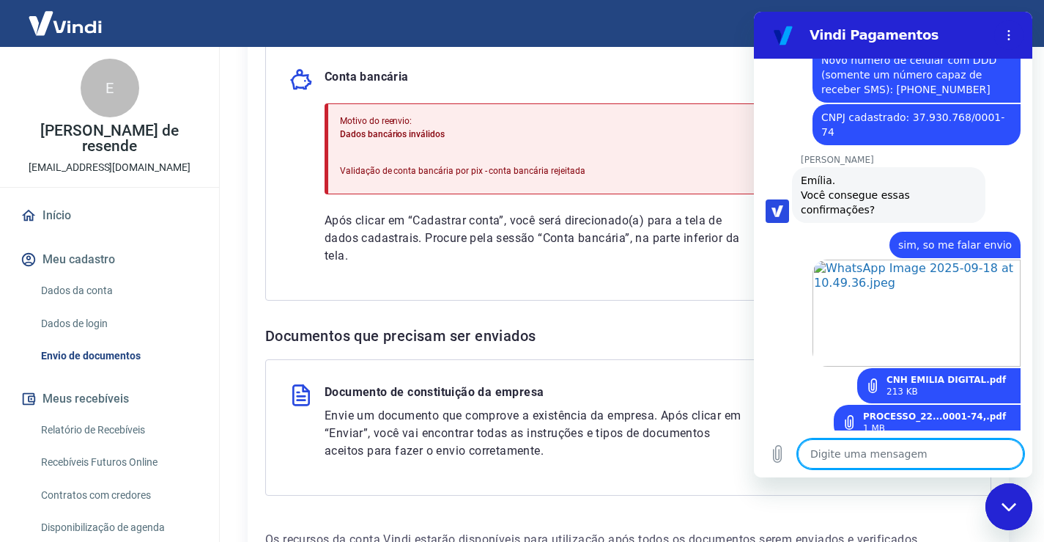
drag, startPoint x: 859, startPoint y: 446, endPoint x: 856, endPoint y: 454, distance: 7.9
click at [858, 446] on textarea at bounding box center [911, 453] width 226 height 29
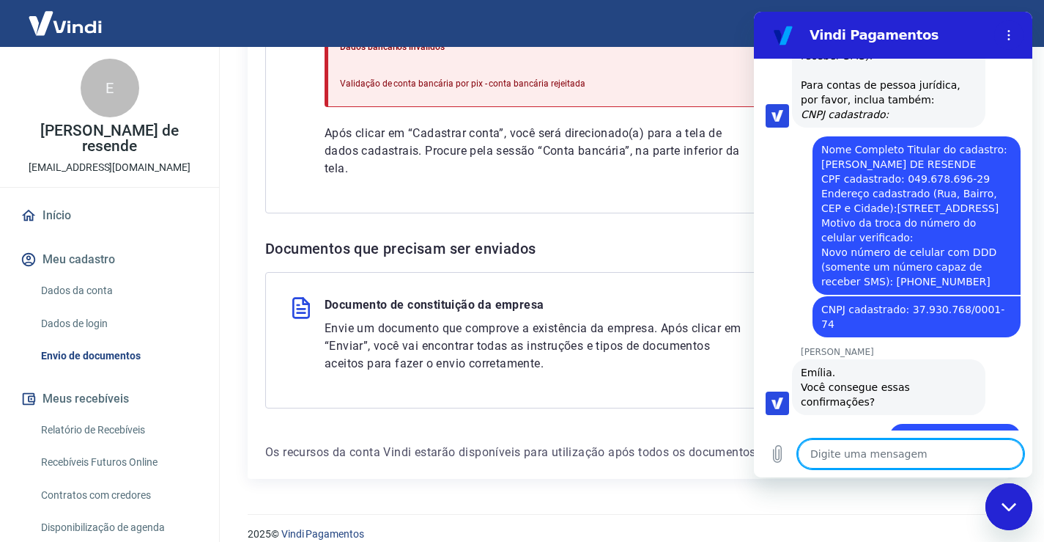
scroll to position [3468, 0]
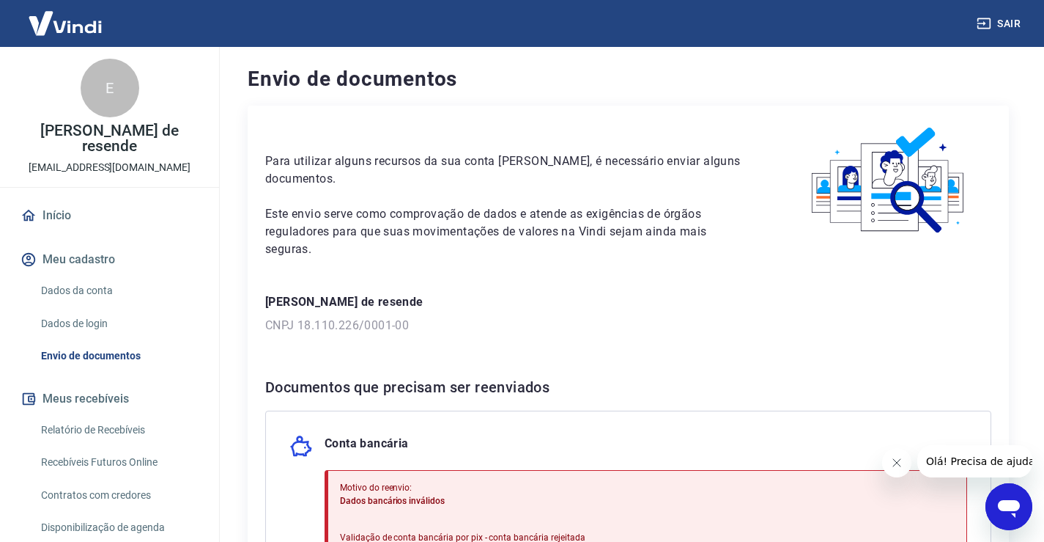
click at [1012, 20] on button "Sair" at bounding box center [1000, 23] width 53 height 27
